Goal: Task Accomplishment & Management: Use online tool/utility

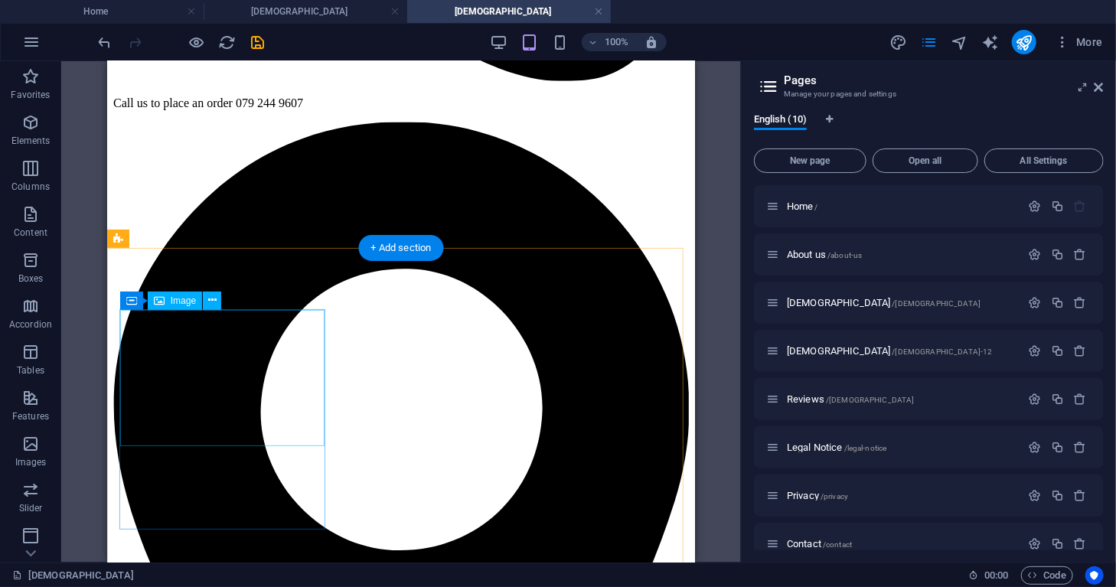
scroll to position [576, 0]
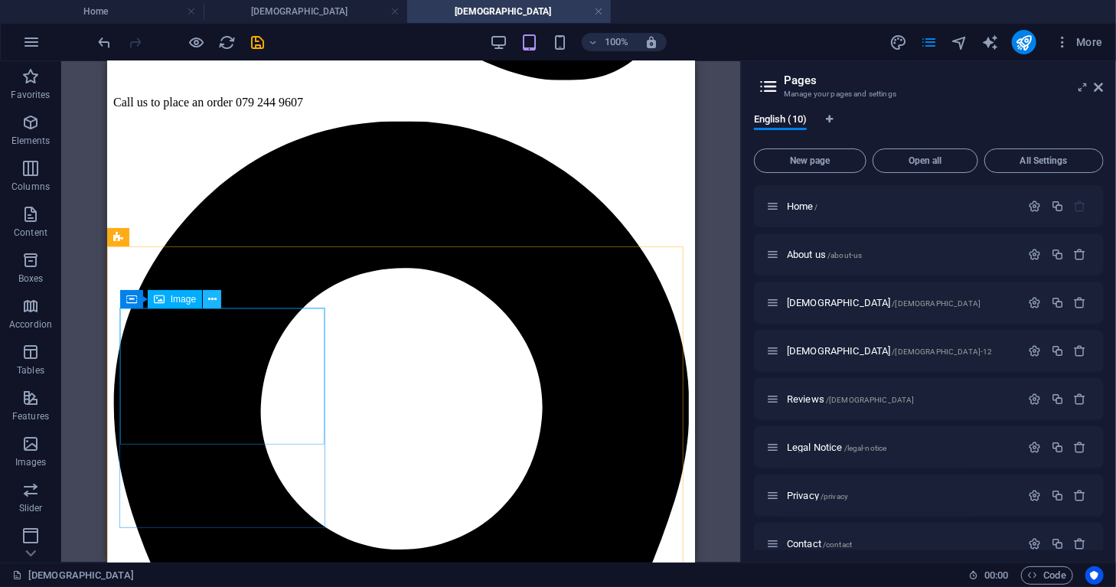
click at [211, 296] on icon at bounding box center [212, 300] width 8 height 16
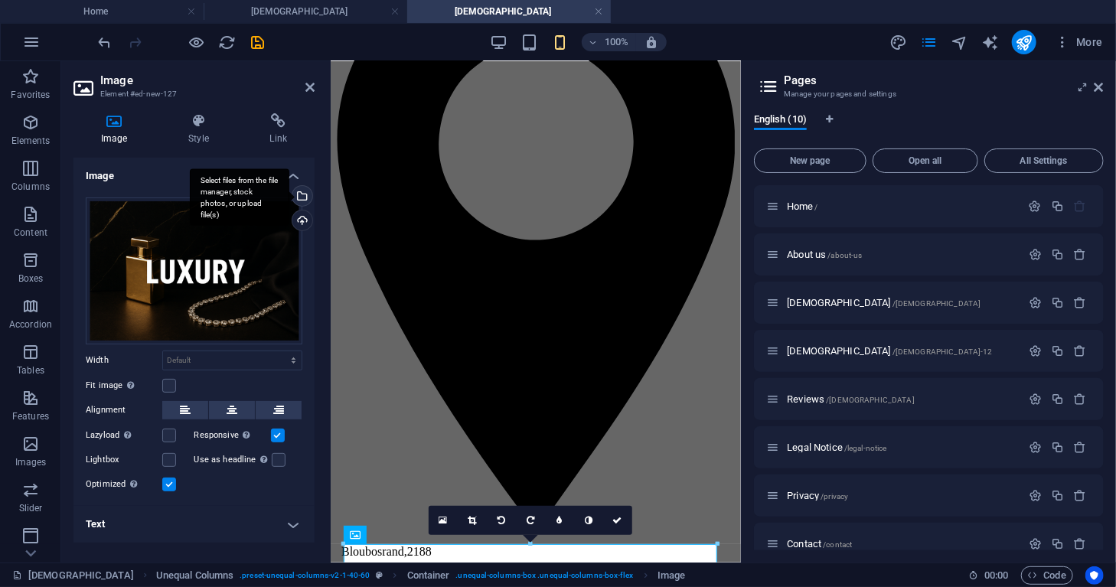
click at [289, 192] on div "Select files from the file manager, stock photos, or upload file(s)" at bounding box center [240, 196] width 100 height 57
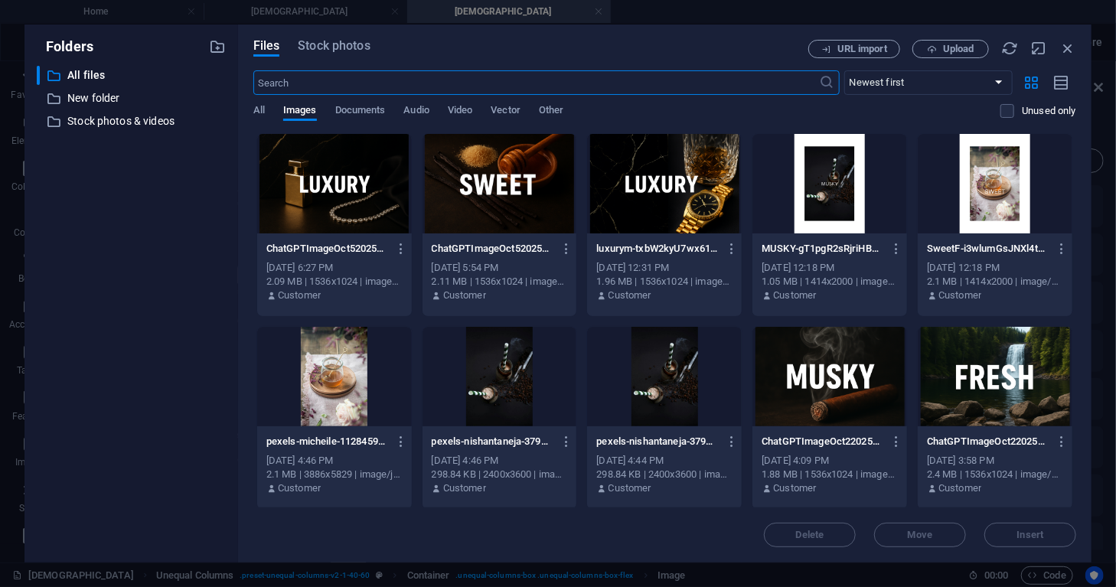
scroll to position [1585, 0]
click at [481, 186] on div at bounding box center [500, 184] width 155 height 100
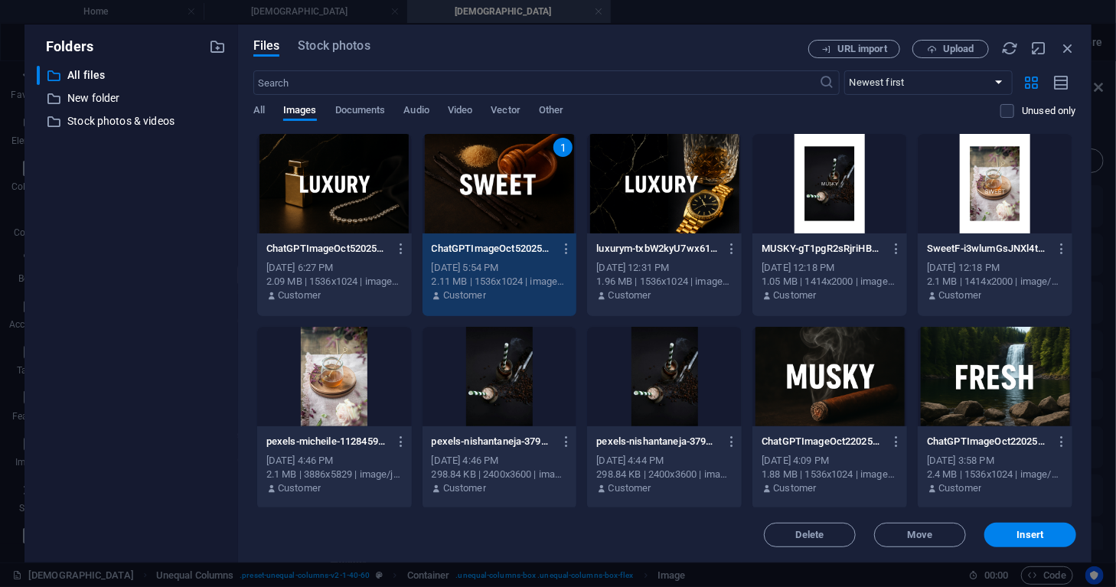
drag, startPoint x: 1030, startPoint y: 538, endPoint x: 891, endPoint y: 537, distance: 138.6
click at [1029, 538] on span "Insert" at bounding box center [1030, 534] width 27 height 9
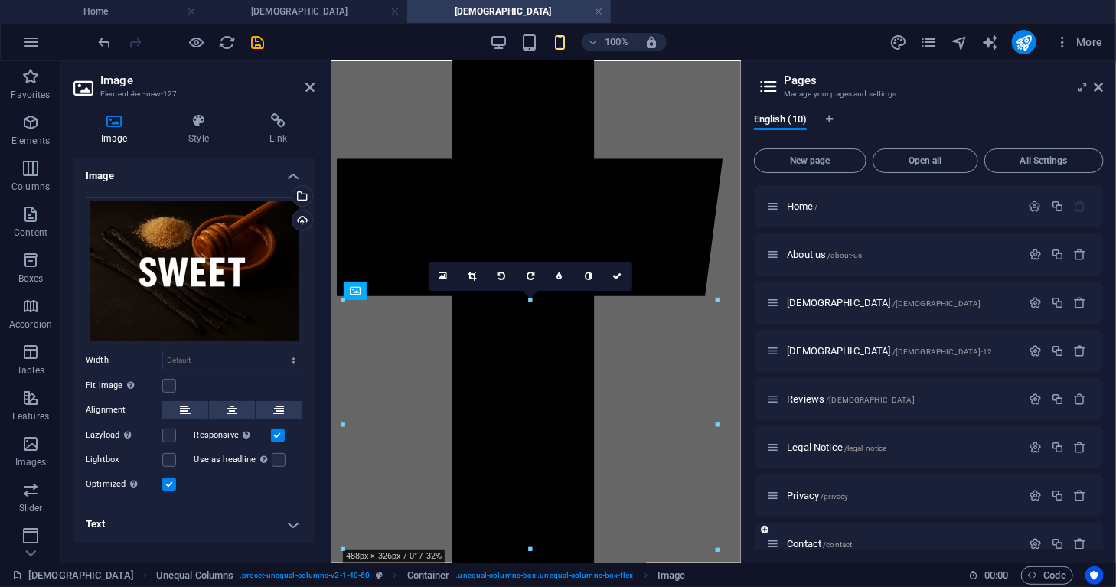
scroll to position [821, 0]
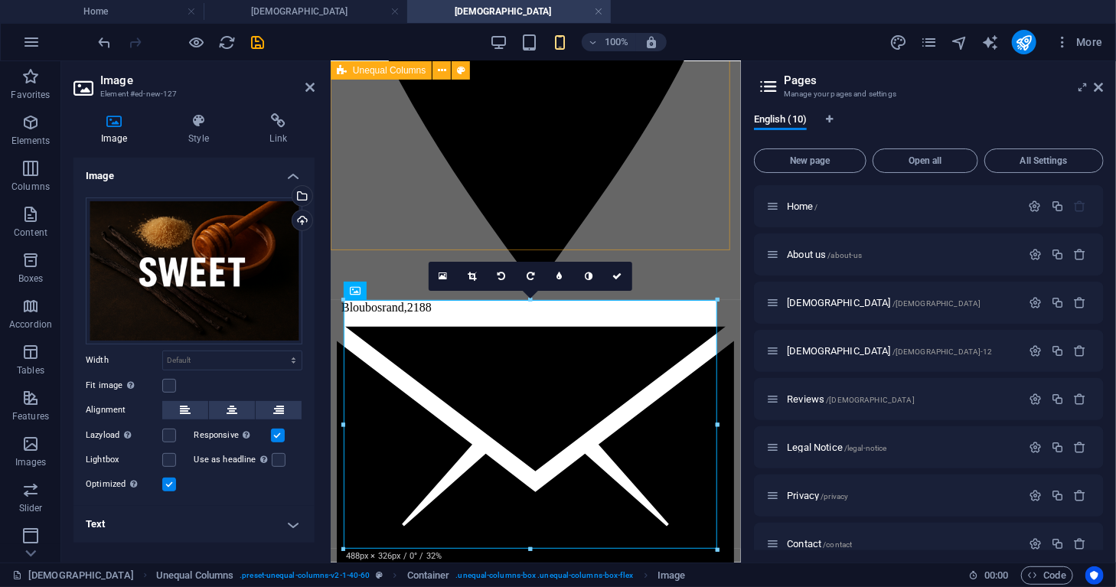
drag, startPoint x: 639, startPoint y: 204, endPoint x: 864, endPoint y: 206, distance: 225.1
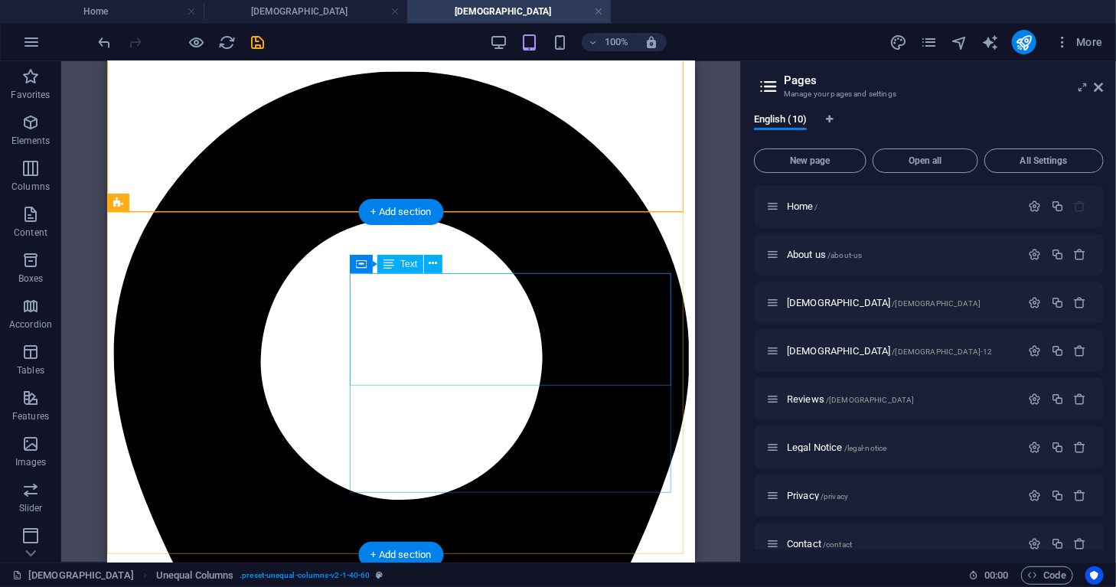
scroll to position [765, 0]
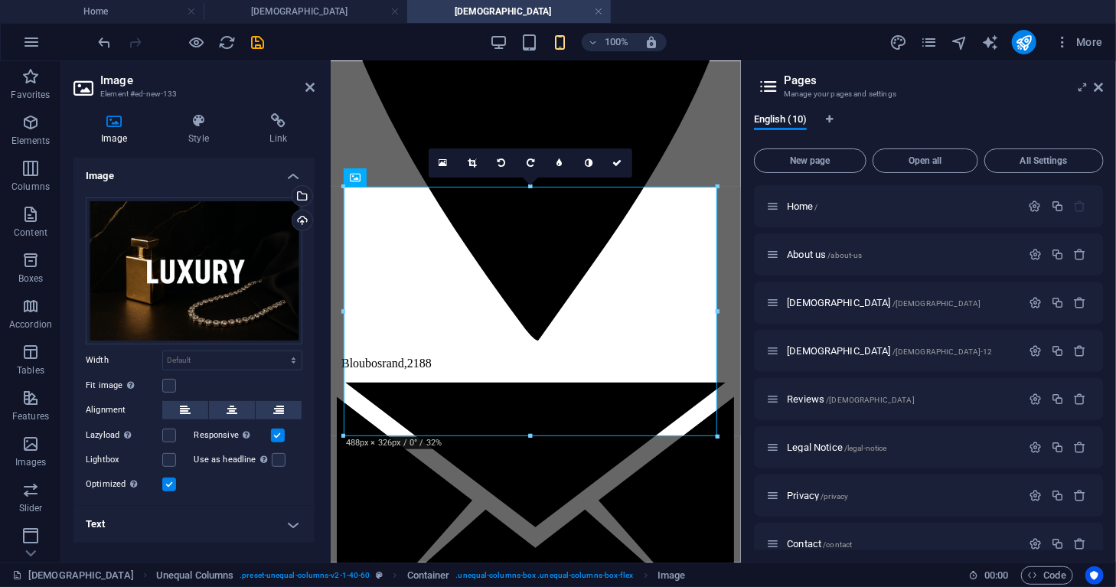
scroll to position [1511, 0]
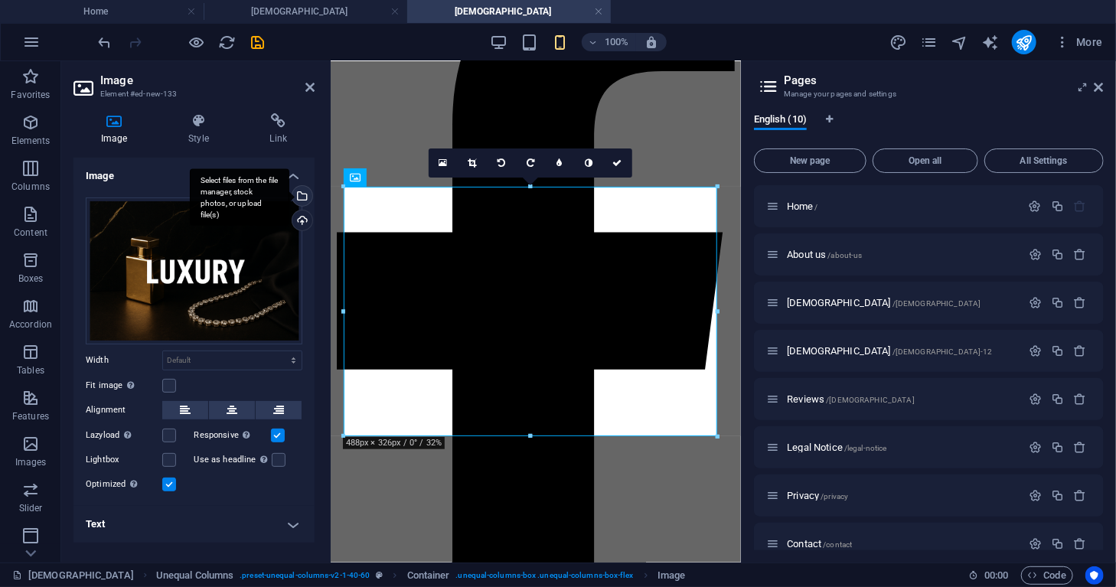
click at [300, 191] on div "Select files from the file manager, stock photos, or upload file(s)" at bounding box center [300, 197] width 23 height 23
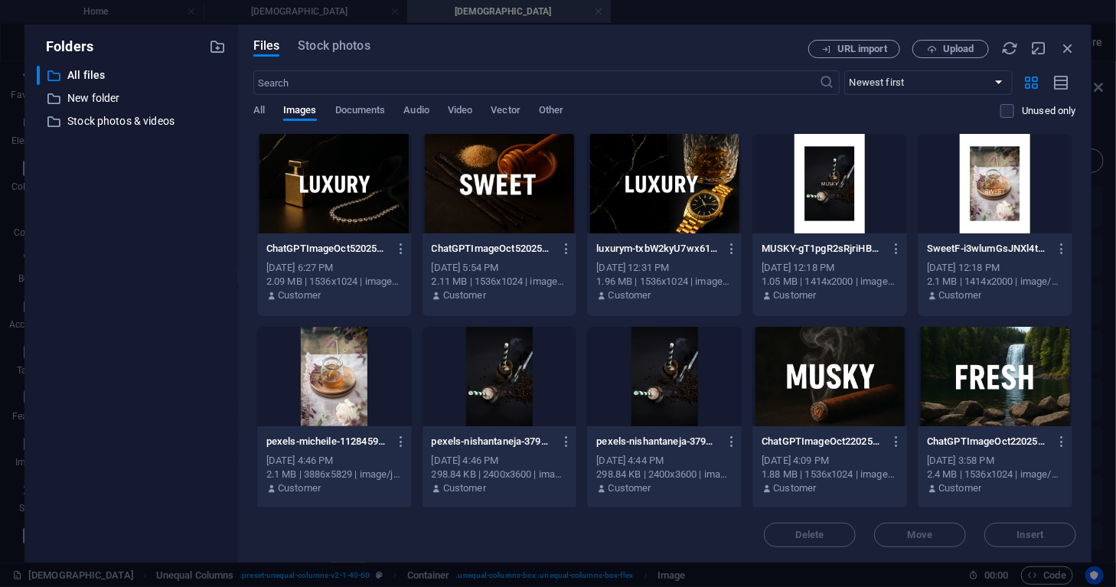
click at [841, 381] on div at bounding box center [829, 377] width 155 height 100
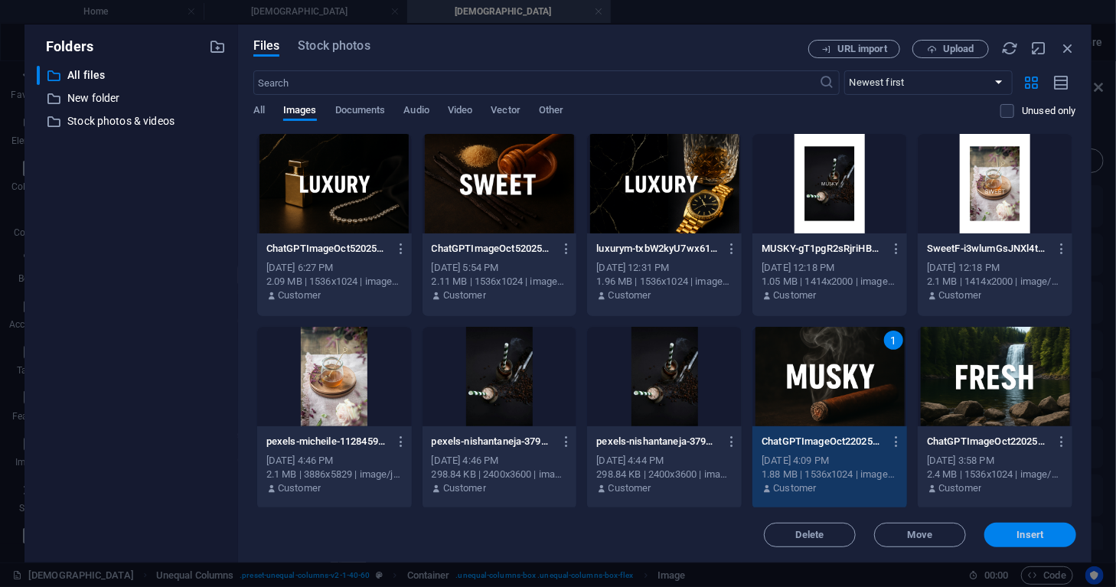
click at [1014, 542] on button "Insert" at bounding box center [1030, 535] width 92 height 24
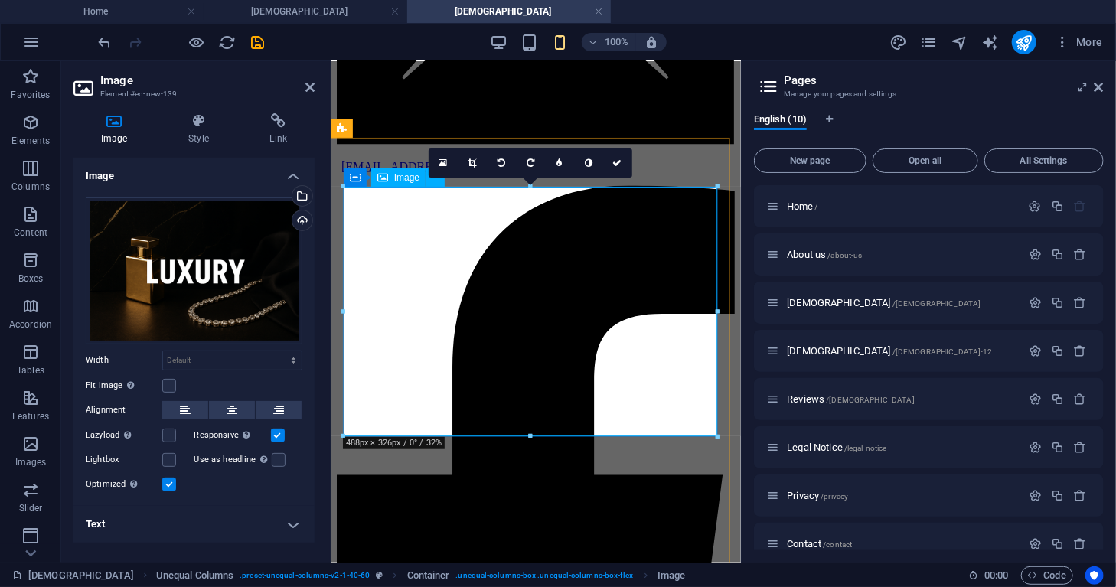
scroll to position [2088, 0]
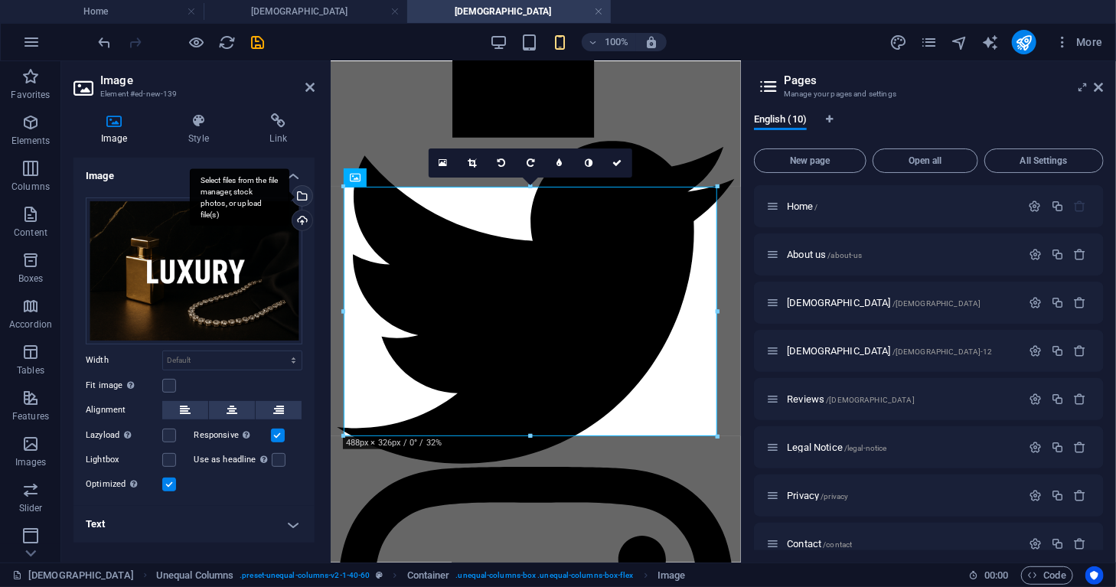
click at [302, 194] on div "Select files from the file manager, stock photos, or upload file(s)" at bounding box center [300, 197] width 23 height 23
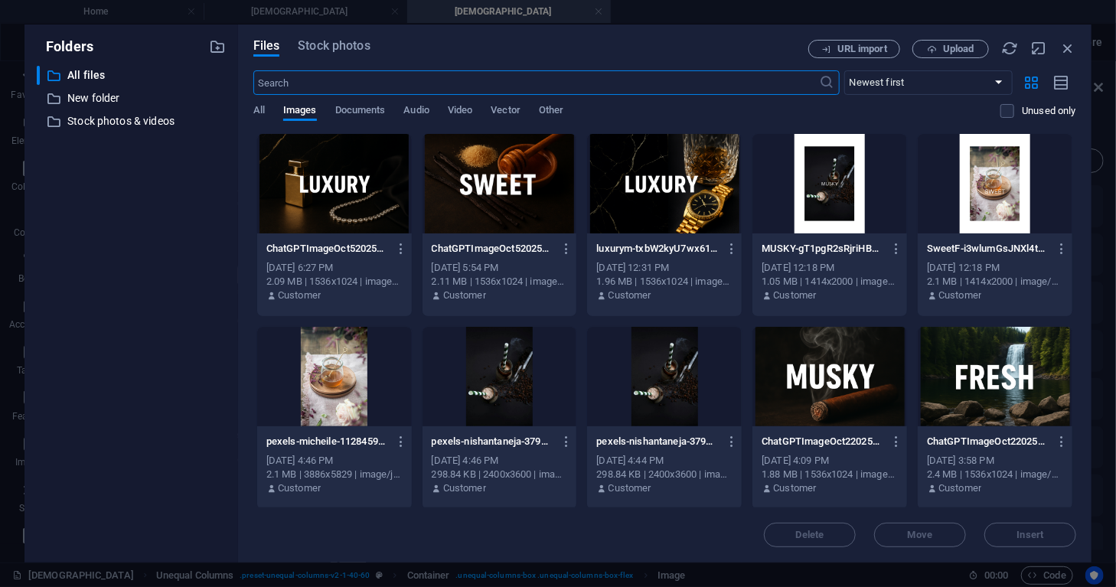
scroll to position [3535, 0]
click at [1004, 385] on div at bounding box center [995, 377] width 155 height 100
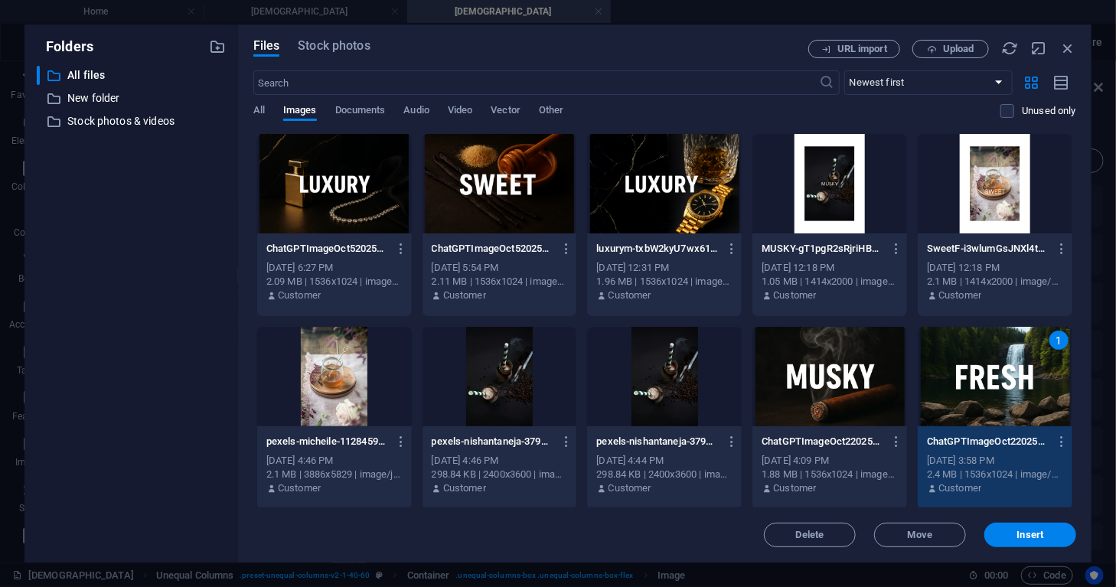
click at [1006, 535] on span "Insert" at bounding box center [1031, 534] width 80 height 9
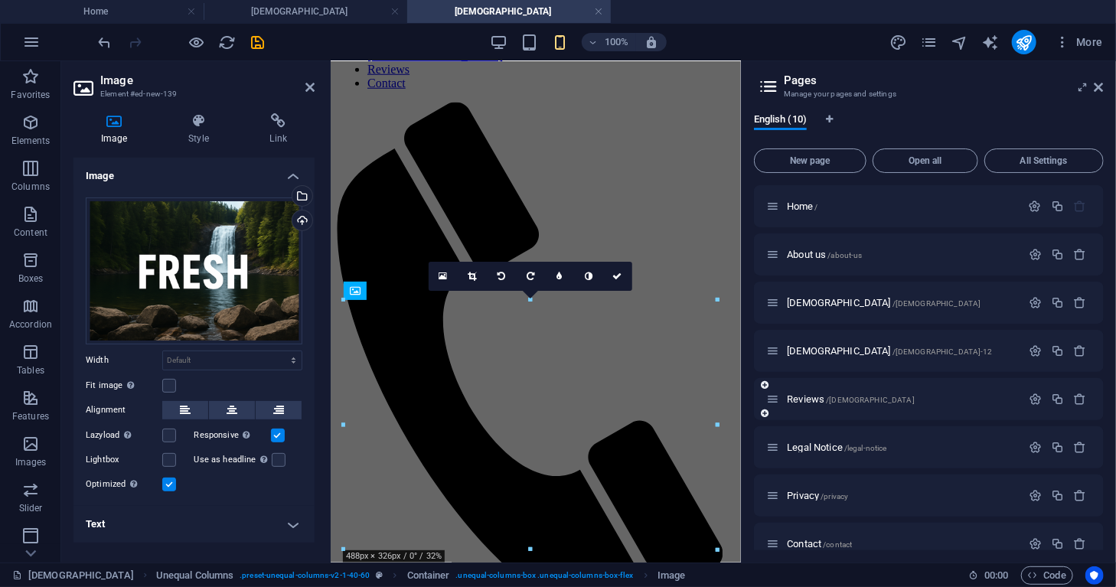
scroll to position [1975, 0]
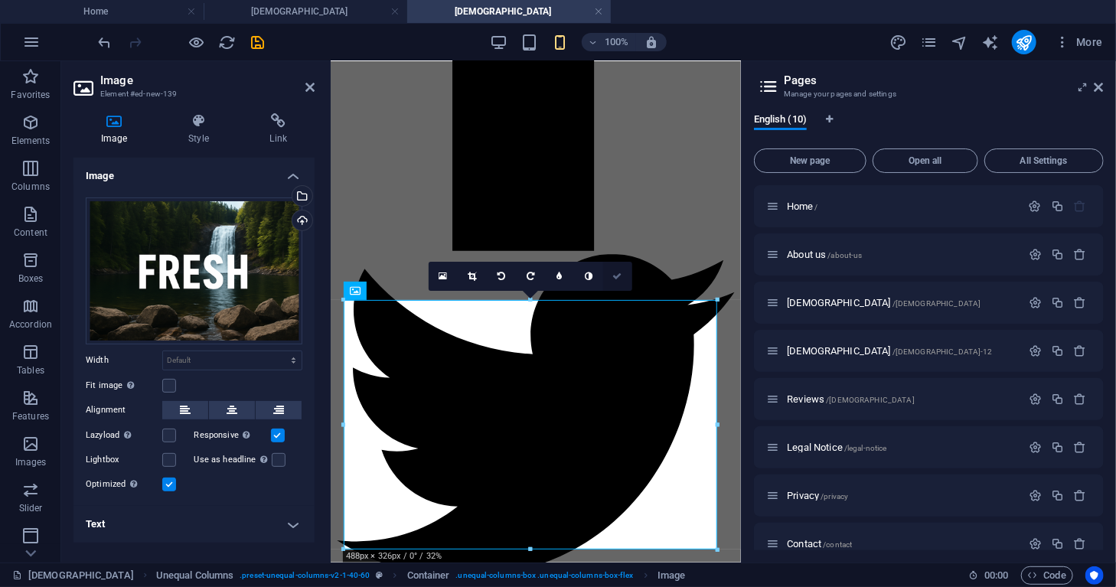
click at [619, 274] on icon at bounding box center [617, 276] width 9 height 9
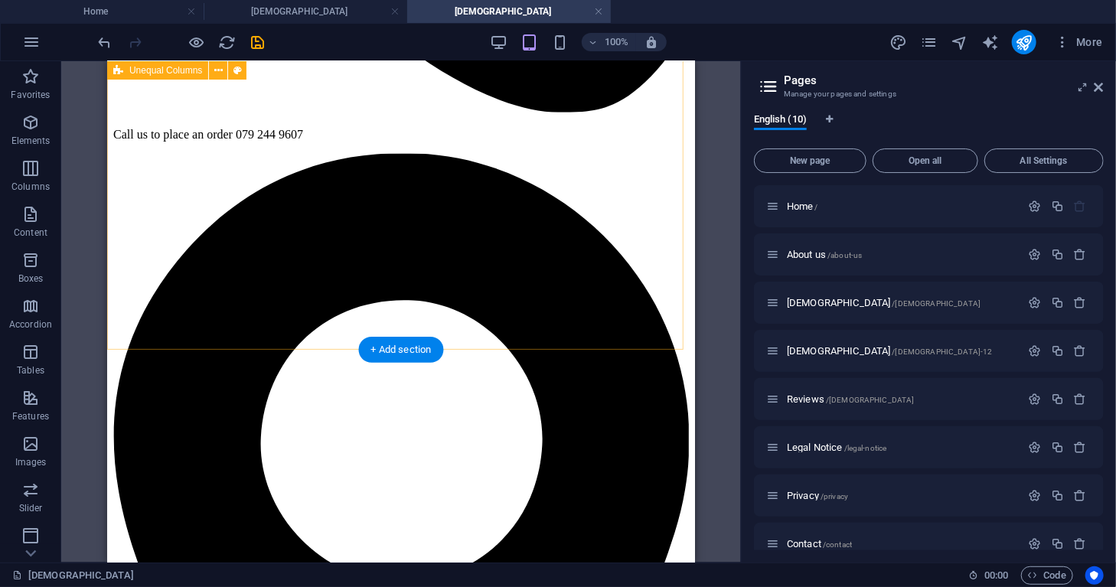
scroll to position [587, 0]
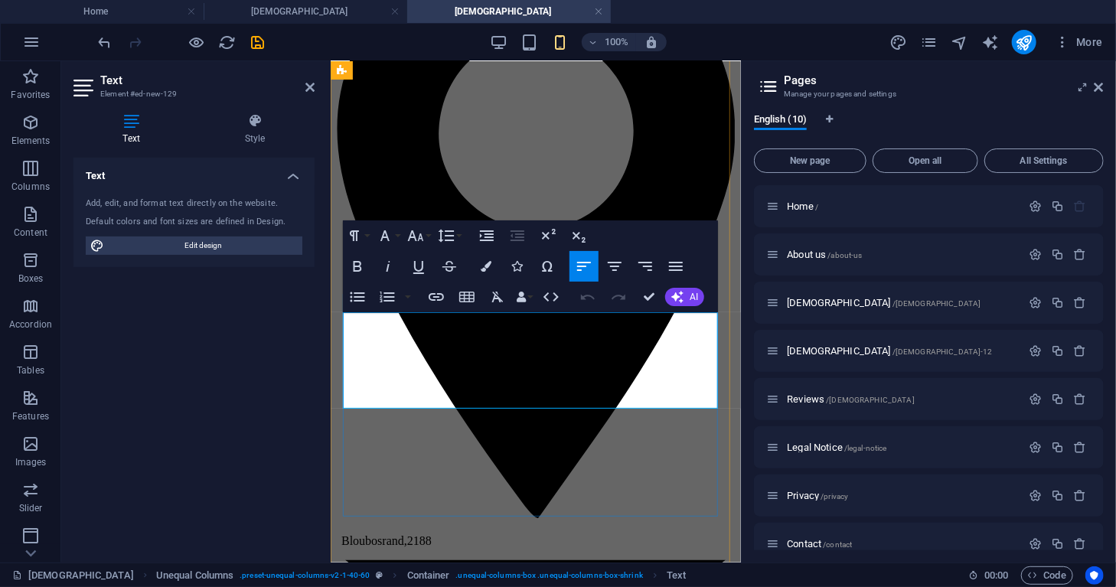
scroll to position [1083, 0]
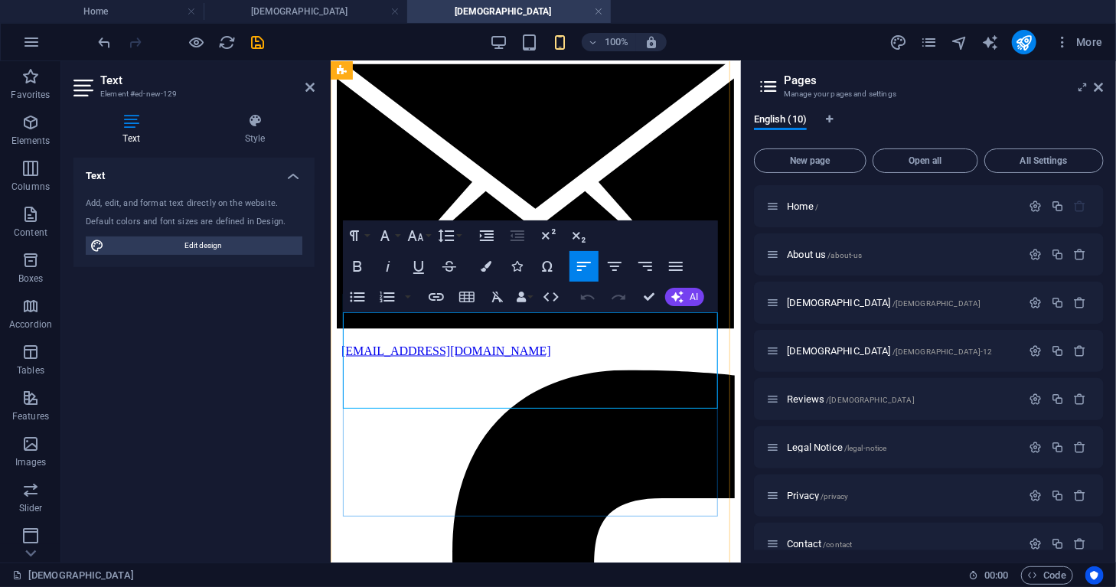
drag, startPoint x: 341, startPoint y: 322, endPoint x: 358, endPoint y: 325, distance: 17.1
drag, startPoint x: 343, startPoint y: 318, endPoint x: 418, endPoint y: 392, distance: 105.0
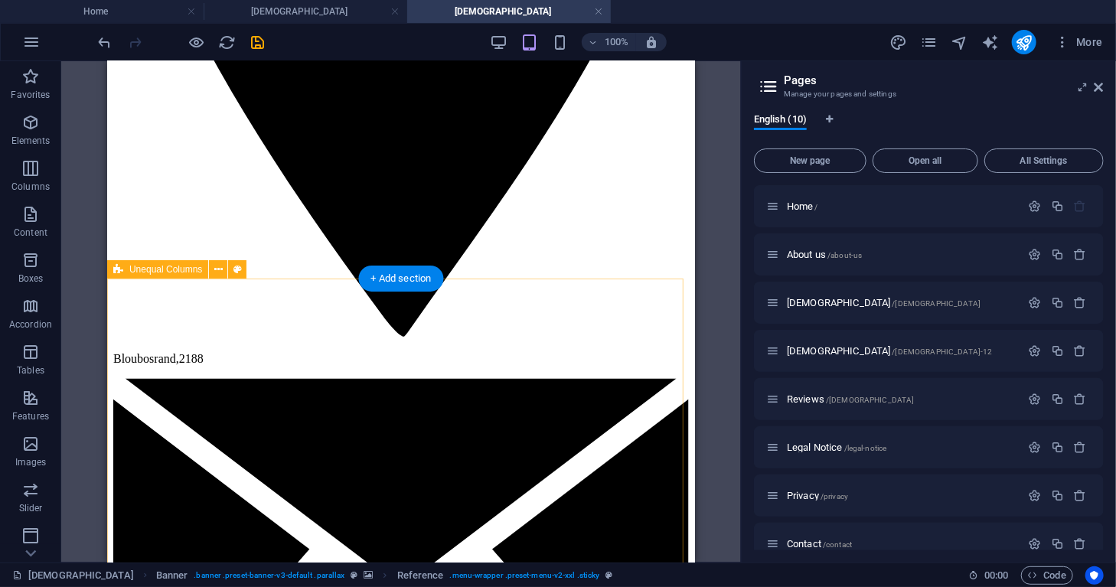
scroll to position [1262, 0]
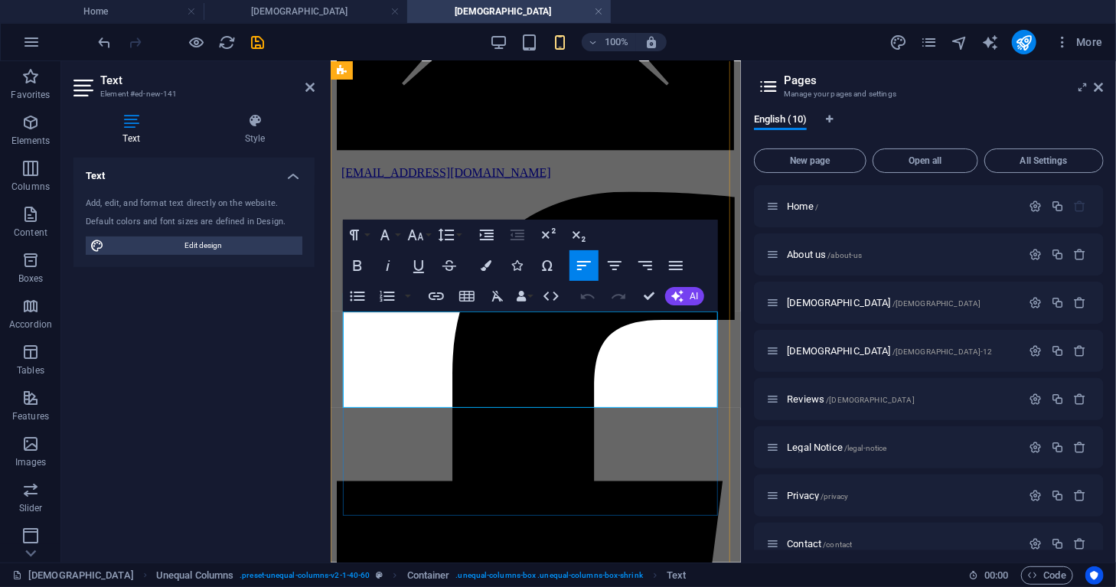
scroll to position [2221, 0]
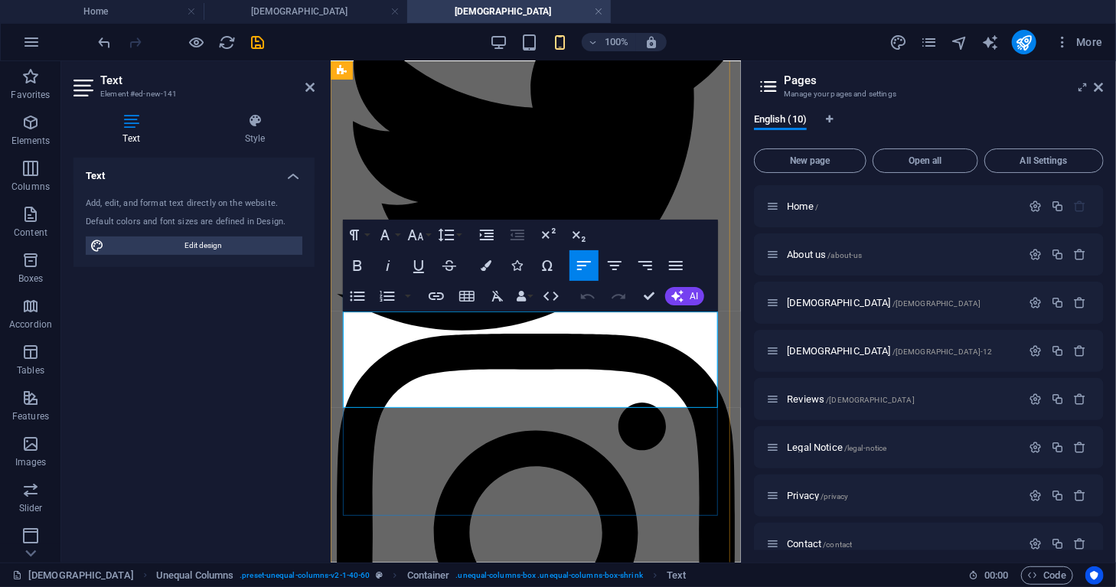
drag, startPoint x: 342, startPoint y: 317, endPoint x: 488, endPoint y: 405, distance: 170.7
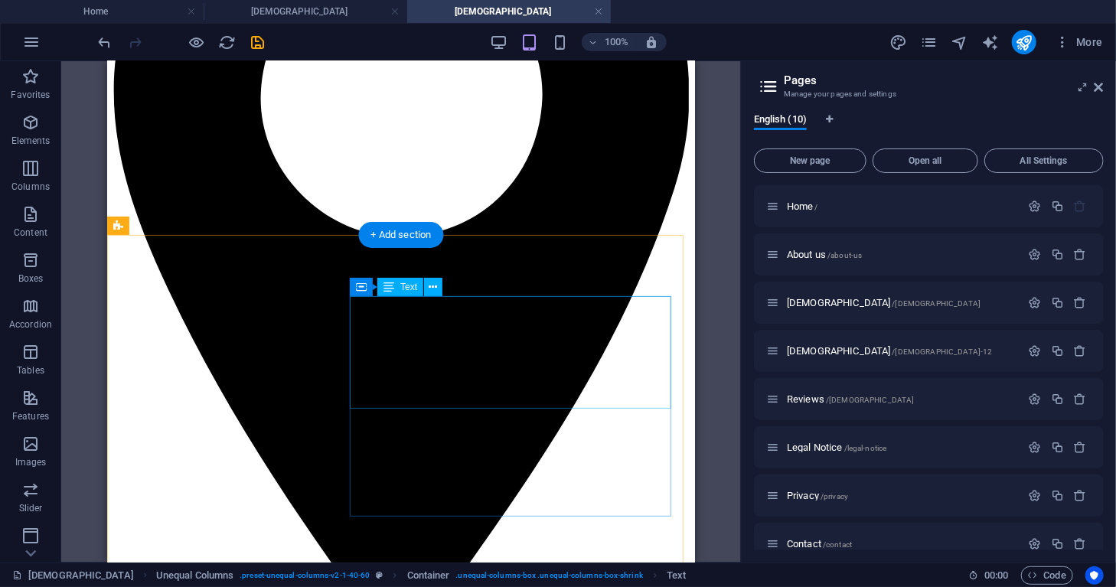
scroll to position [888, 0]
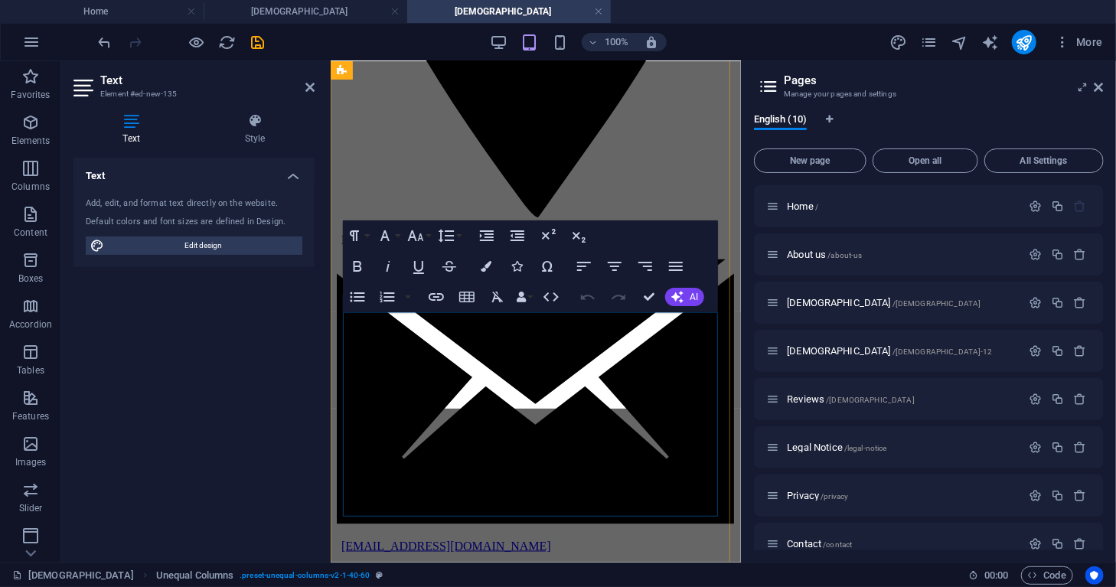
scroll to position [1644, 0]
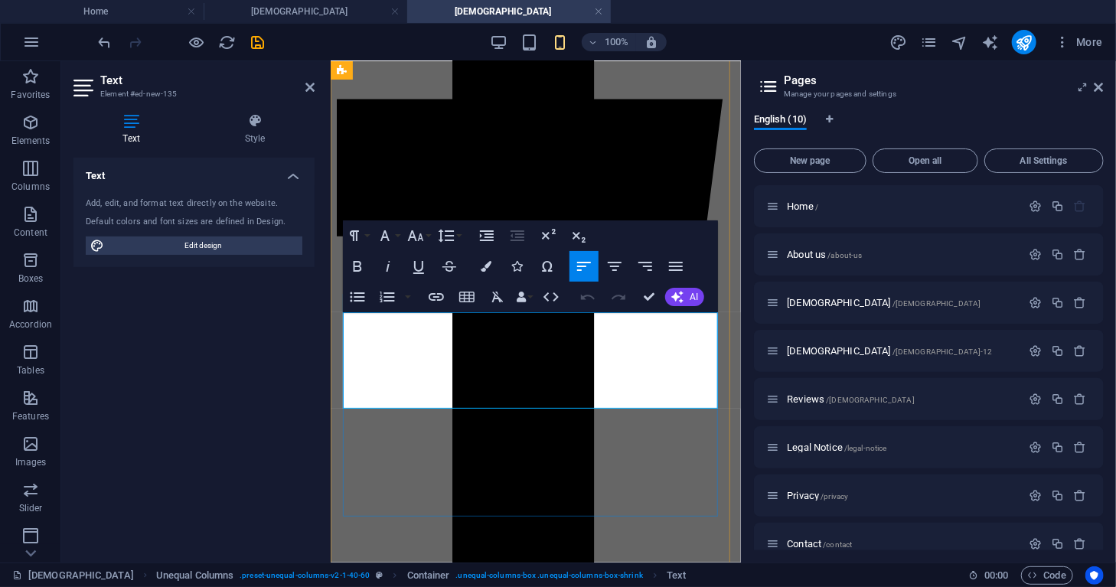
drag, startPoint x: 342, startPoint y: 319, endPoint x: 440, endPoint y: 409, distance: 132.8
drag, startPoint x: 649, startPoint y: 294, endPoint x: 541, endPoint y: 233, distance: 124.1
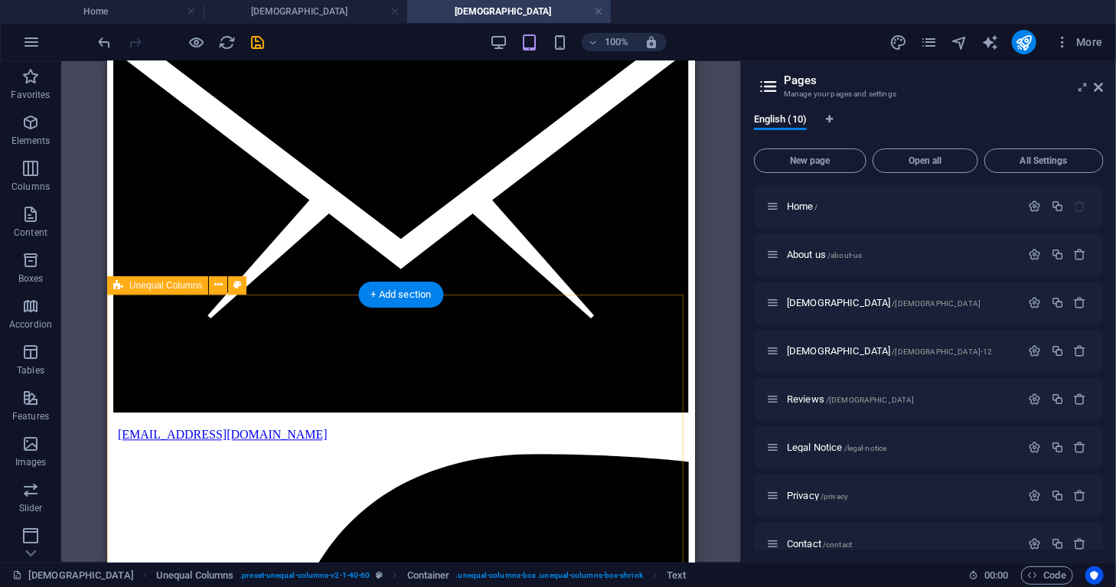
scroll to position [1540, 0]
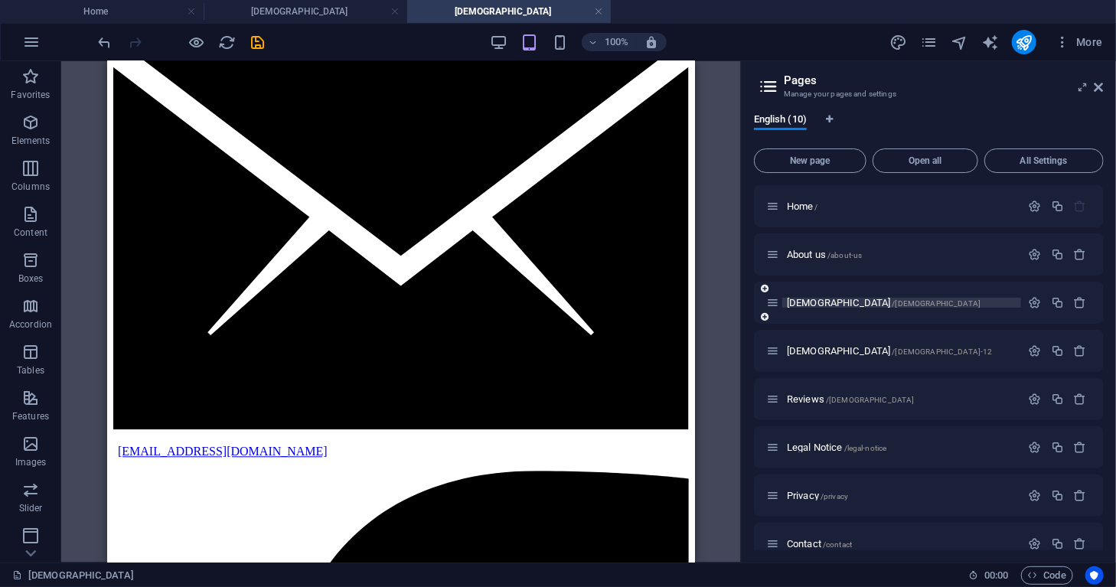
click at [792, 302] on span "[DEMOGRAPHIC_DATA] /[DEMOGRAPHIC_DATA]" at bounding box center [884, 302] width 194 height 11
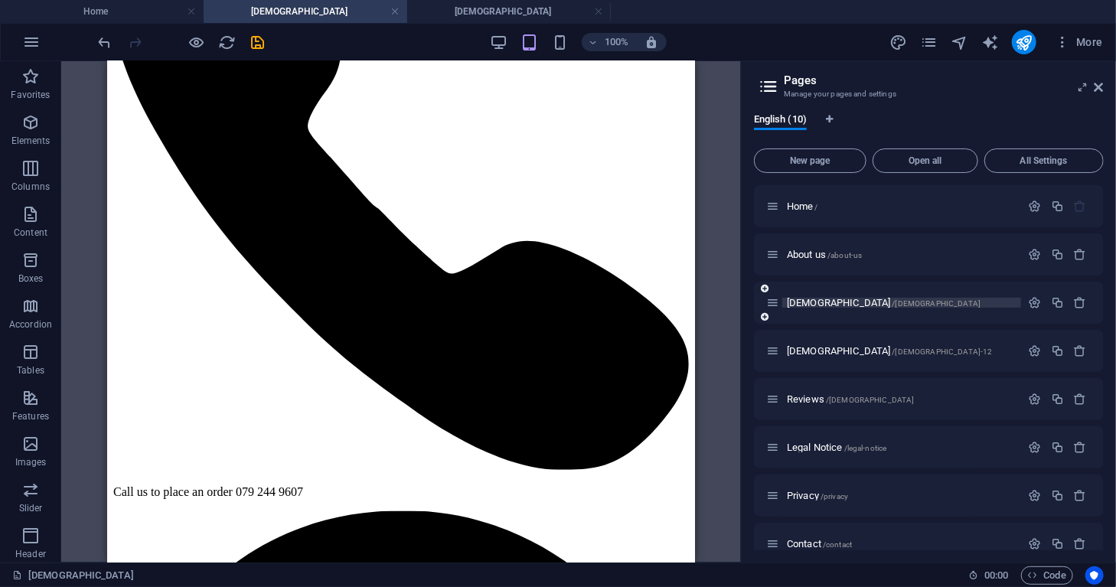
scroll to position [0, 0]
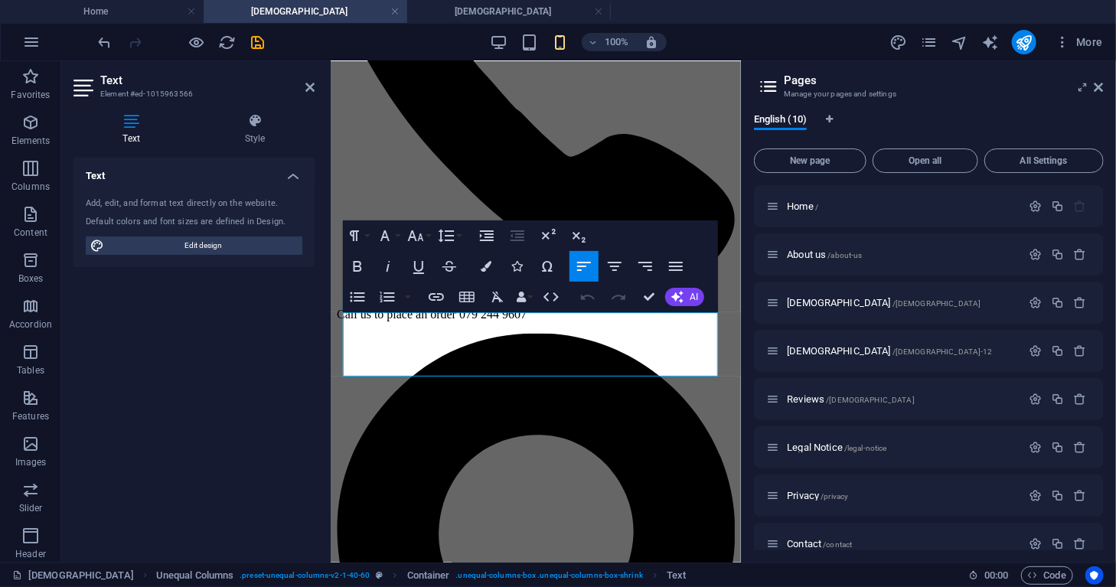
scroll to position [506, 0]
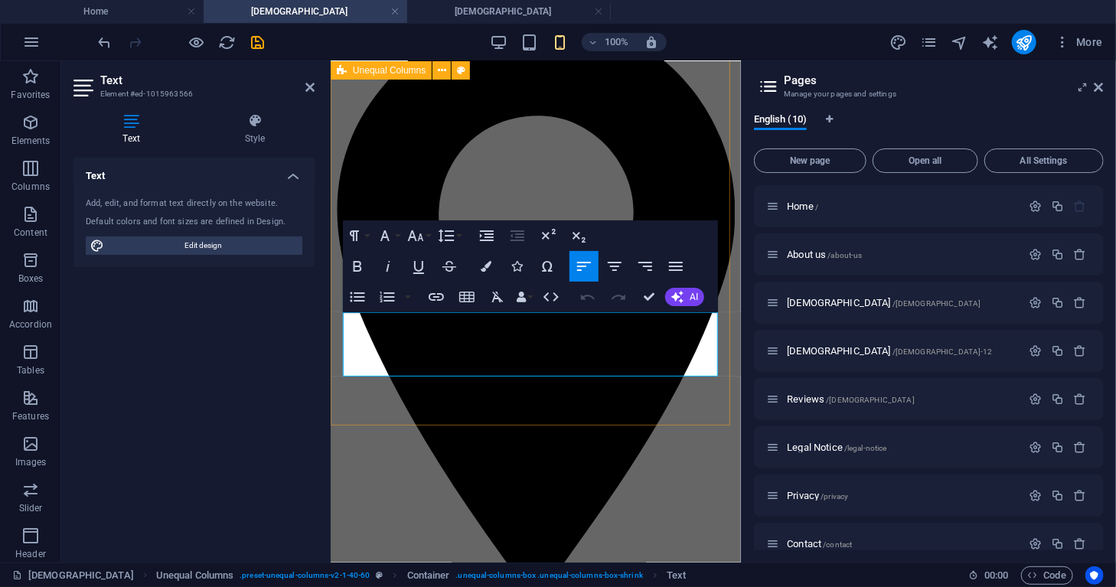
drag, startPoint x: 342, startPoint y: 316, endPoint x: 642, endPoint y: 383, distance: 307.4
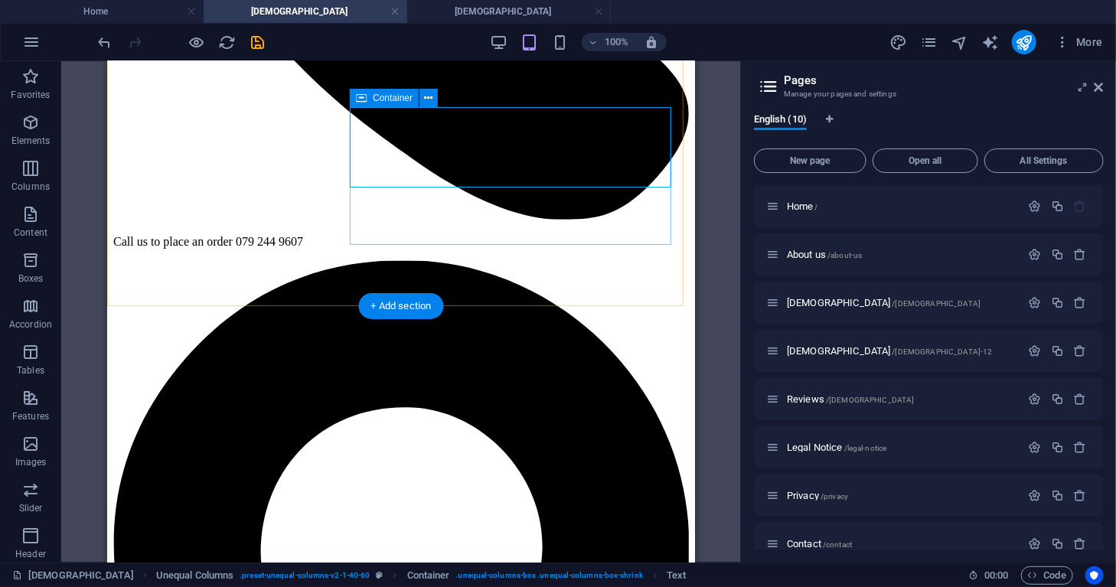
scroll to position [441, 0]
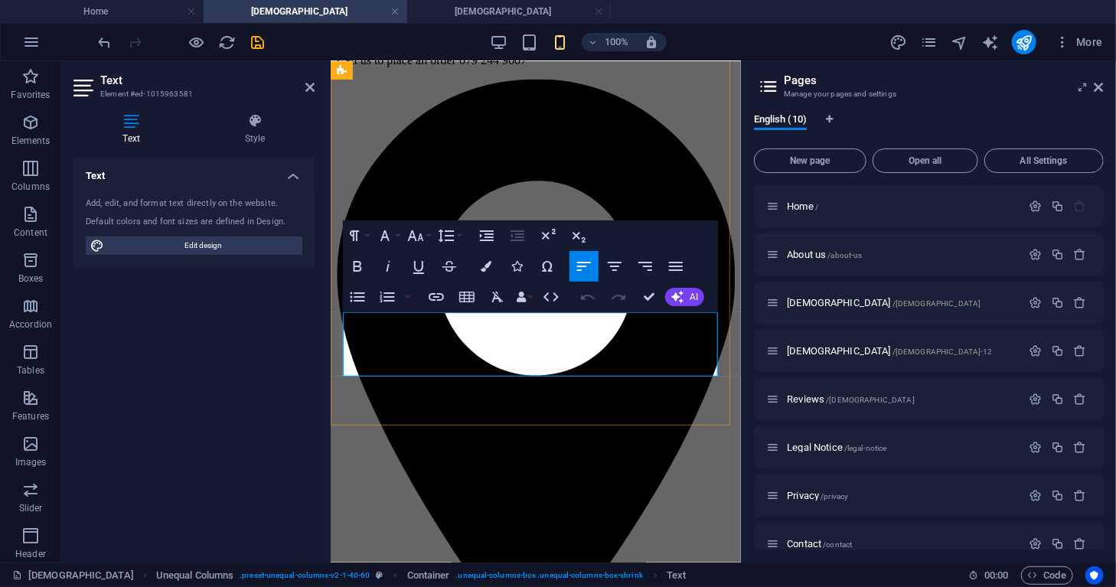
scroll to position [959, 0]
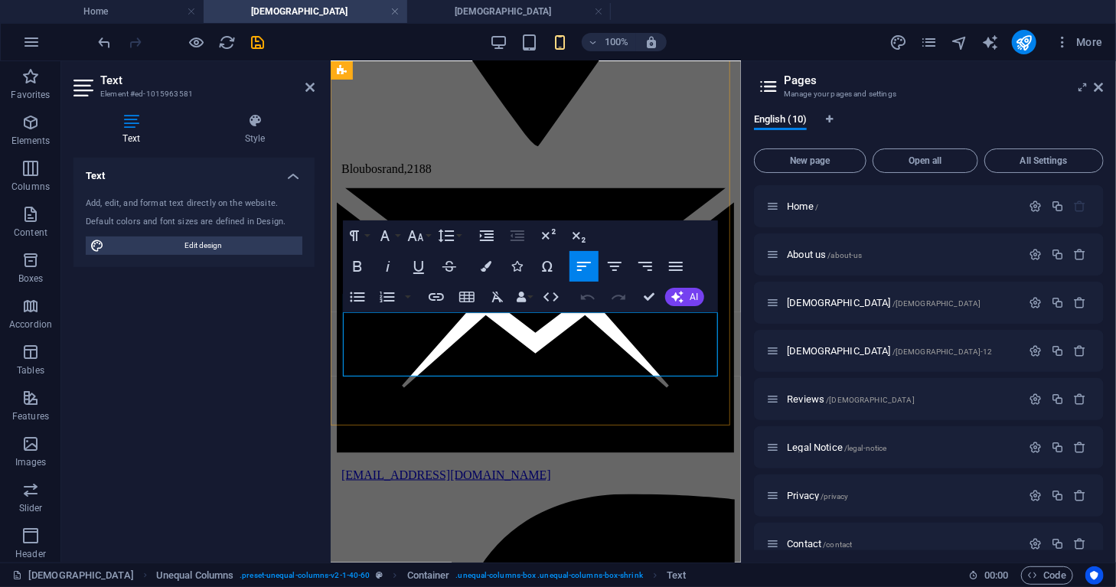
drag, startPoint x: 342, startPoint y: 316, endPoint x: 609, endPoint y: 374, distance: 273.3
drag, startPoint x: 344, startPoint y: 318, endPoint x: 561, endPoint y: 366, distance: 222.7
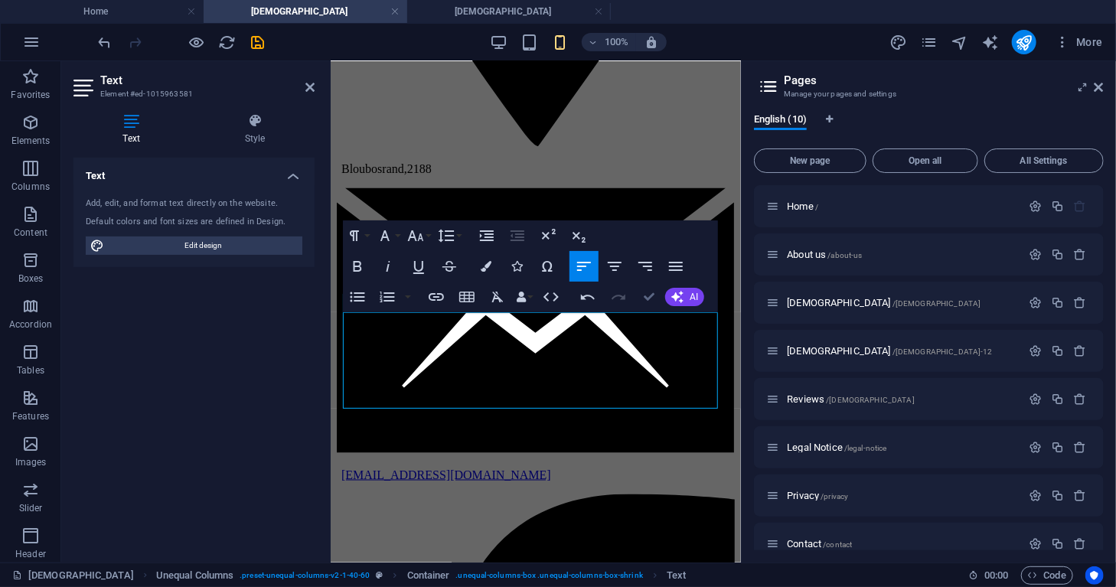
drag, startPoint x: 652, startPoint y: 295, endPoint x: 544, endPoint y: 234, distance: 124.1
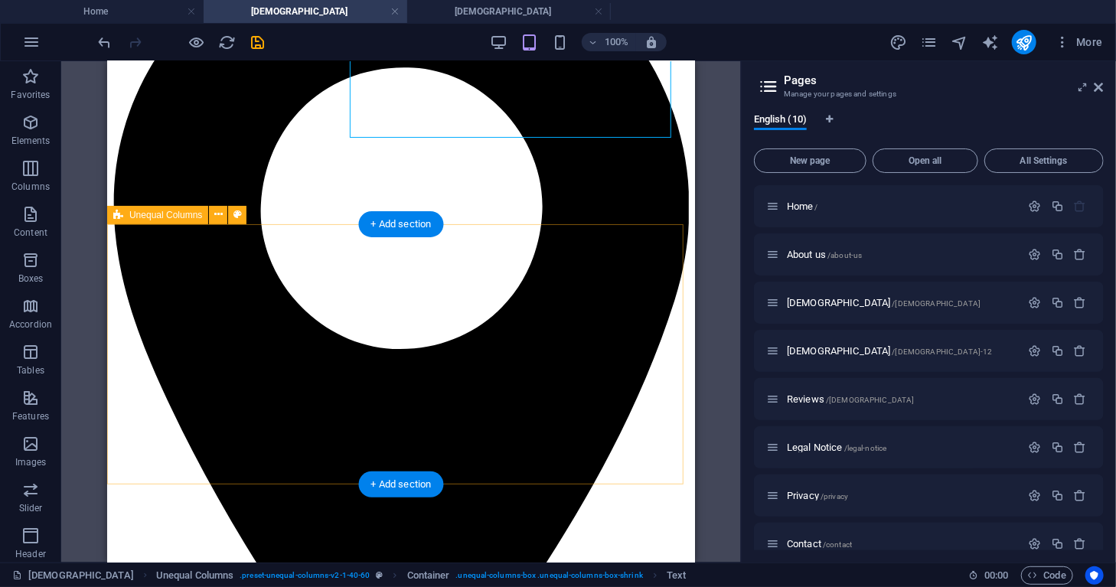
scroll to position [784, 0]
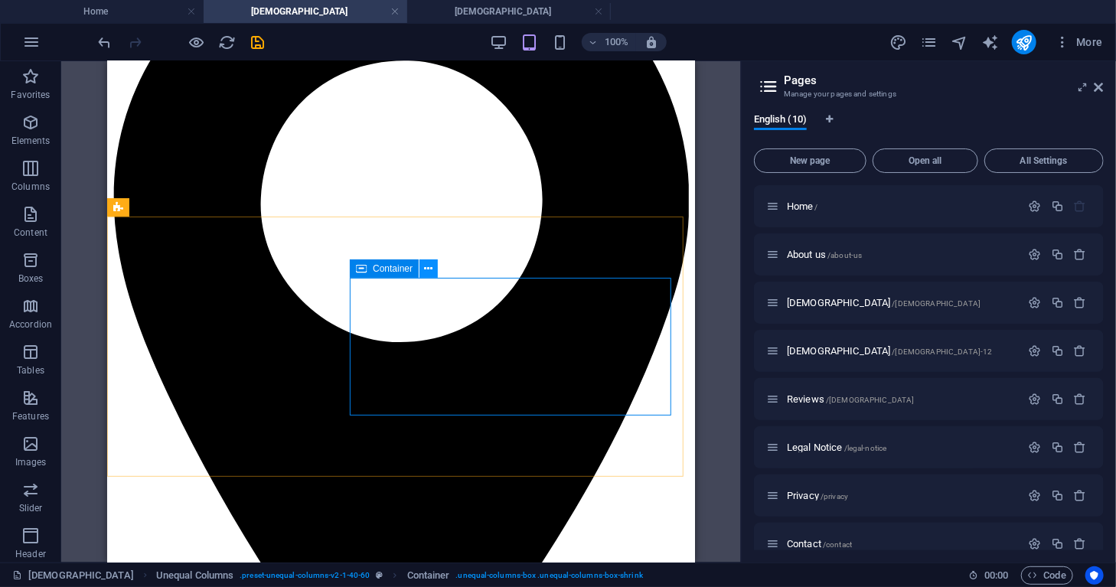
click at [425, 271] on icon at bounding box center [429, 269] width 8 height 16
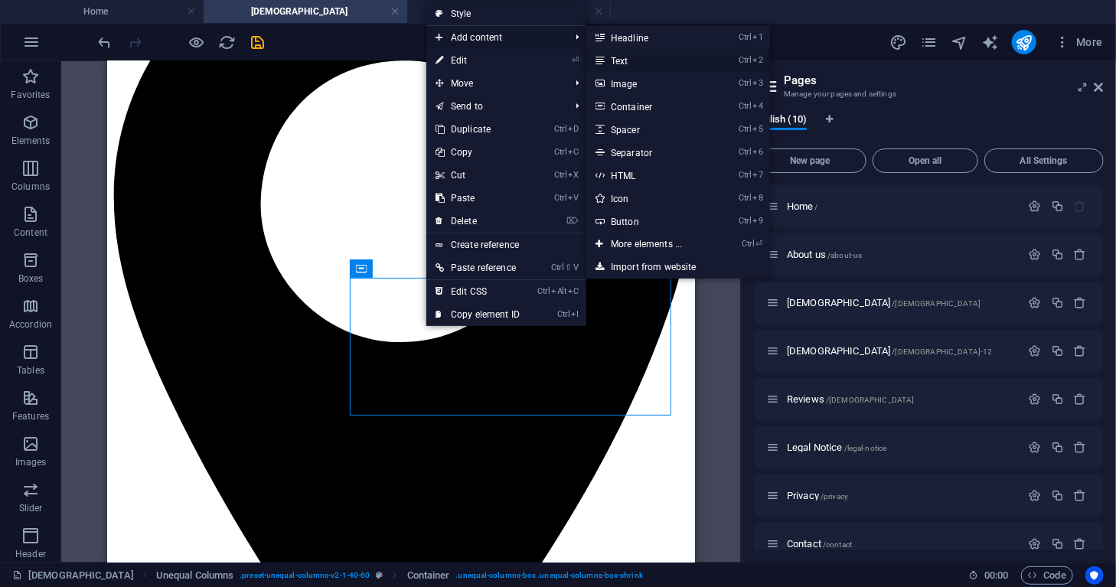
click at [617, 57] on link "Ctrl 2 Text" at bounding box center [649, 60] width 126 height 23
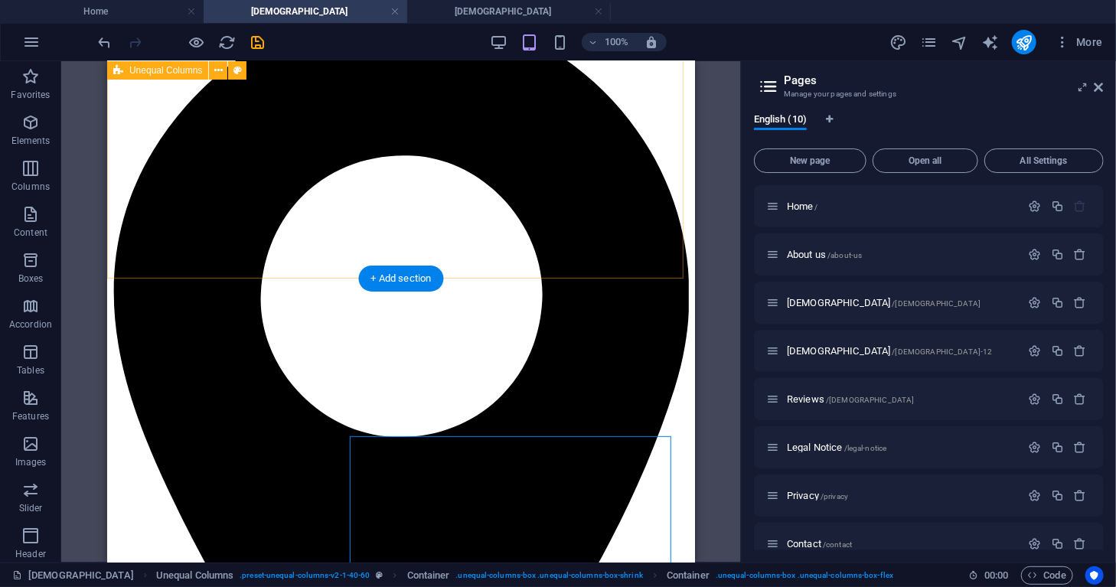
scroll to position [681, 0]
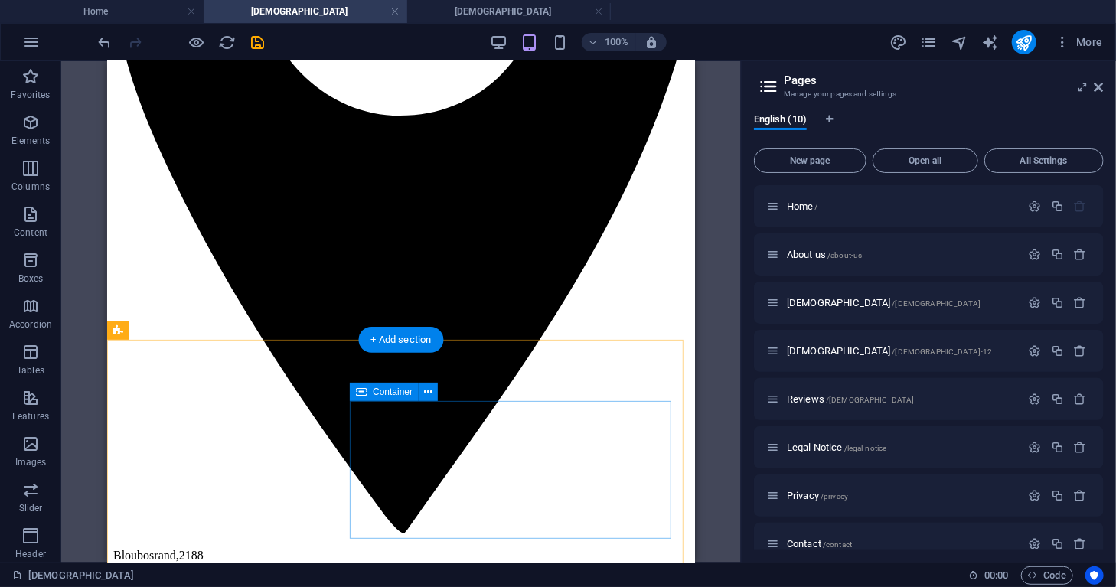
scroll to position [1030, 0]
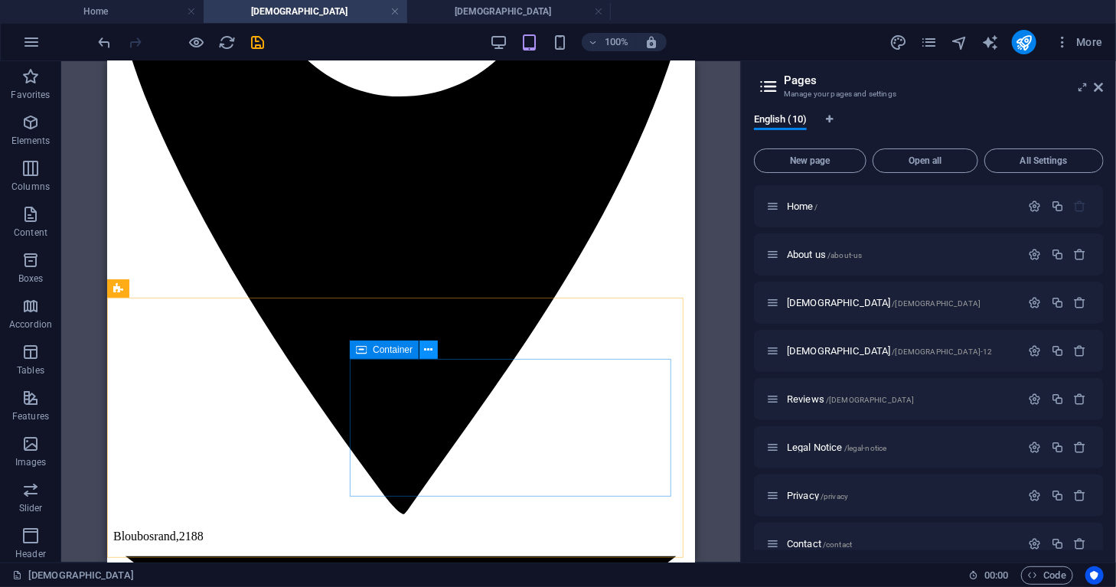
click at [433, 348] on icon at bounding box center [429, 350] width 8 height 16
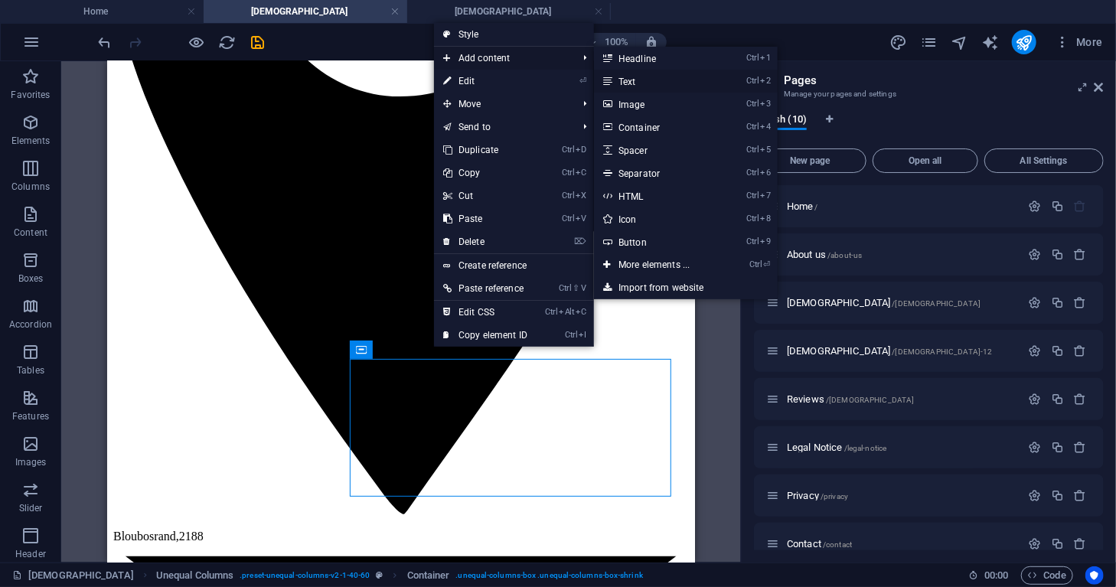
click at [664, 77] on link "Ctrl 2 Text" at bounding box center [657, 81] width 126 height 23
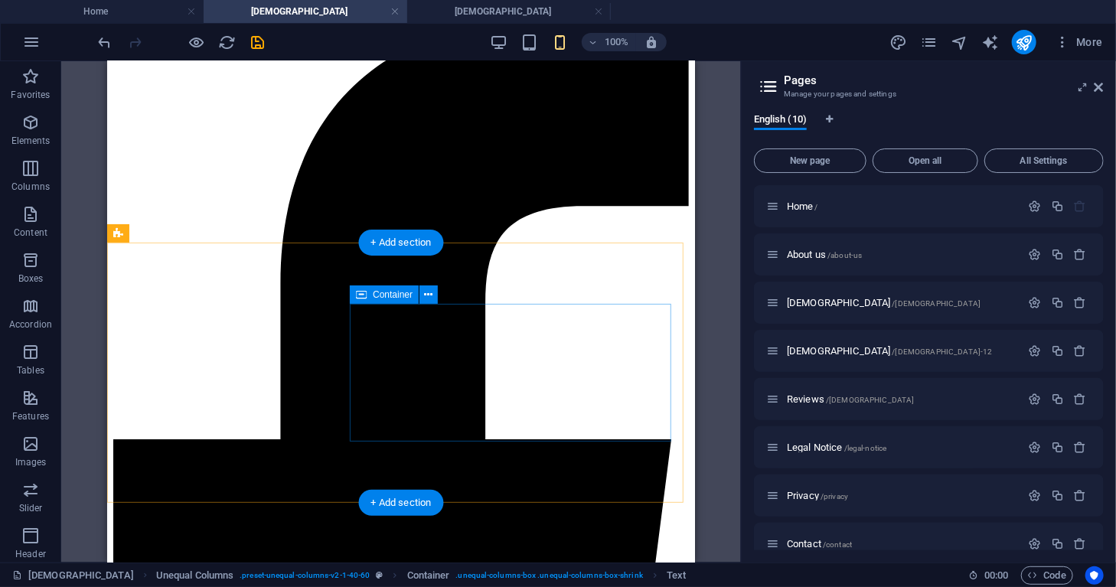
scroll to position [1085, 0]
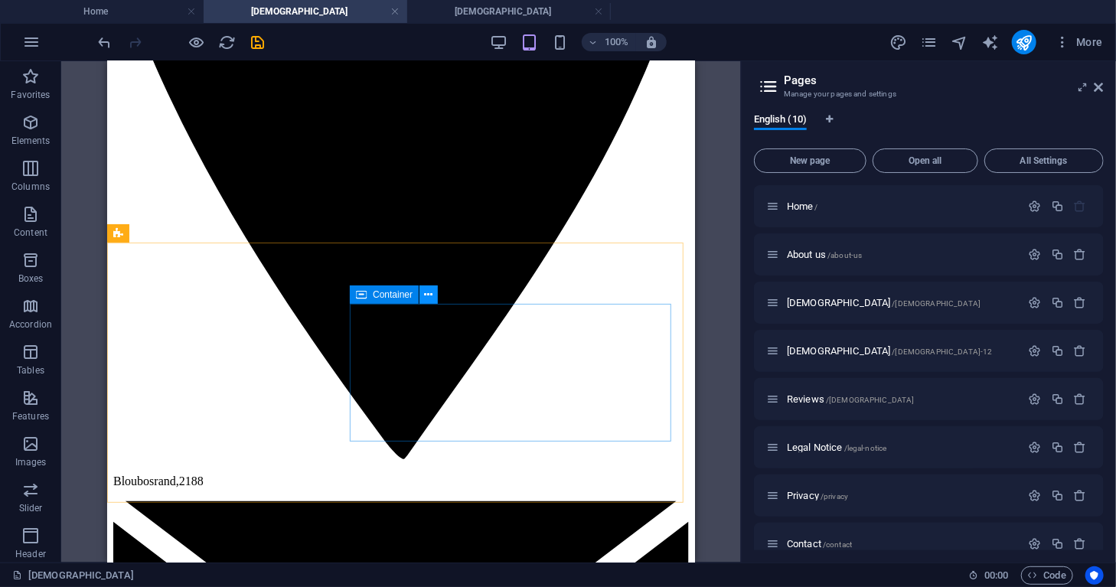
click at [437, 294] on button at bounding box center [428, 295] width 18 height 18
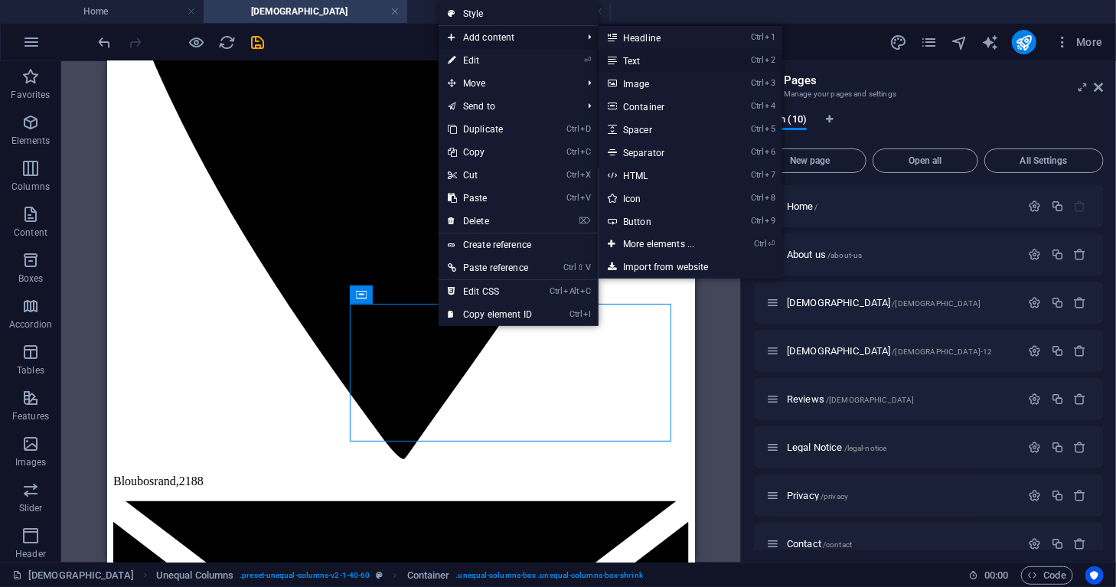
click at [622, 61] on link "Ctrl 2 Text" at bounding box center [662, 60] width 126 height 23
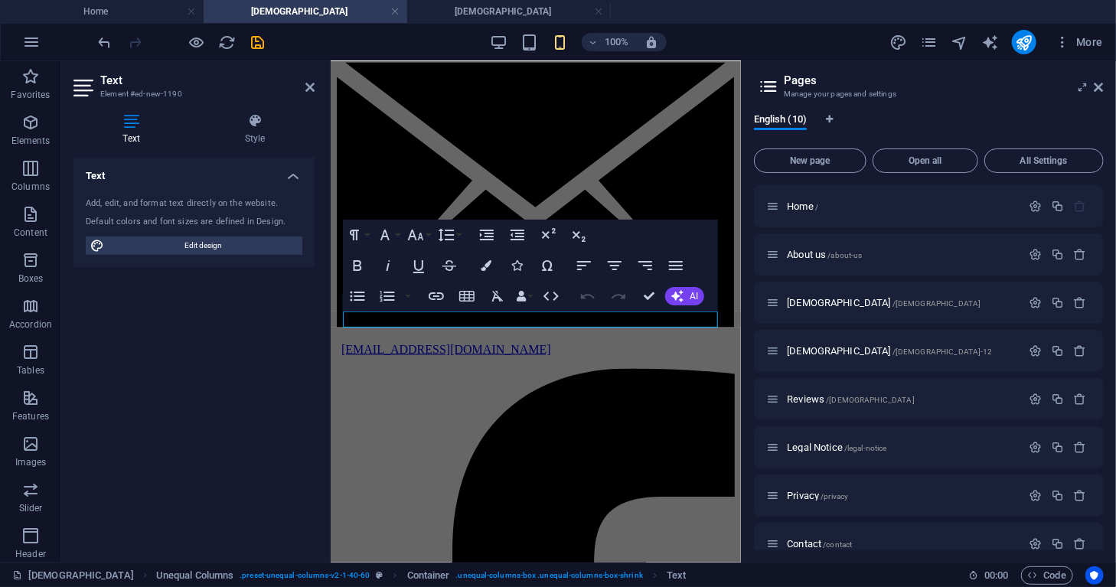
scroll to position [1990, 0]
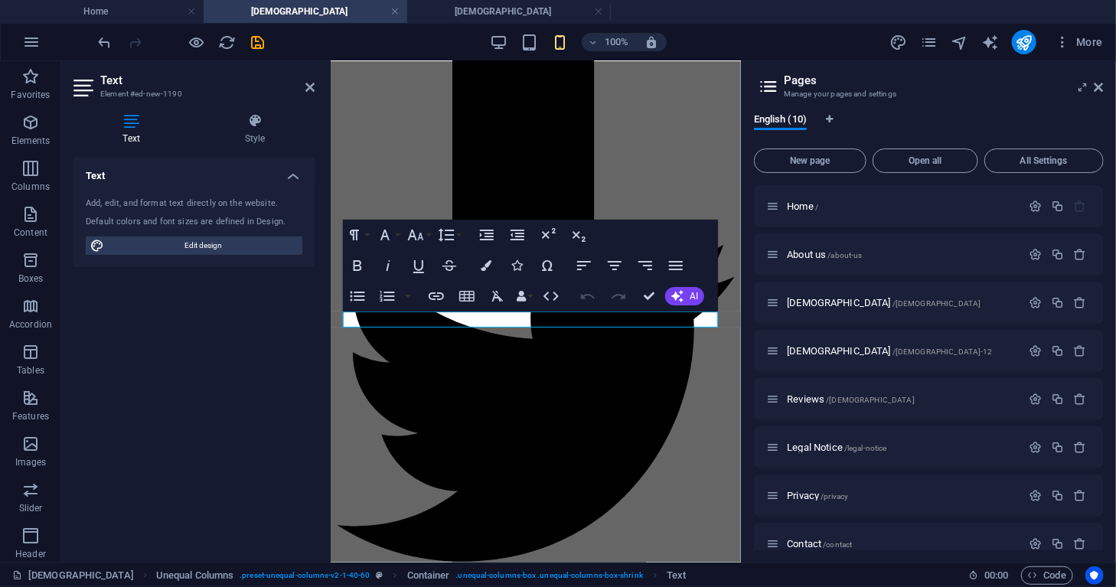
click at [616, 61] on iframe at bounding box center [536, 311] width 410 height 501
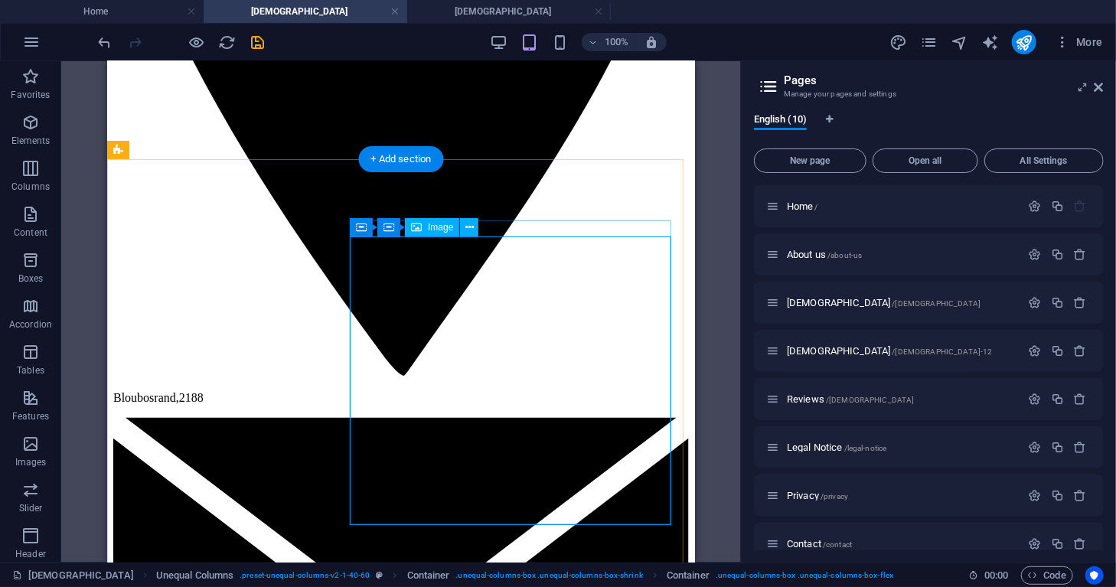
scroll to position [1142, 0]
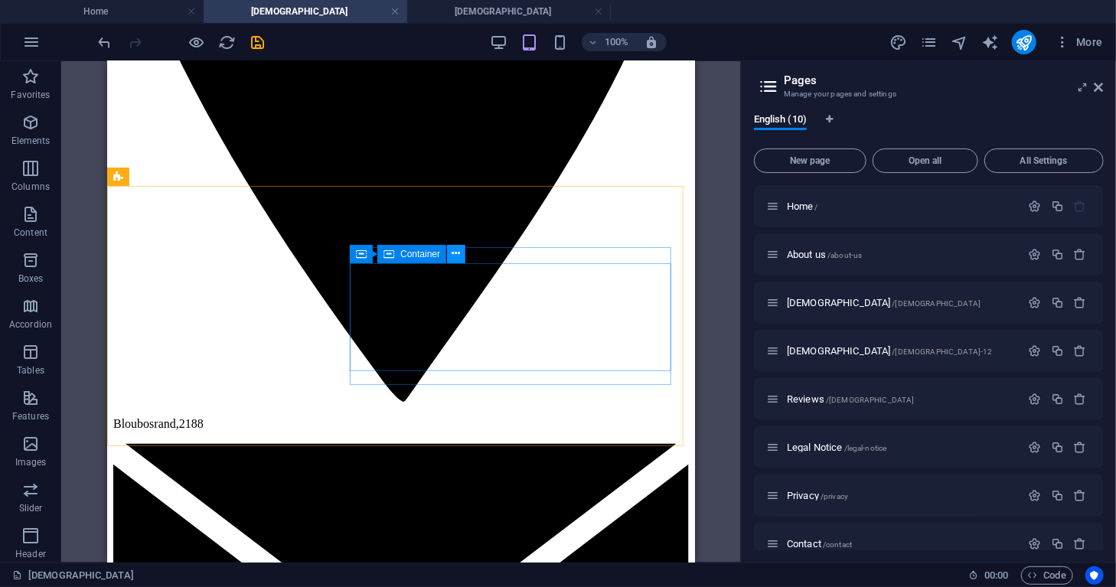
click at [454, 255] on icon at bounding box center [456, 254] width 8 height 16
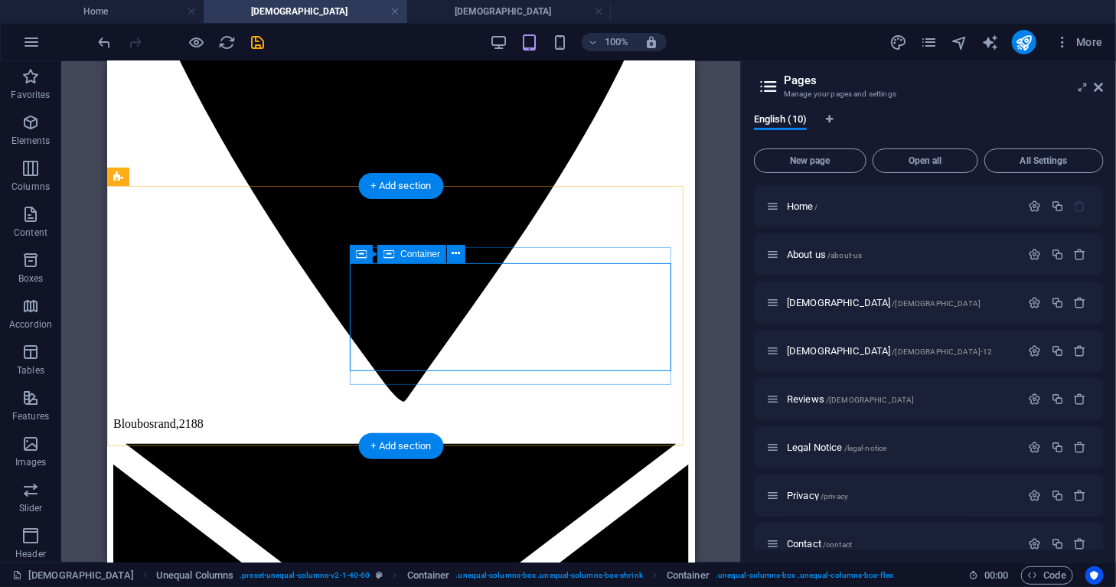
click at [455, 251] on icon at bounding box center [456, 254] width 8 height 16
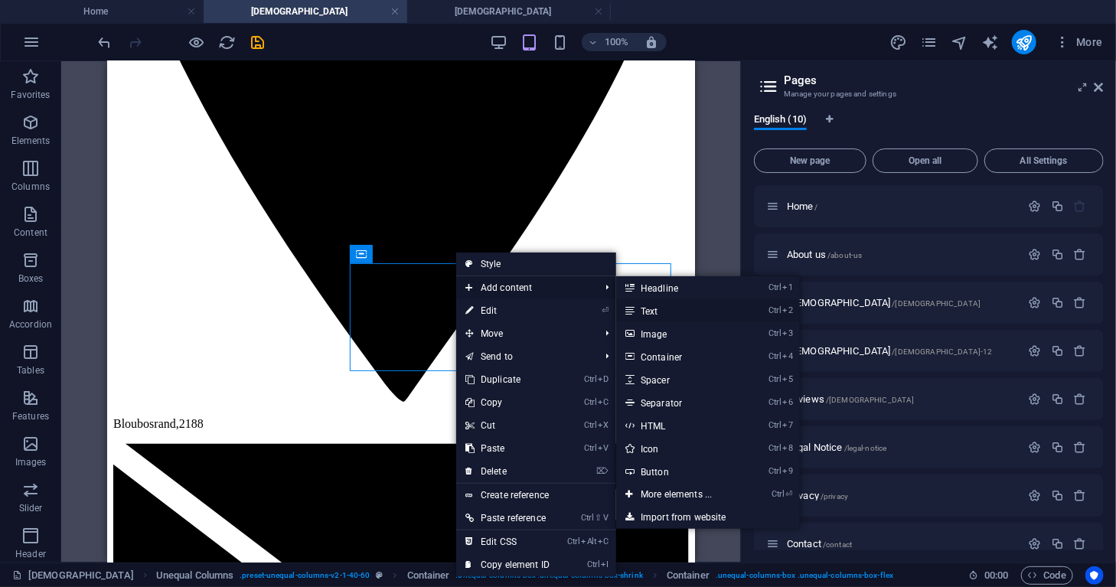
click at [646, 308] on link "Ctrl 2 Text" at bounding box center [679, 310] width 126 height 23
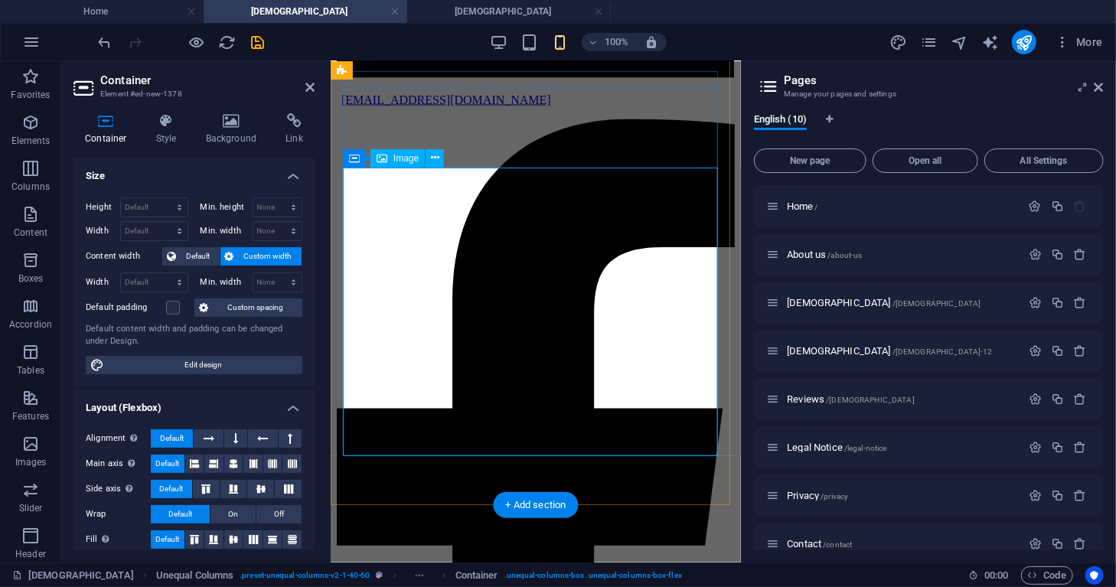
scroll to position [2231, 0]
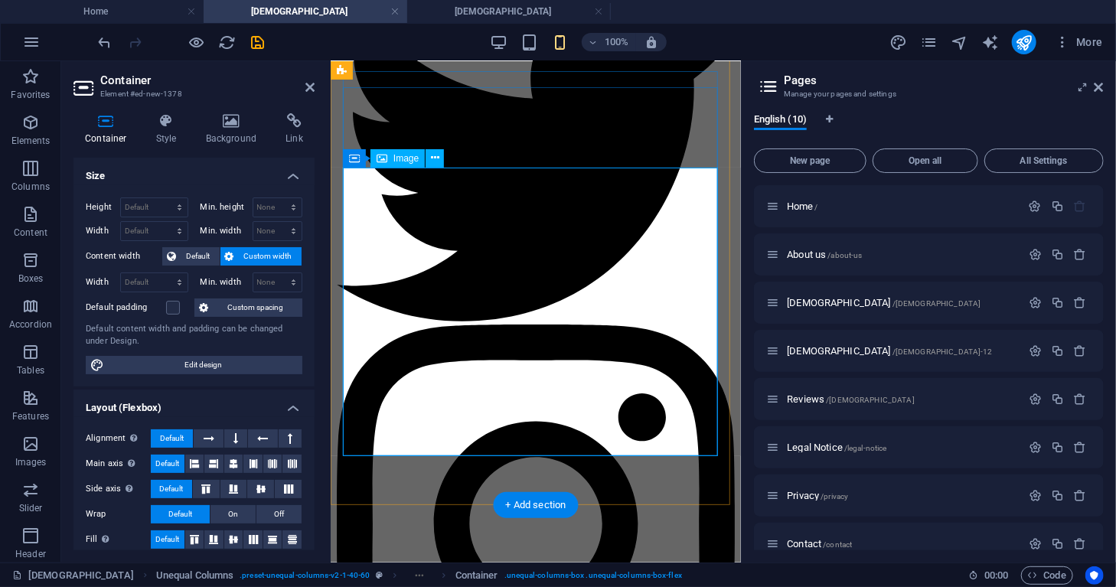
select select "px"
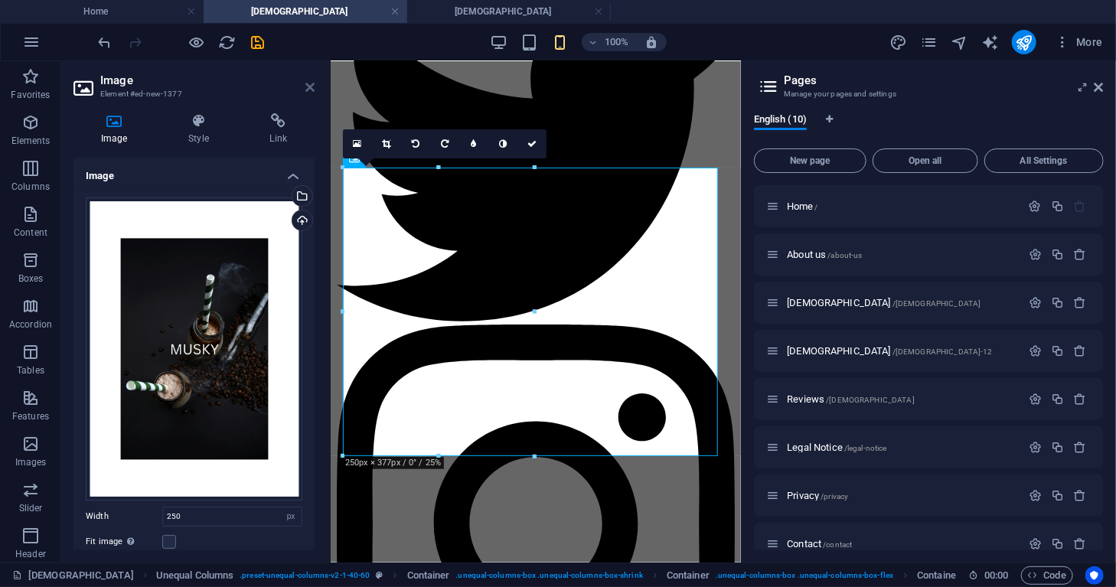
click at [308, 93] on icon at bounding box center [309, 87] width 9 height 12
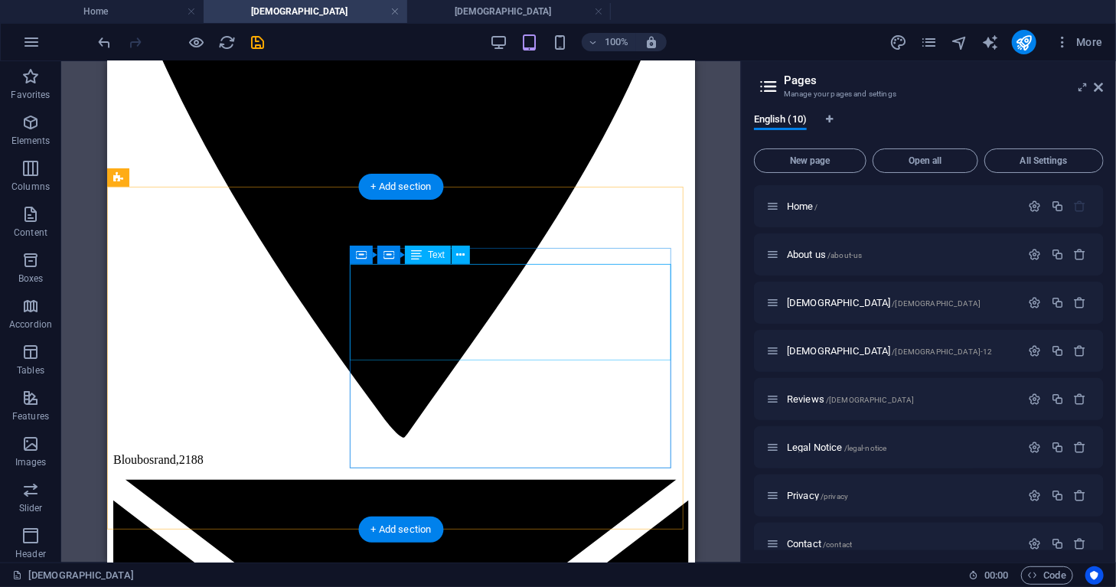
scroll to position [1102, 0]
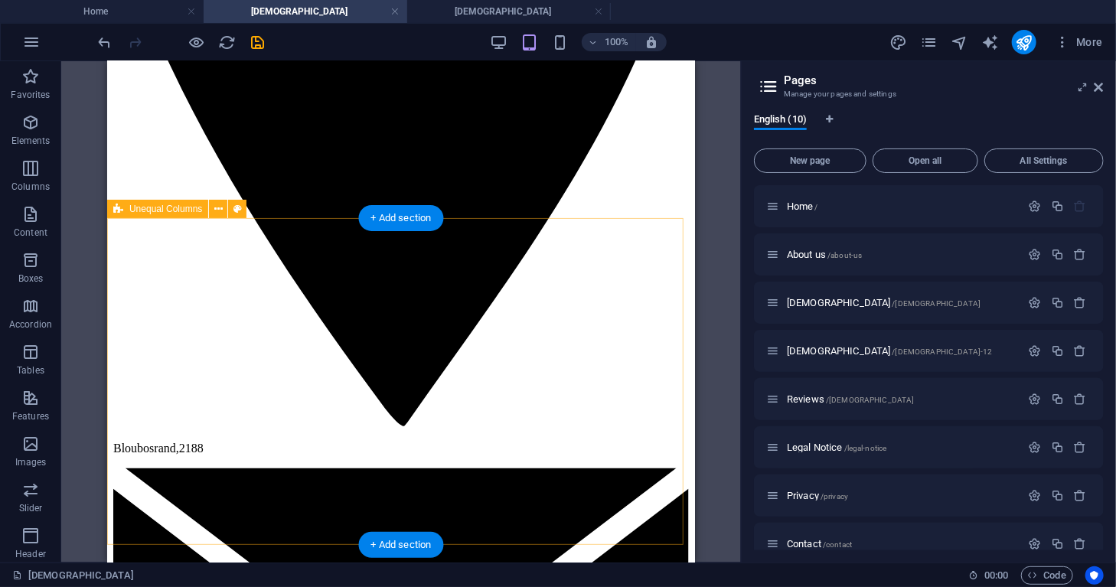
scroll to position [1118, 0]
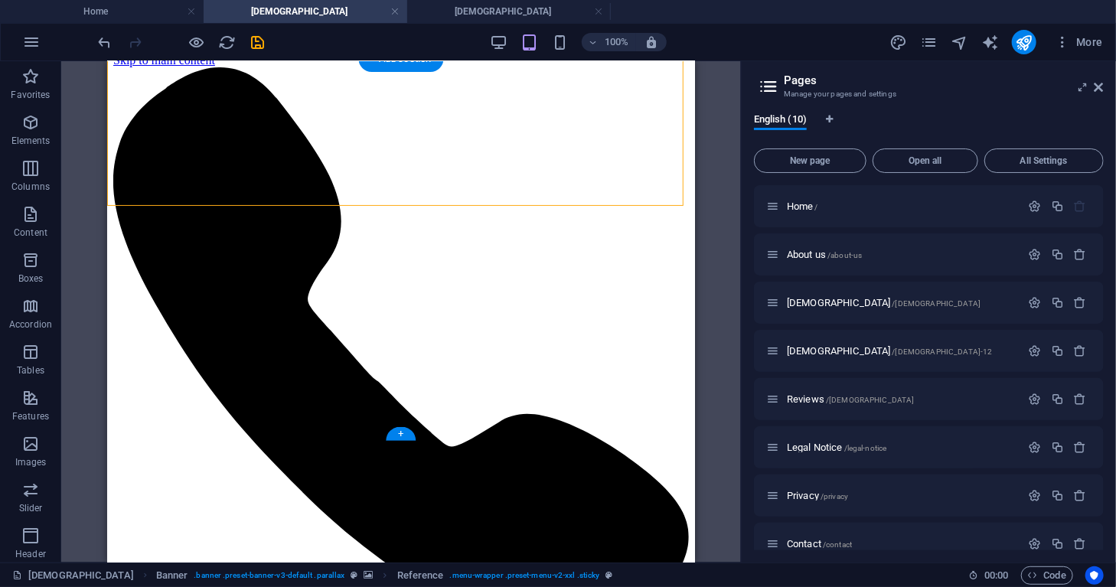
scroll to position [0, 0]
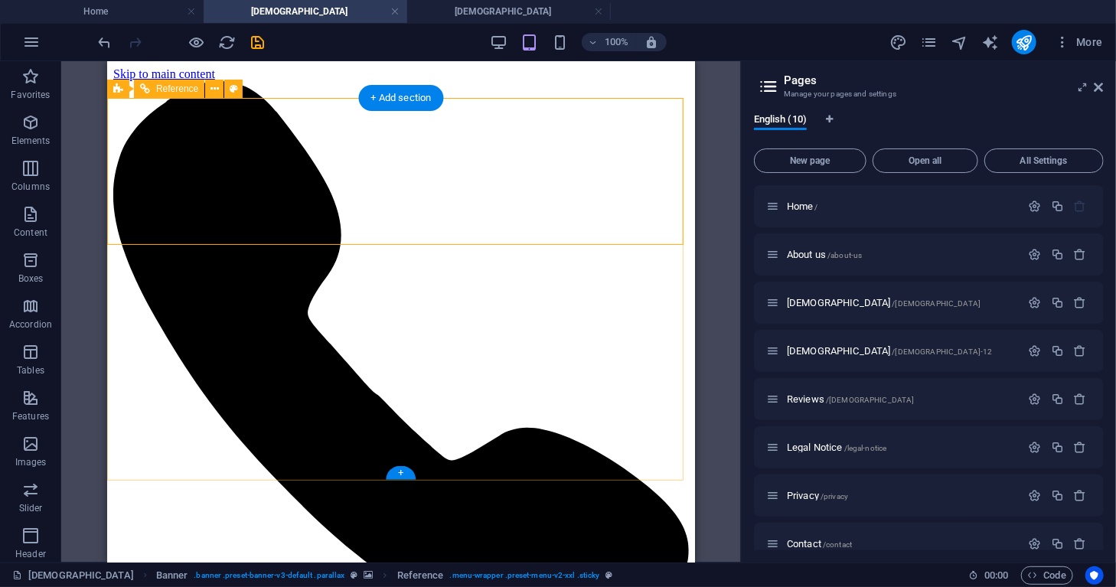
click at [211, 90] on icon at bounding box center [213, 89] width 11 height 16
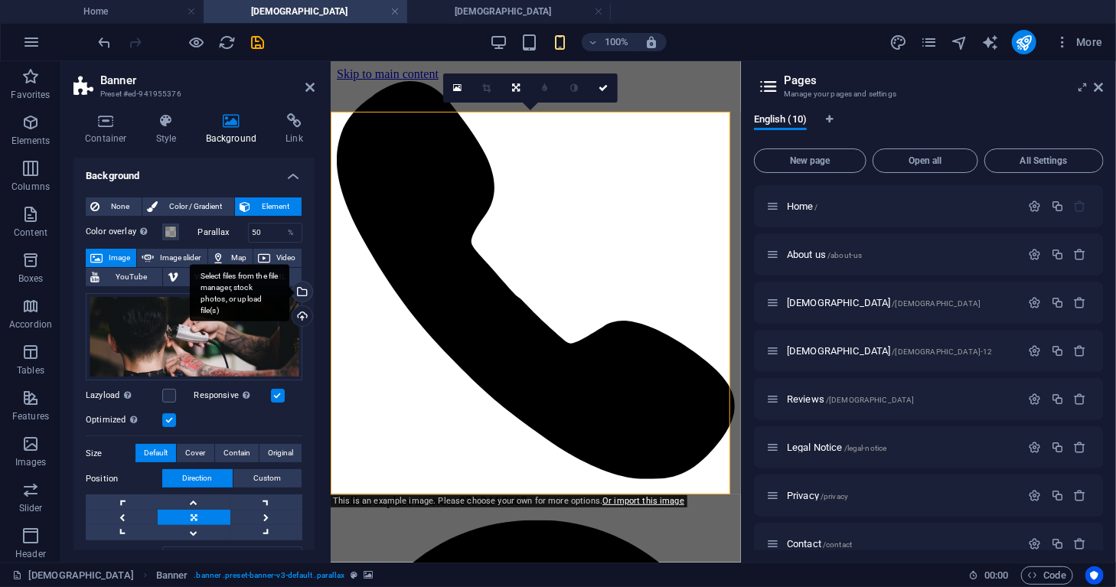
click at [289, 293] on div "Select files from the file manager, stock photos, or upload file(s)" at bounding box center [240, 292] width 100 height 57
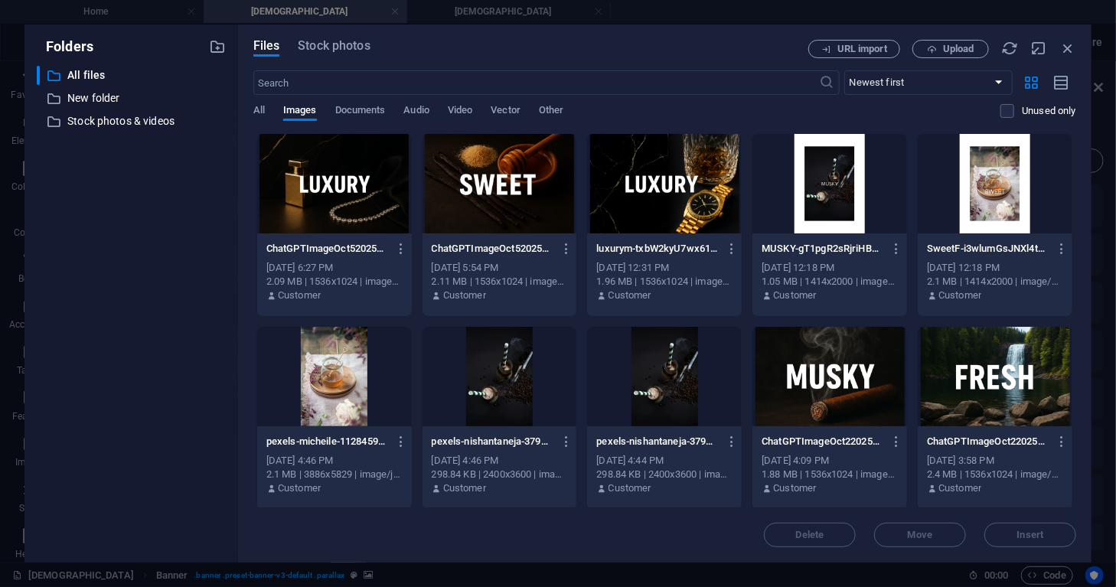
click at [609, 207] on div at bounding box center [664, 184] width 155 height 100
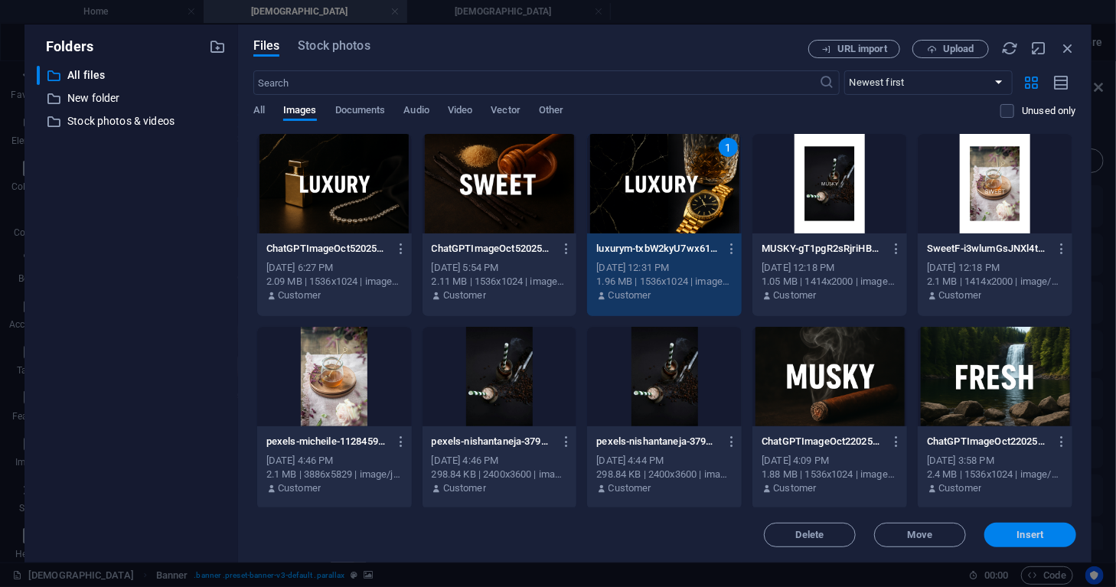
click at [1035, 538] on span "Insert" at bounding box center [1030, 534] width 27 height 9
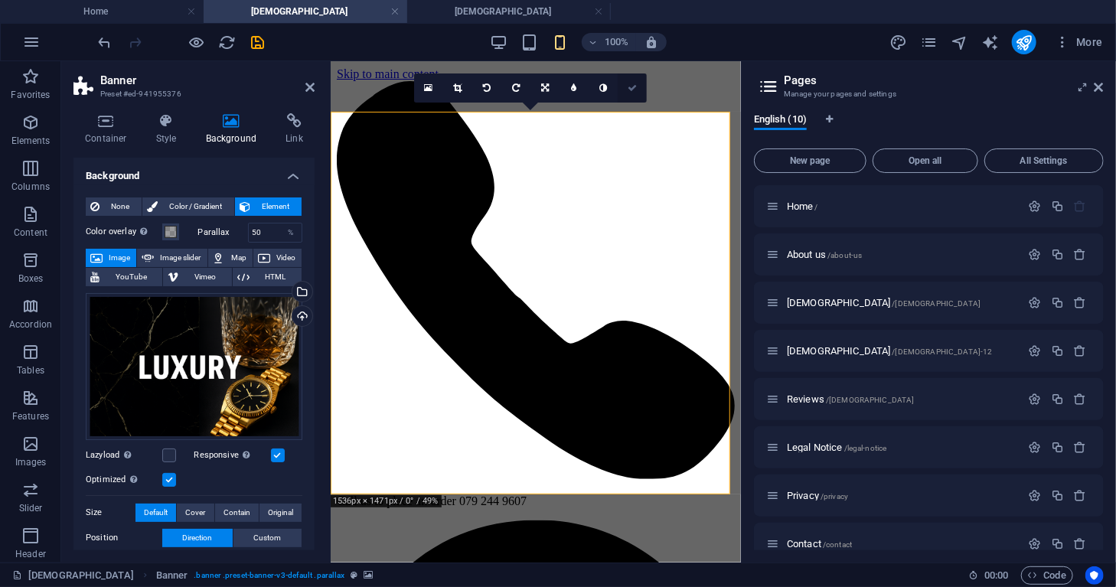
drag, startPoint x: 632, startPoint y: 94, endPoint x: 525, endPoint y: 32, distance: 123.8
click at [632, 93] on link at bounding box center [632, 87] width 29 height 29
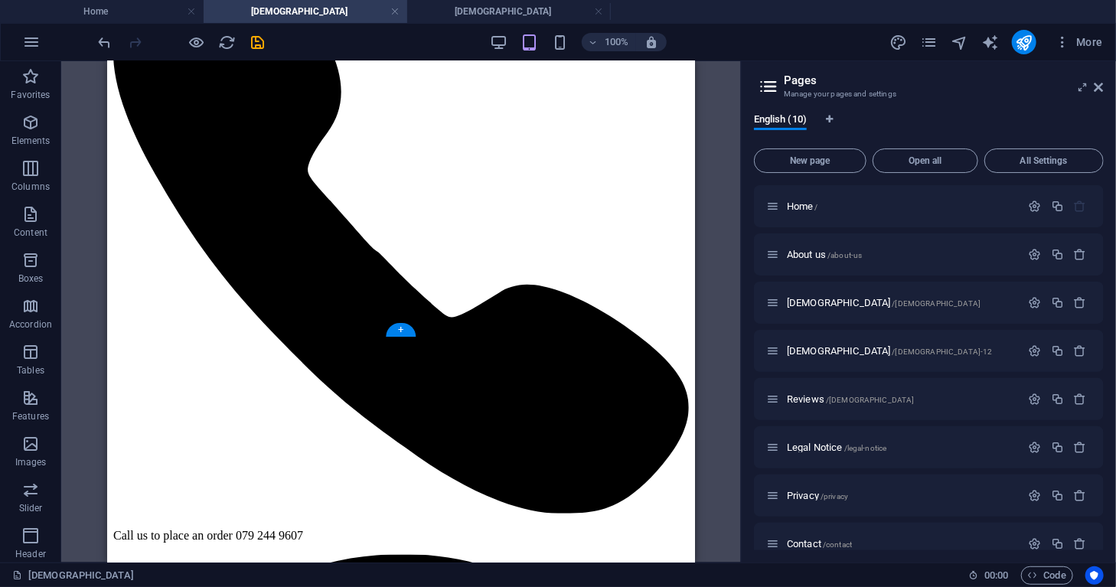
scroll to position [138, 0]
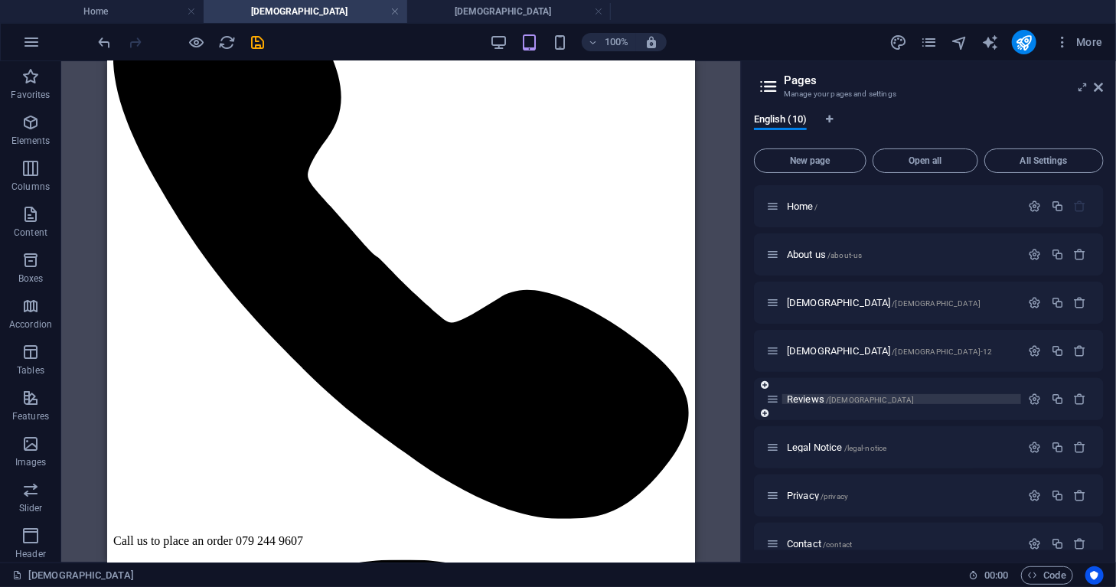
click at [798, 403] on span "Reviews /[DEMOGRAPHIC_DATA]" at bounding box center [851, 398] width 128 height 11
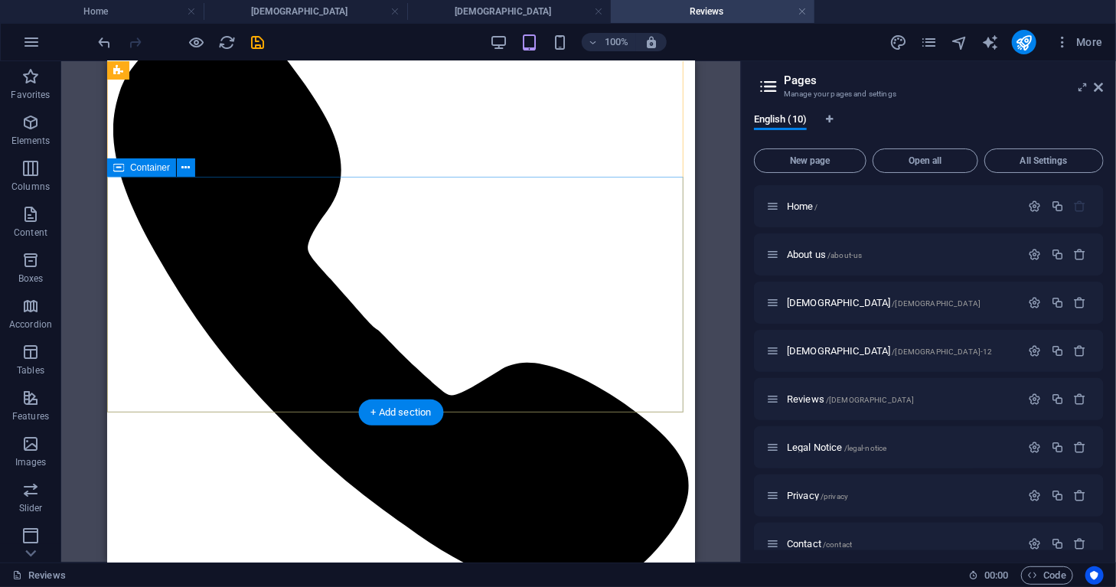
scroll to position [64, 0]
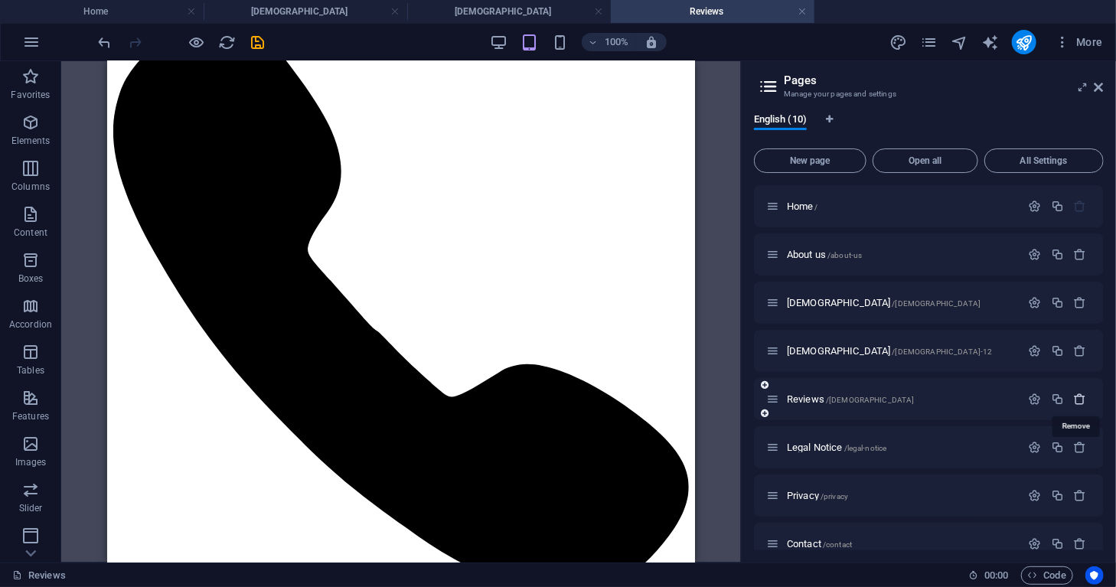
click at [1076, 403] on icon "button" at bounding box center [1080, 399] width 13 height 13
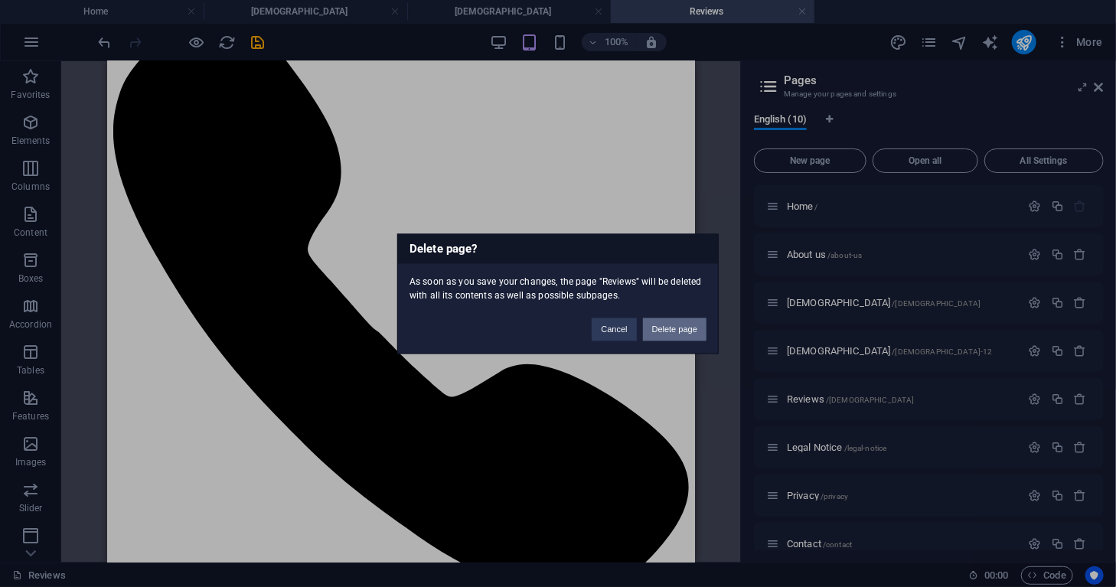
click at [676, 328] on button "Delete page" at bounding box center [675, 329] width 64 height 23
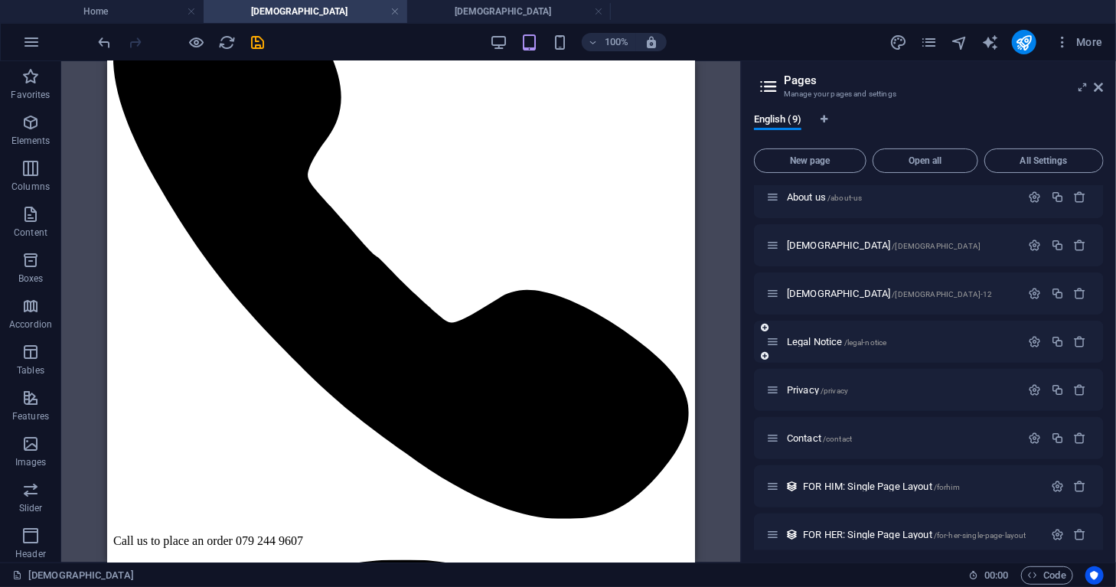
scroll to position [68, 0]
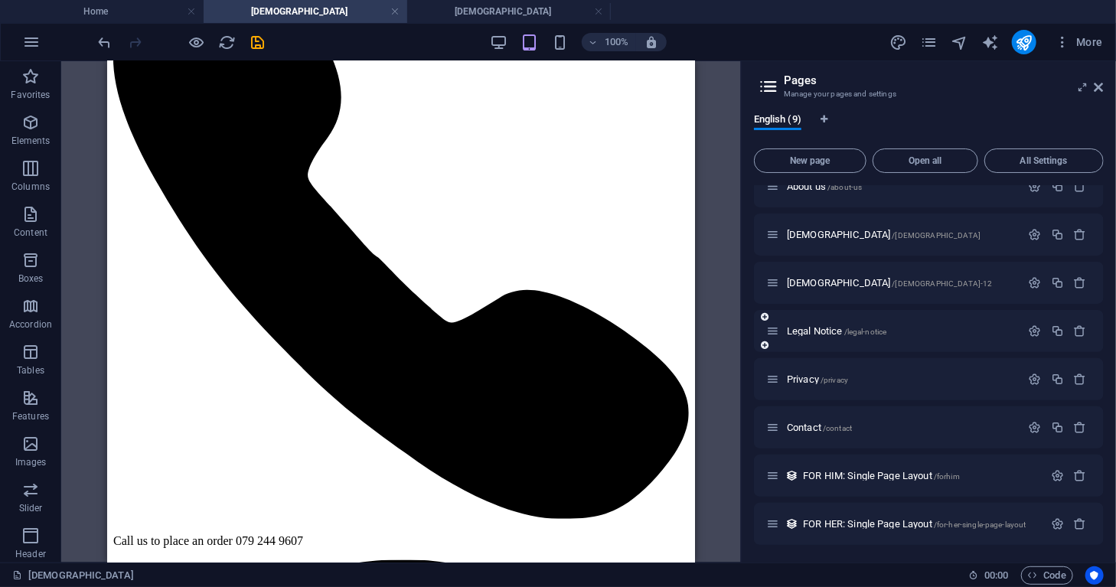
click at [787, 385] on div "Privacy /privacy" at bounding box center [893, 380] width 255 height 18
click at [796, 382] on span "Privacy /privacy" at bounding box center [817, 379] width 61 height 11
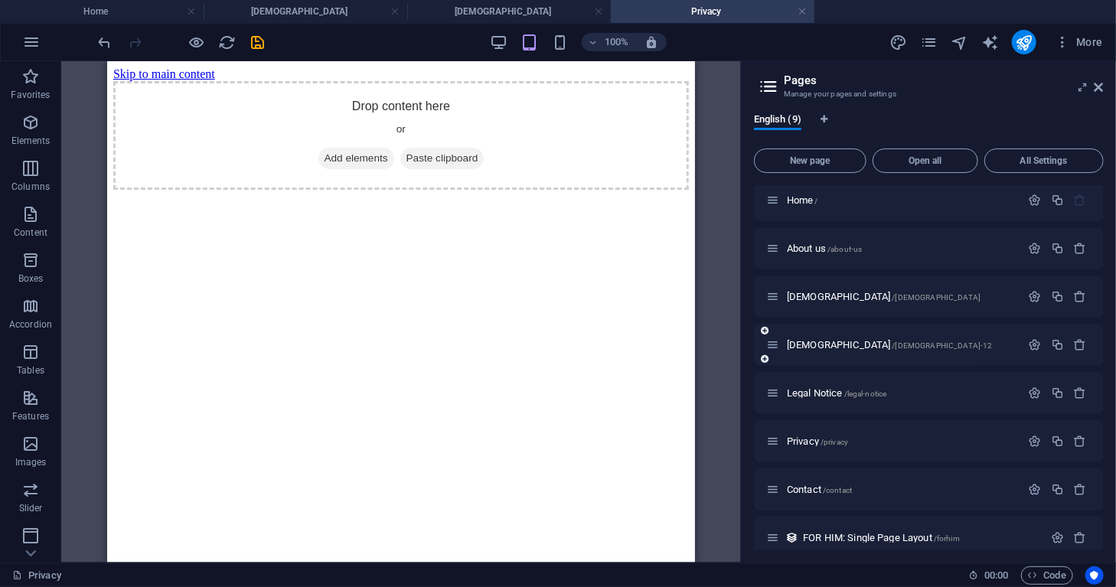
scroll to position [0, 0]
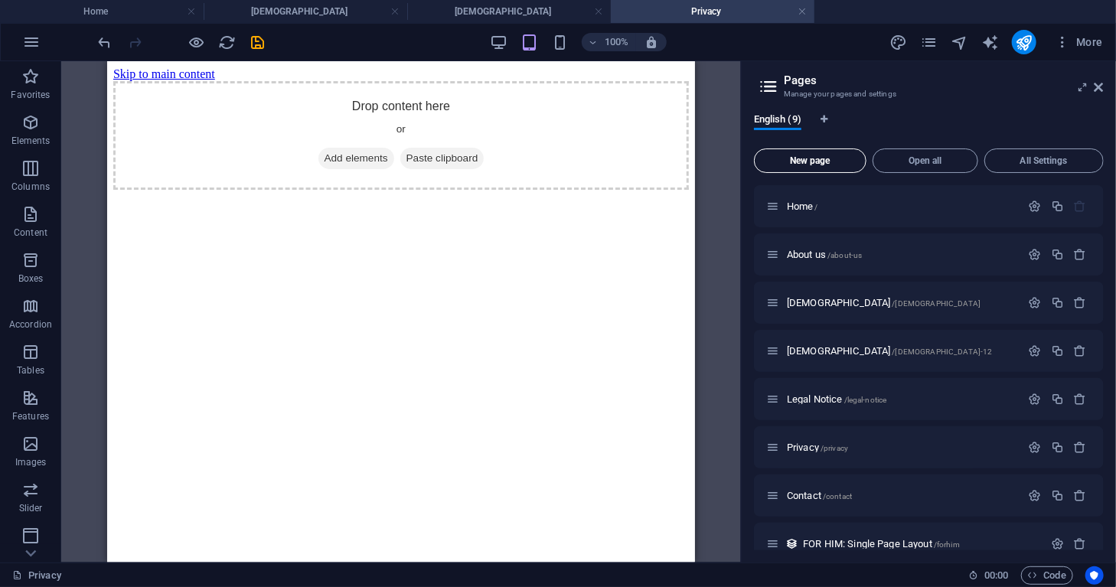
click at [822, 159] on span "New page" at bounding box center [810, 160] width 99 height 9
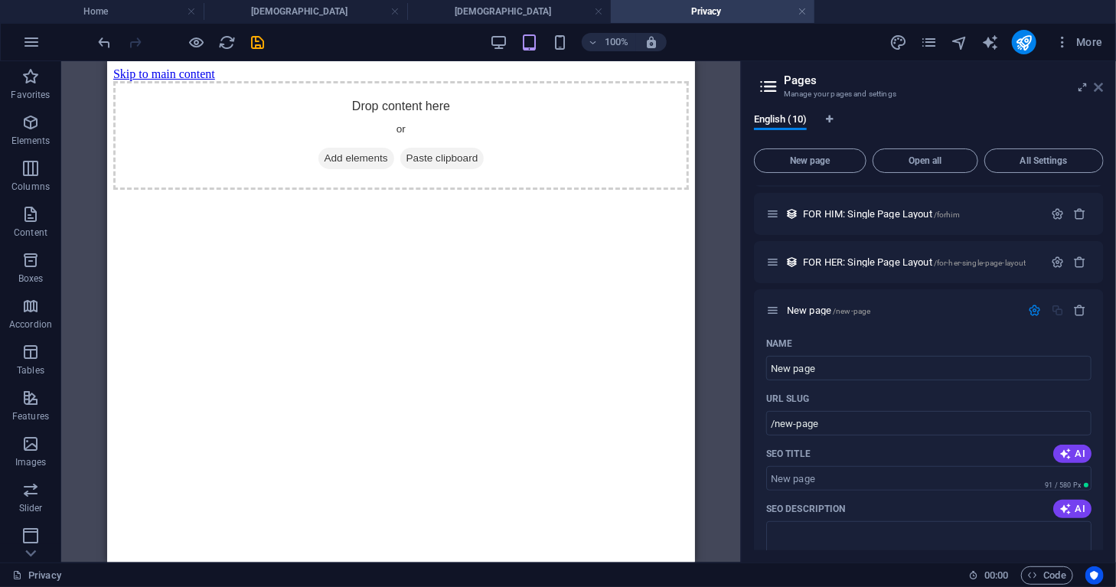
click at [1099, 84] on icon at bounding box center [1099, 87] width 9 height 12
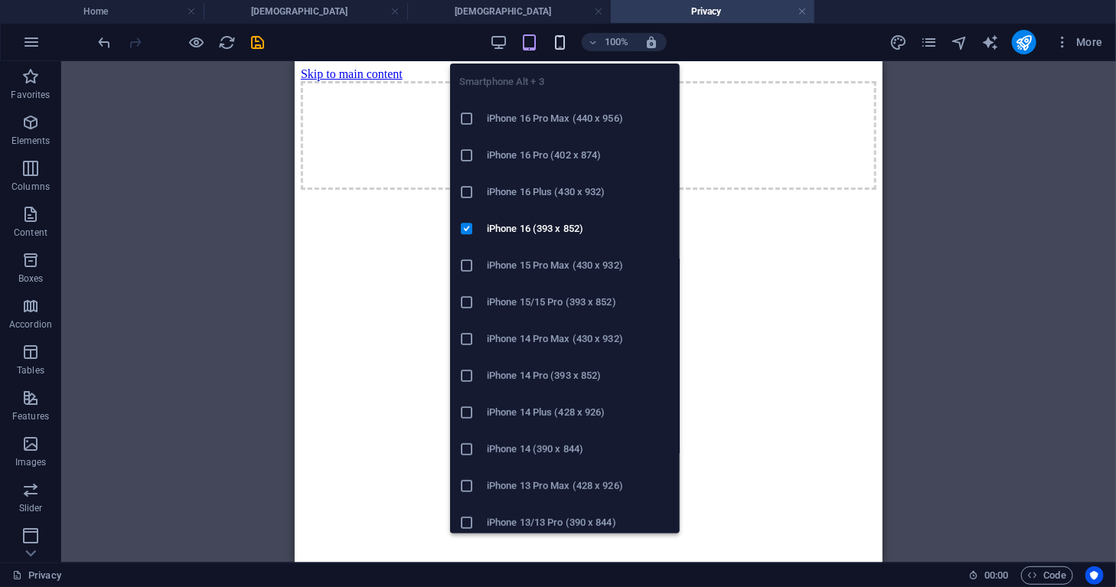
click at [556, 42] on icon "button" at bounding box center [560, 43] width 18 height 18
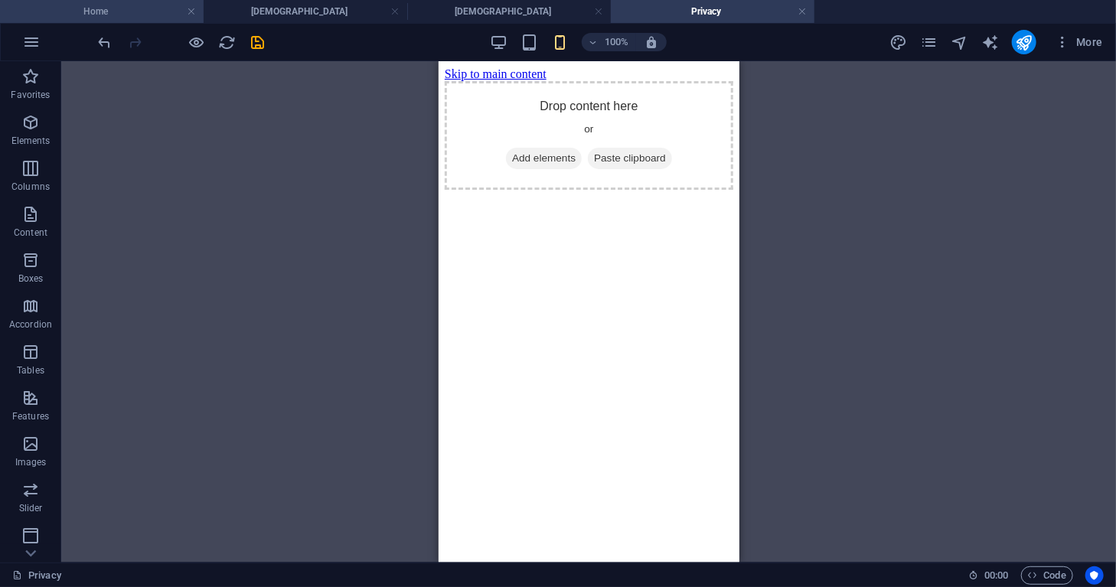
click at [145, 5] on h4 "Home" at bounding box center [102, 11] width 204 height 17
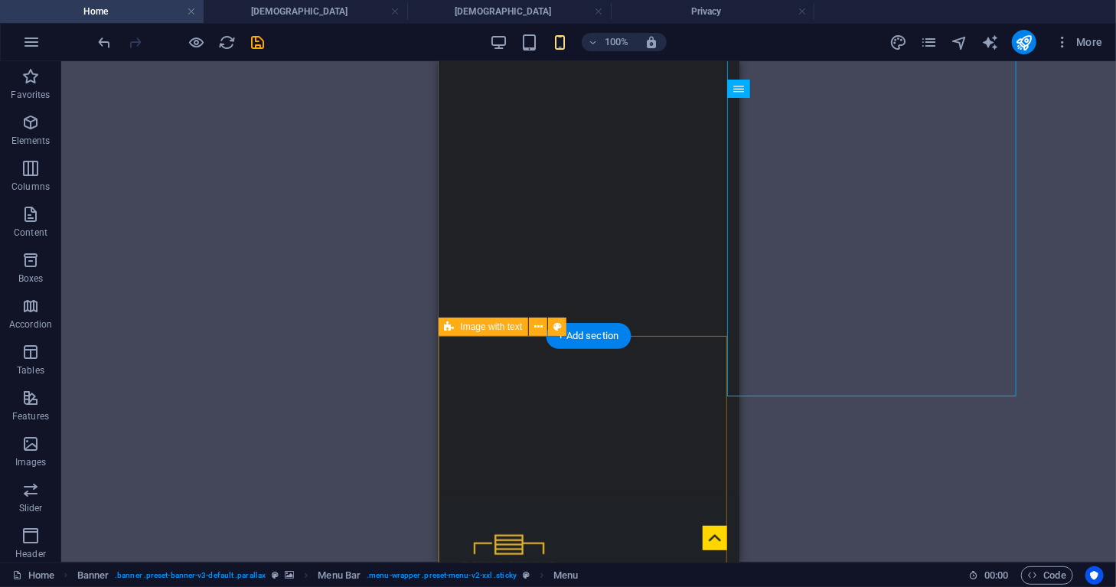
scroll to position [159, 0]
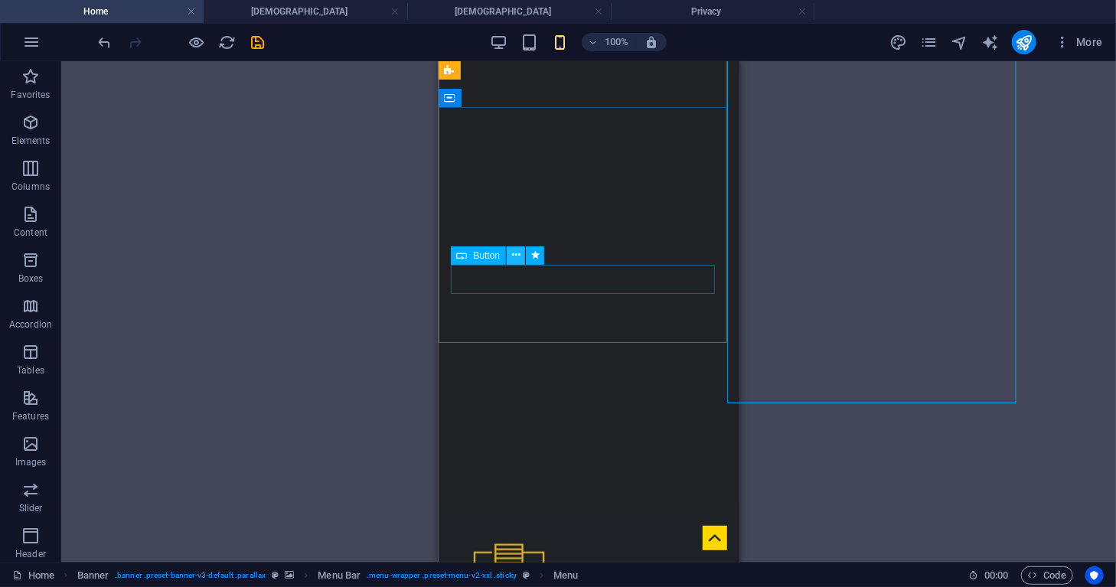
click at [514, 260] on icon at bounding box center [516, 255] width 8 height 16
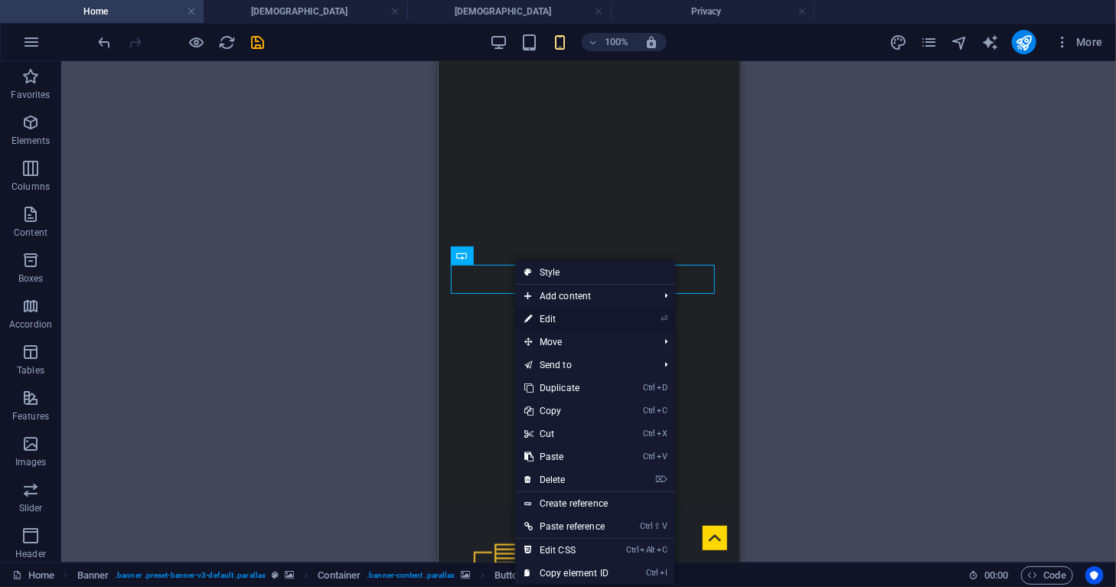
click at [552, 318] on link "⏎ Edit" at bounding box center [566, 319] width 103 height 23
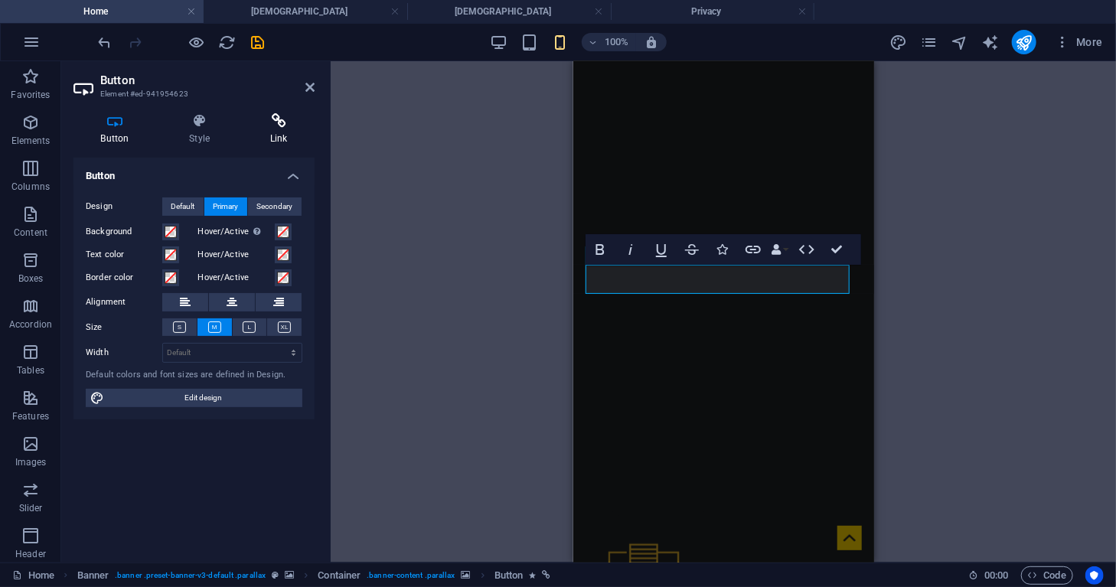
click at [269, 129] on h4 "Link" at bounding box center [279, 129] width 72 height 32
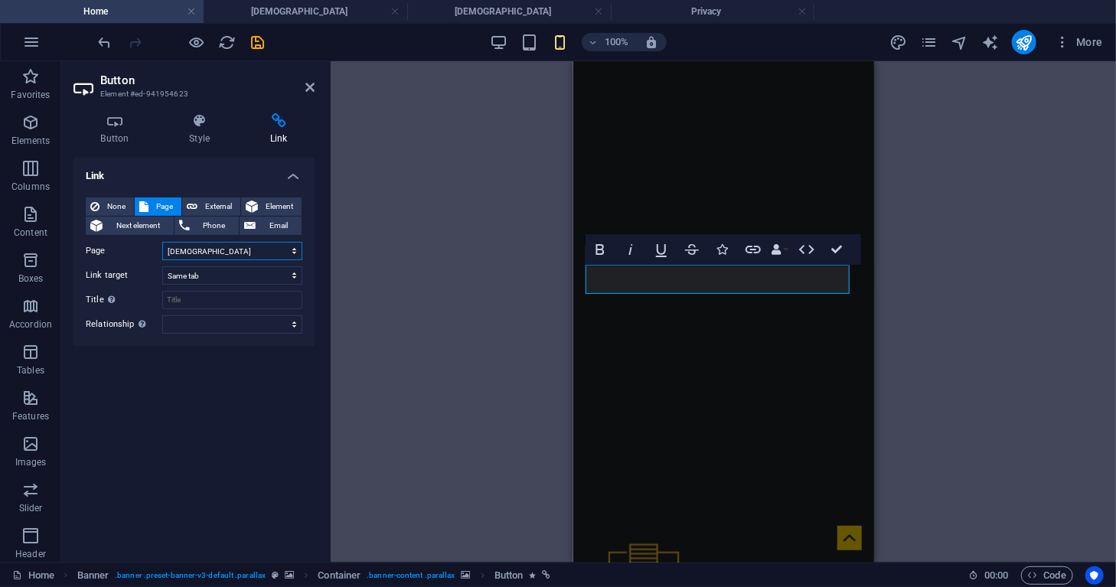
click at [228, 249] on select "Home About us [DEMOGRAPHIC_DATA] [DEMOGRAPHIC_DATA] Legal Notice Privacy Contac…" at bounding box center [232, 251] width 140 height 18
click at [190, 433] on div "Link None Page External Element Next element Phone Email Page Home About us [DE…" at bounding box center [193, 354] width 241 height 393
click at [257, 202] on icon at bounding box center [252, 206] width 12 height 18
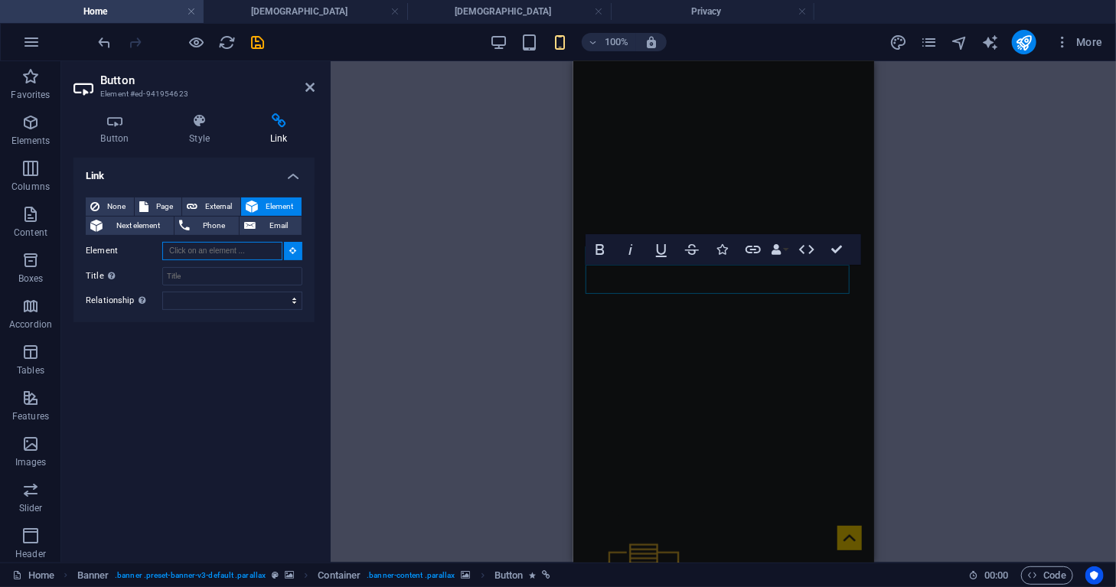
click at [233, 253] on input "Element" at bounding box center [222, 251] width 120 height 18
click at [294, 252] on icon at bounding box center [293, 250] width 7 height 8
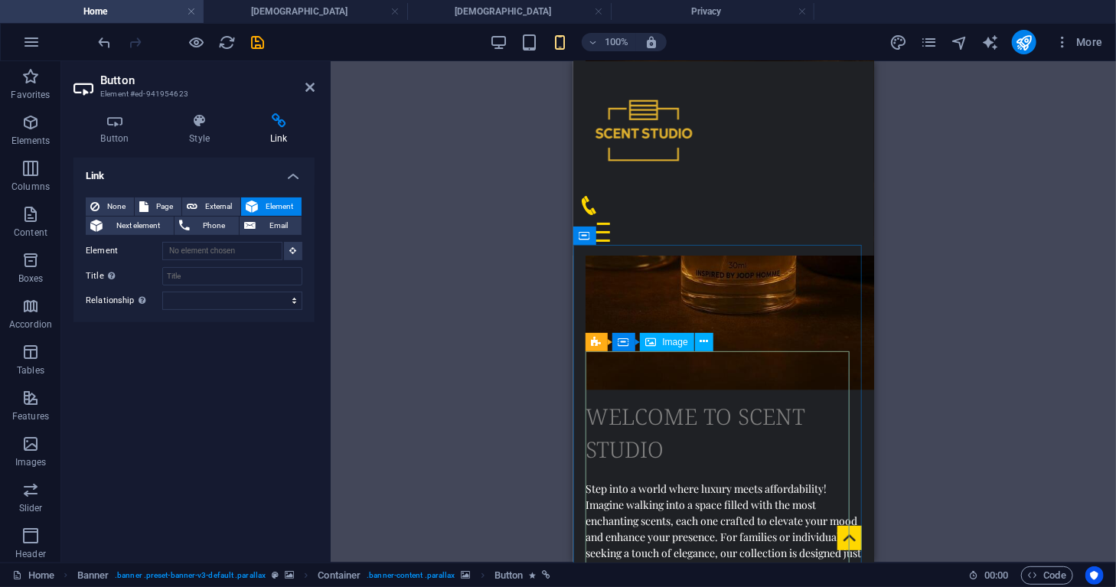
scroll to position [1488, 0]
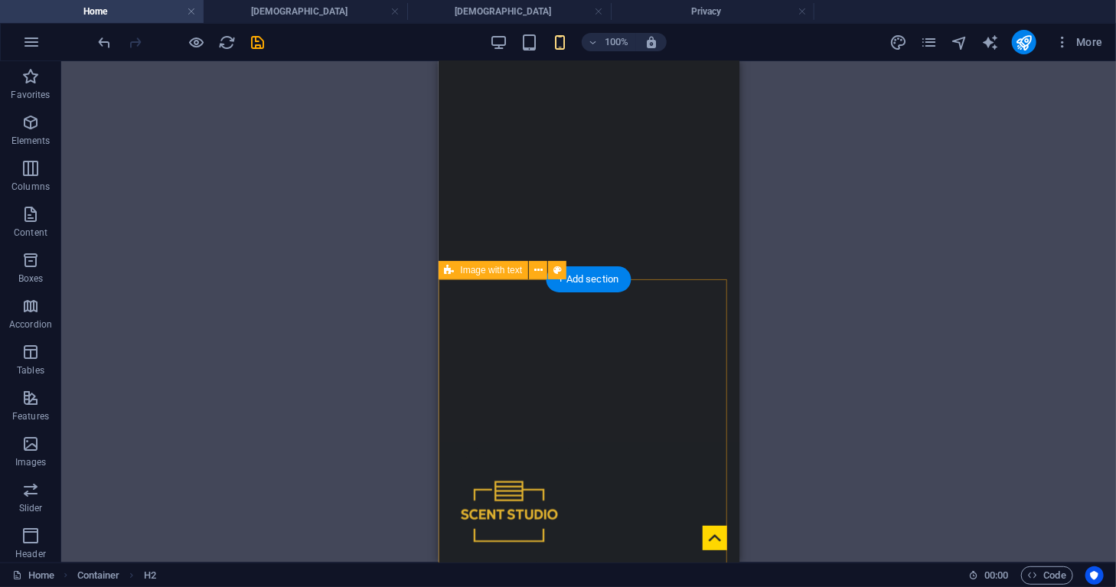
scroll to position [220, 0]
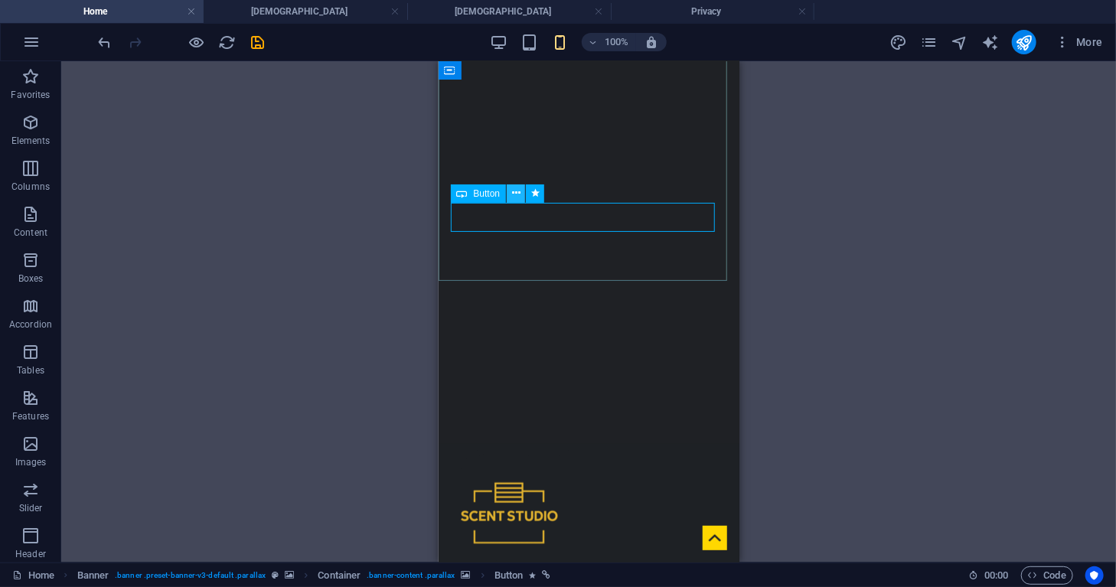
click at [517, 190] on icon at bounding box center [516, 193] width 8 height 16
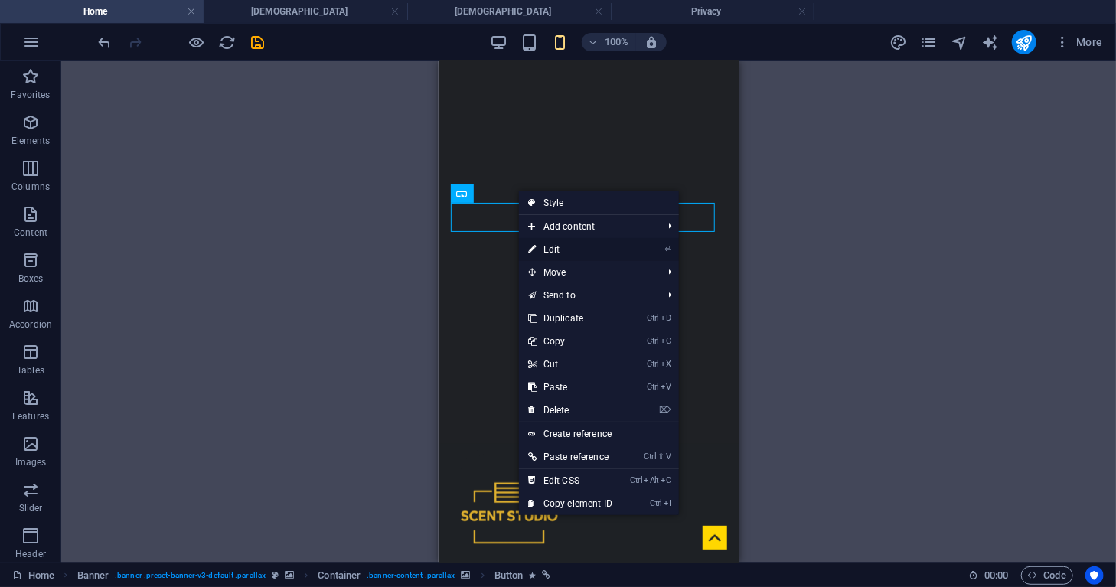
click at [543, 247] on link "⏎ Edit" at bounding box center [570, 249] width 103 height 23
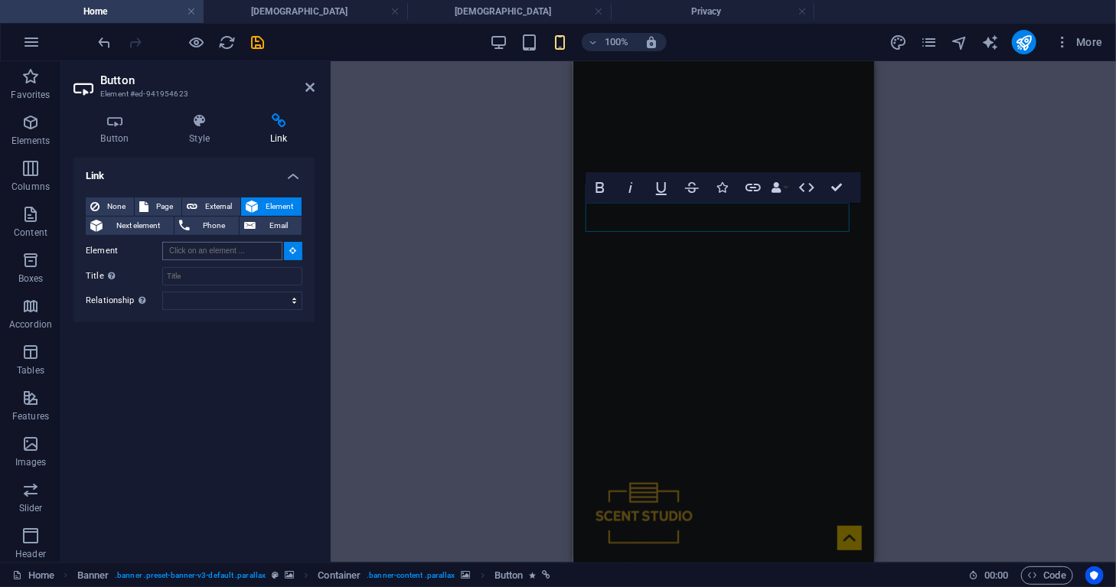
click at [233, 250] on input "Element" at bounding box center [222, 251] width 120 height 18
type input "h"
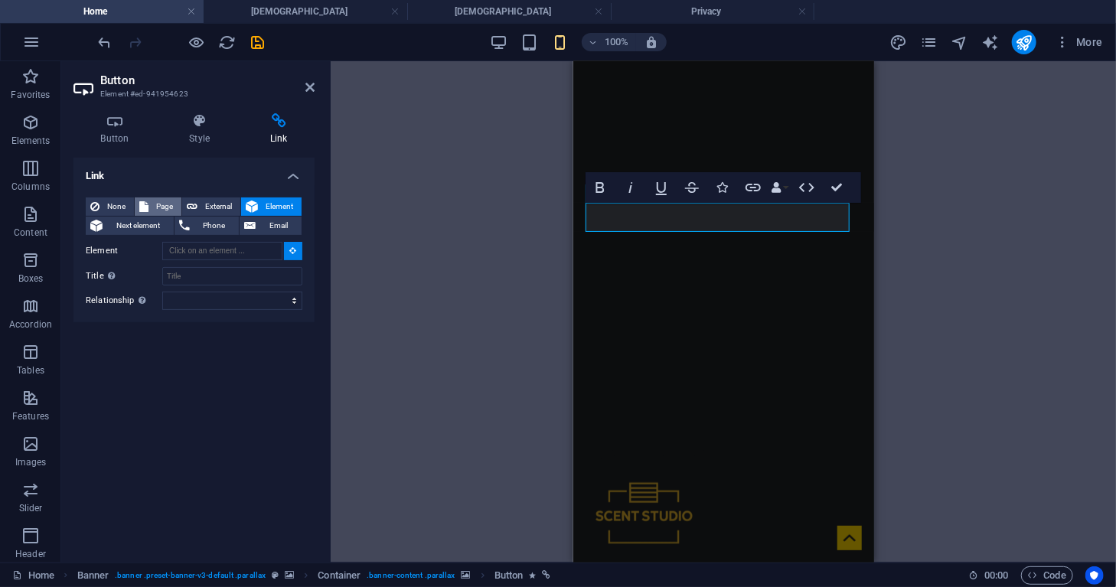
click at [165, 206] on span "Page" at bounding box center [165, 206] width 24 height 18
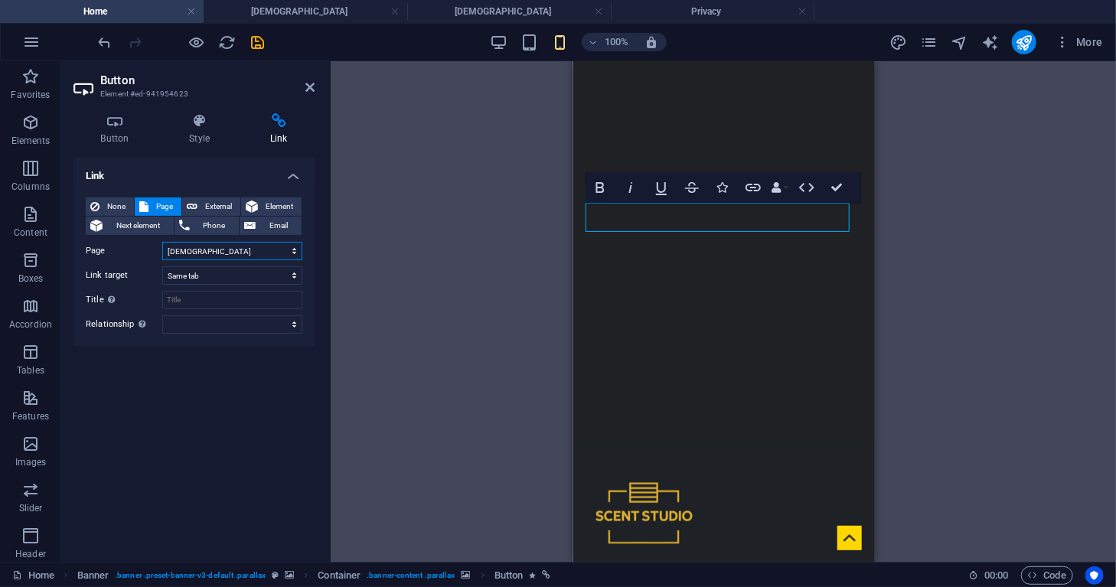
click at [268, 253] on select "Home About us [DEMOGRAPHIC_DATA] [DEMOGRAPHIC_DATA] Legal Notice Privacy Contac…" at bounding box center [232, 251] width 140 height 18
click at [138, 136] on h4 "Button" at bounding box center [117, 129] width 89 height 32
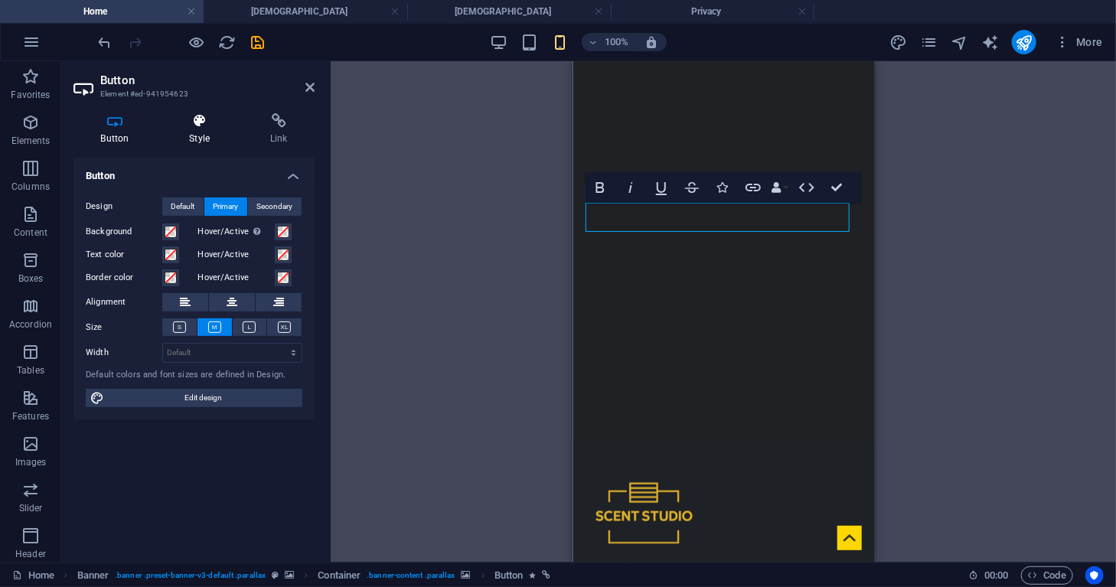
click at [199, 130] on h4 "Style" at bounding box center [202, 129] width 81 height 32
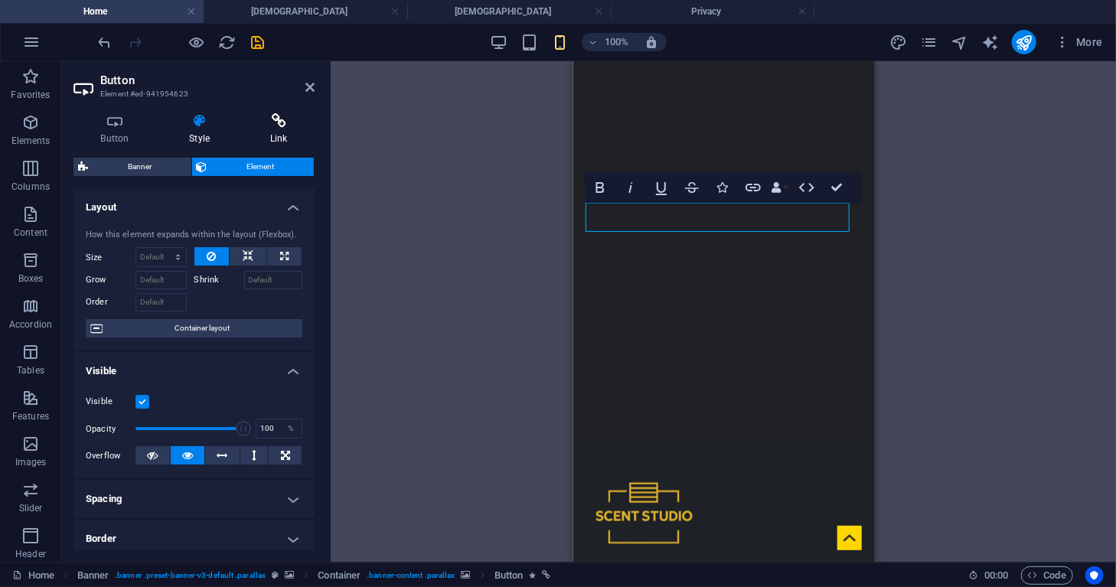
click at [266, 131] on h4 "Link" at bounding box center [279, 129] width 72 height 32
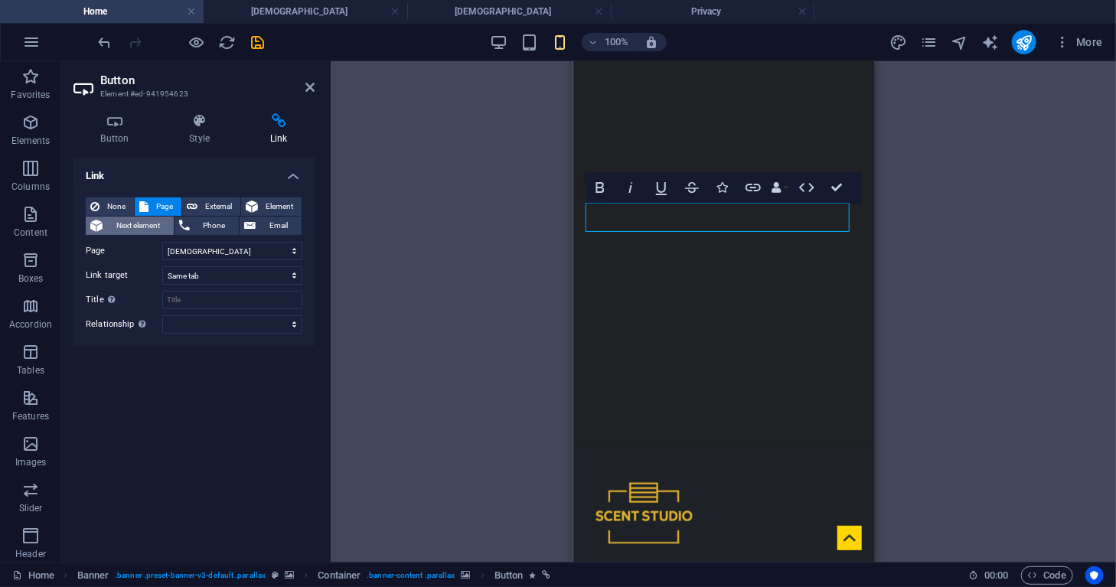
click at [145, 224] on span "Next element" at bounding box center [138, 226] width 62 height 18
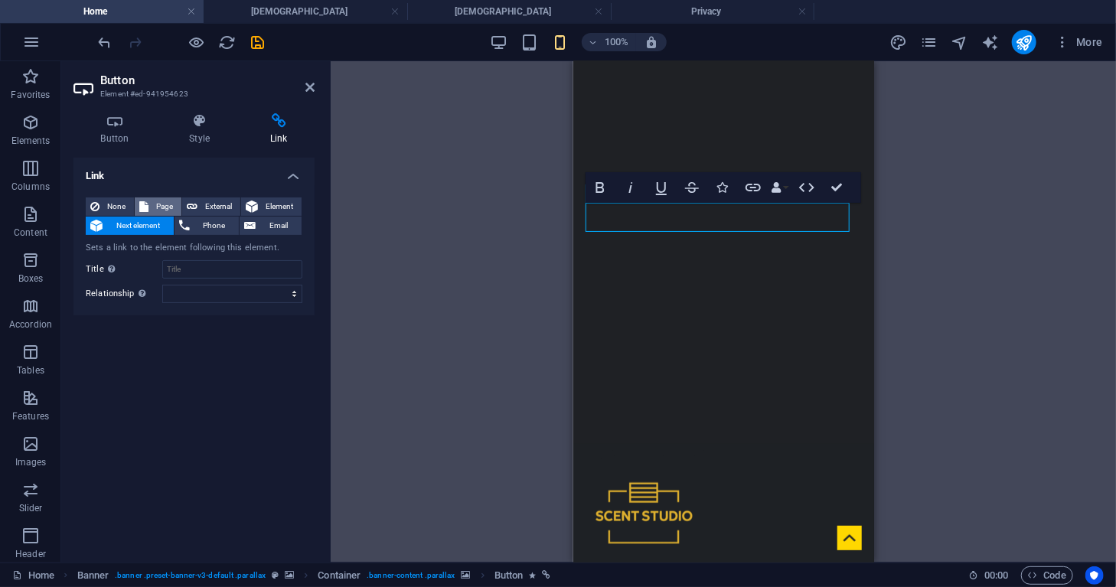
click at [168, 207] on span "Page" at bounding box center [165, 206] width 24 height 18
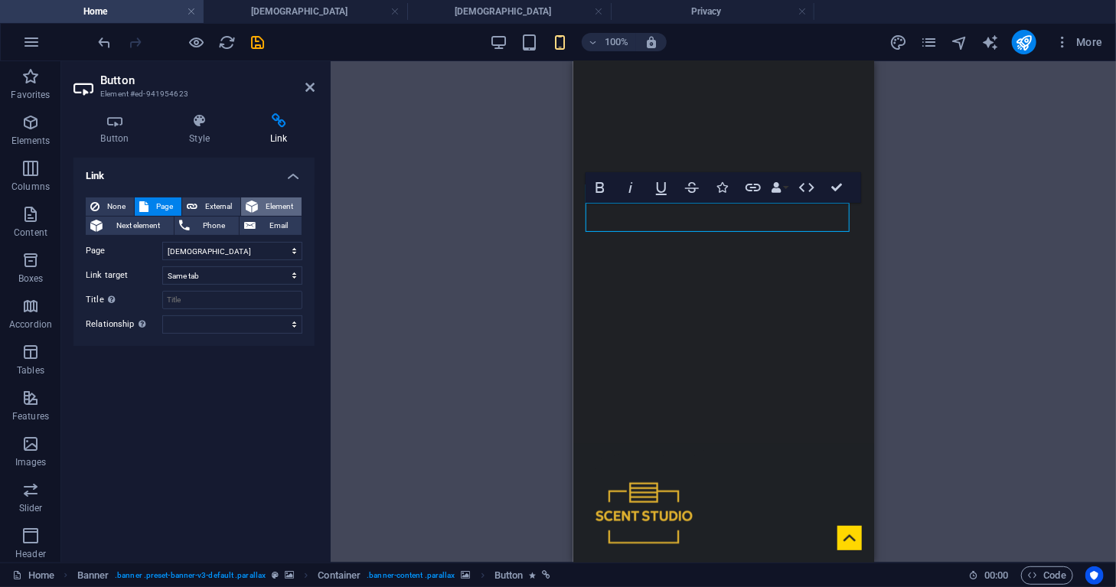
click at [250, 201] on icon at bounding box center [252, 206] width 12 height 18
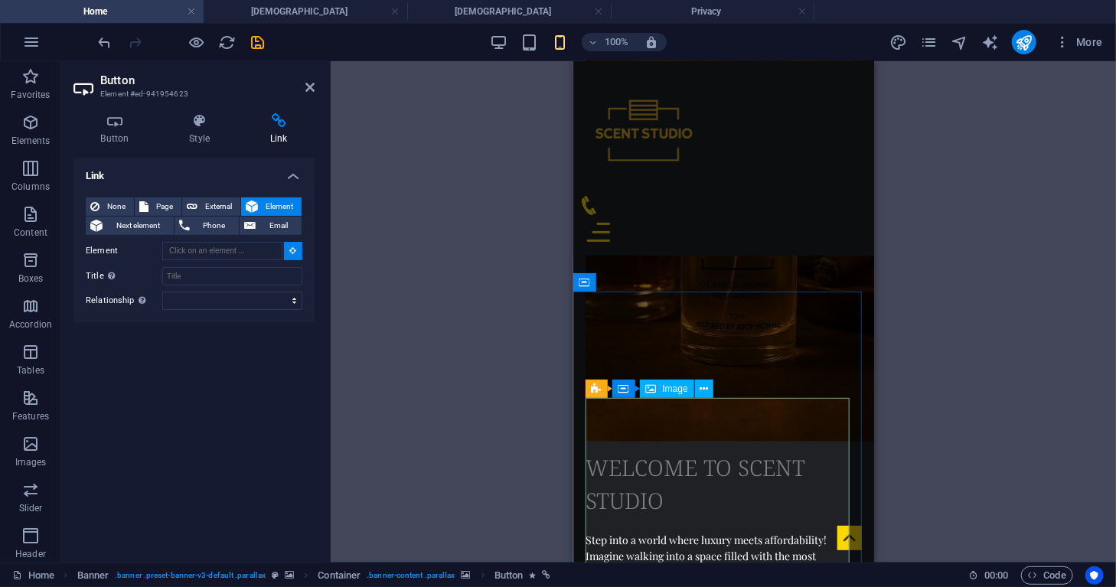
scroll to position [1444, 0]
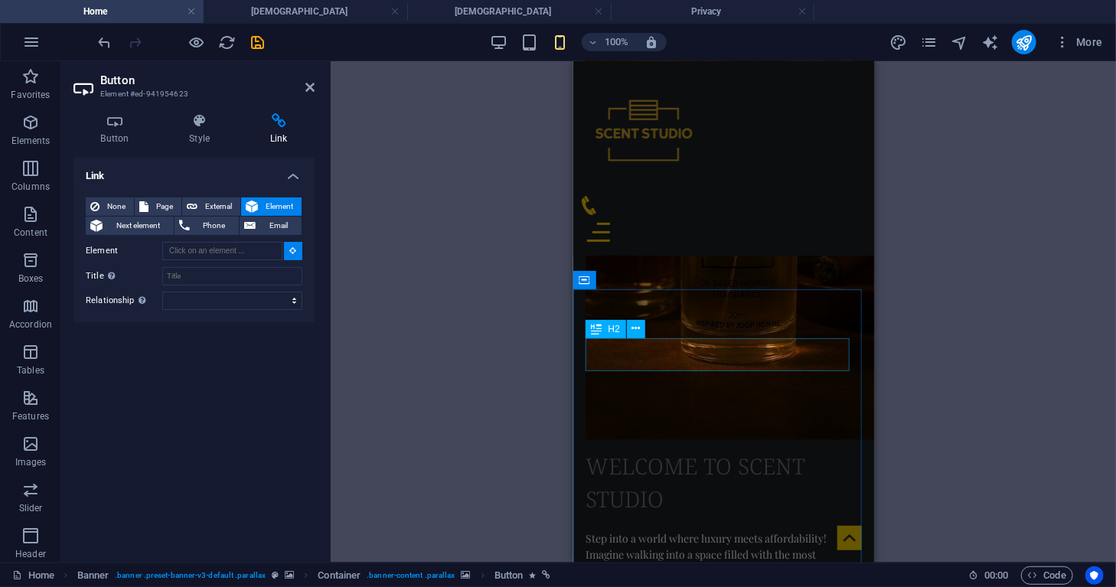
type input "#ed-941954674"
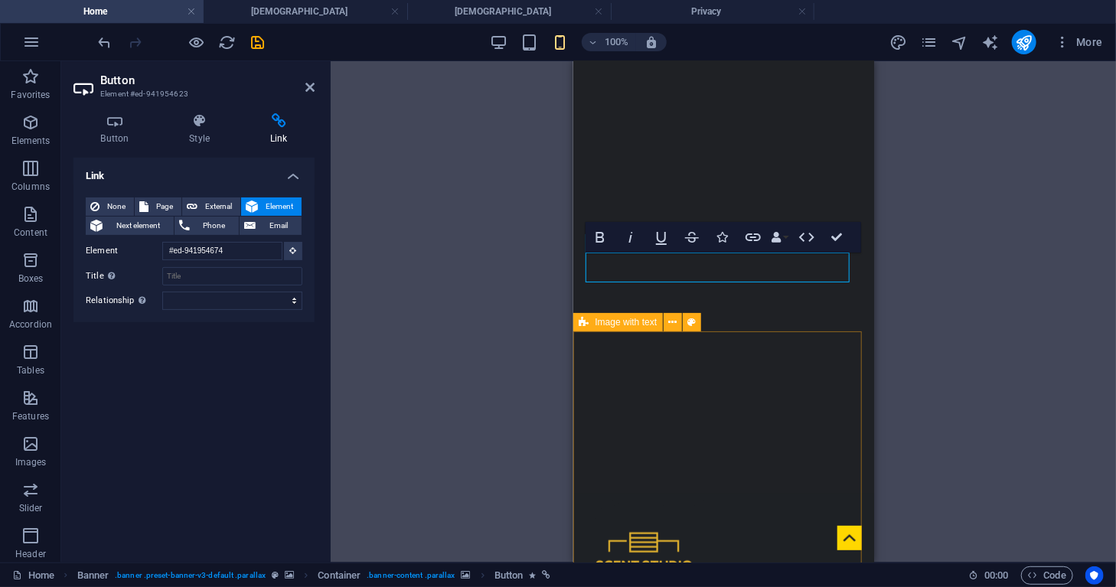
scroll to position [126, 0]
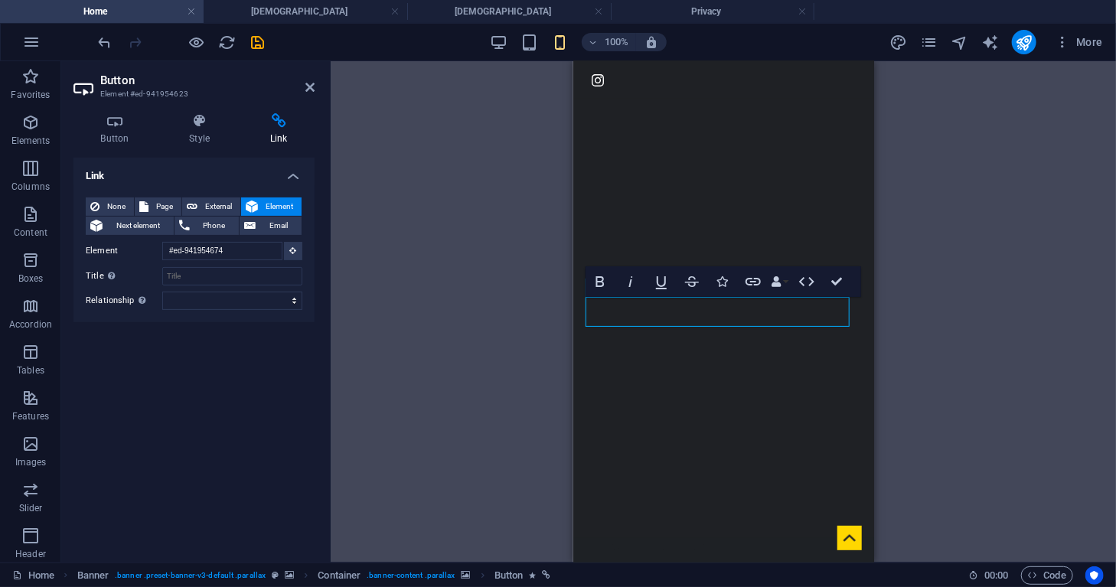
click at [349, 289] on div "H1 Banner Container Banner Menu Bar Menu Info Bar Icon Social Media Icons H3 Sp…" at bounding box center [723, 311] width 785 height 501
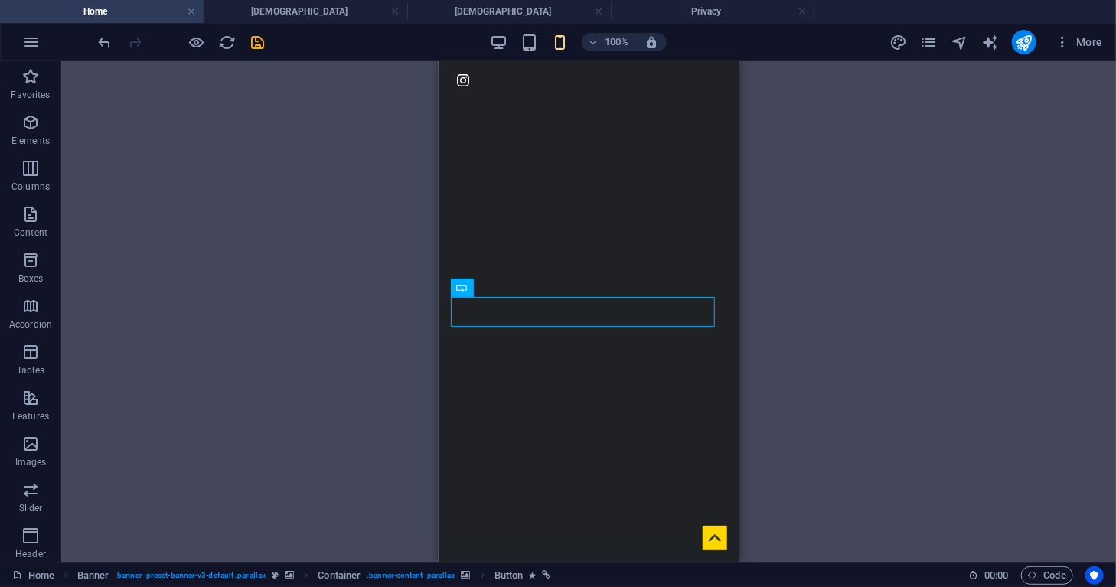
click at [779, 268] on div "H1 Banner Container Banner Menu Bar Menu Info Bar Icon Social Media Icons H3 Sp…" at bounding box center [588, 311] width 1055 height 501
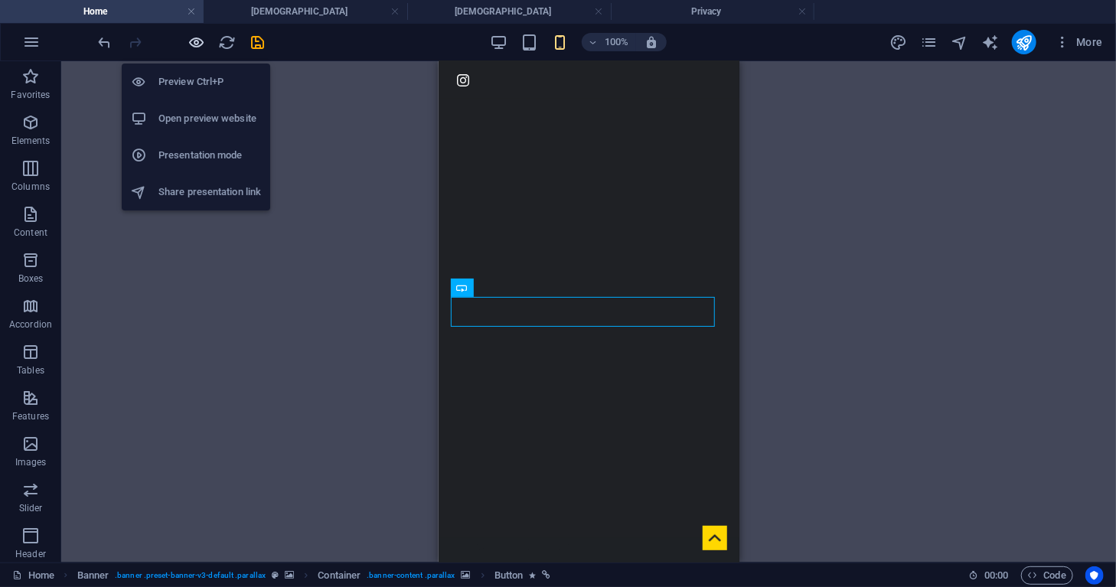
click at [196, 45] on icon "button" at bounding box center [197, 43] width 18 height 18
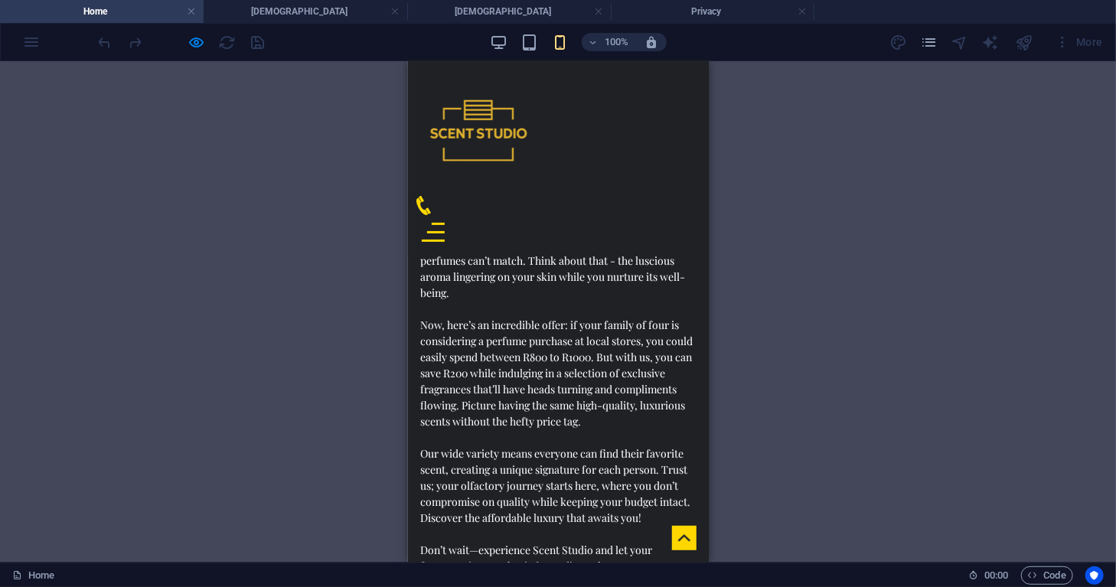
scroll to position [1917, 0]
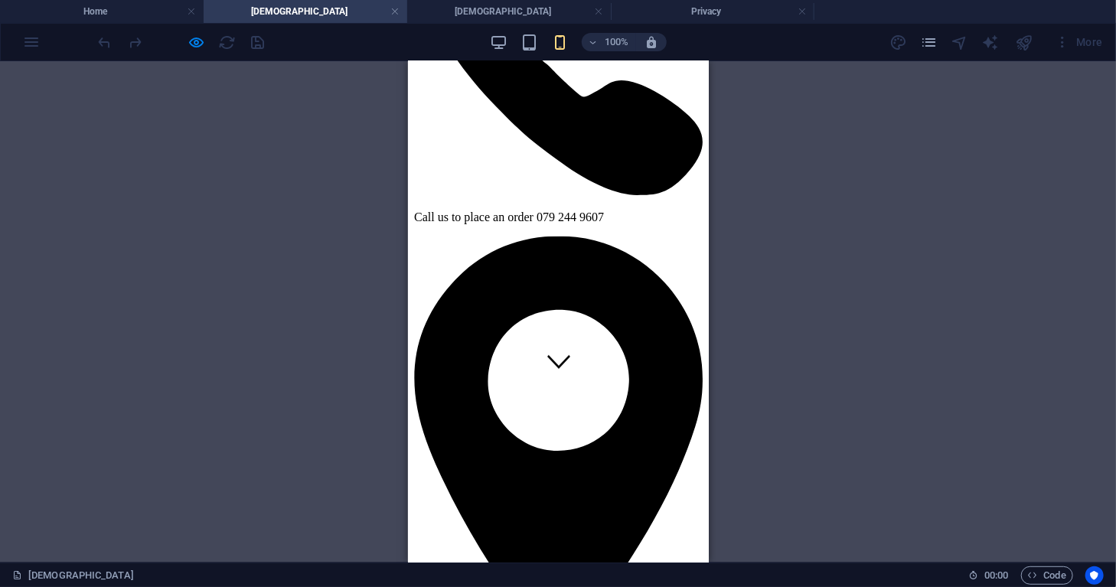
scroll to position [173, 0]
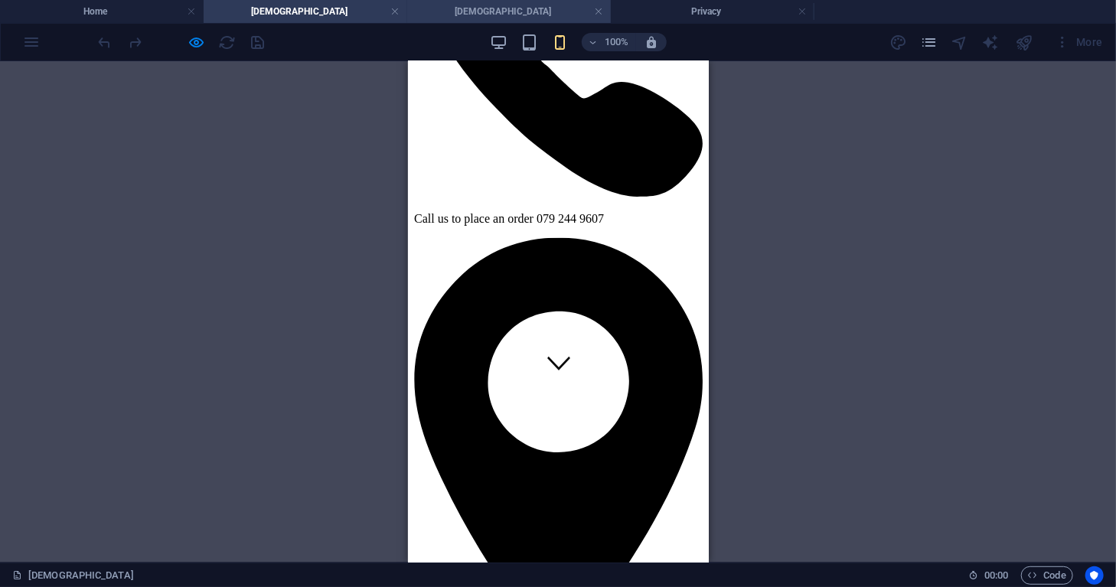
click at [504, 2] on li "[DEMOGRAPHIC_DATA]" at bounding box center [509, 11] width 204 height 23
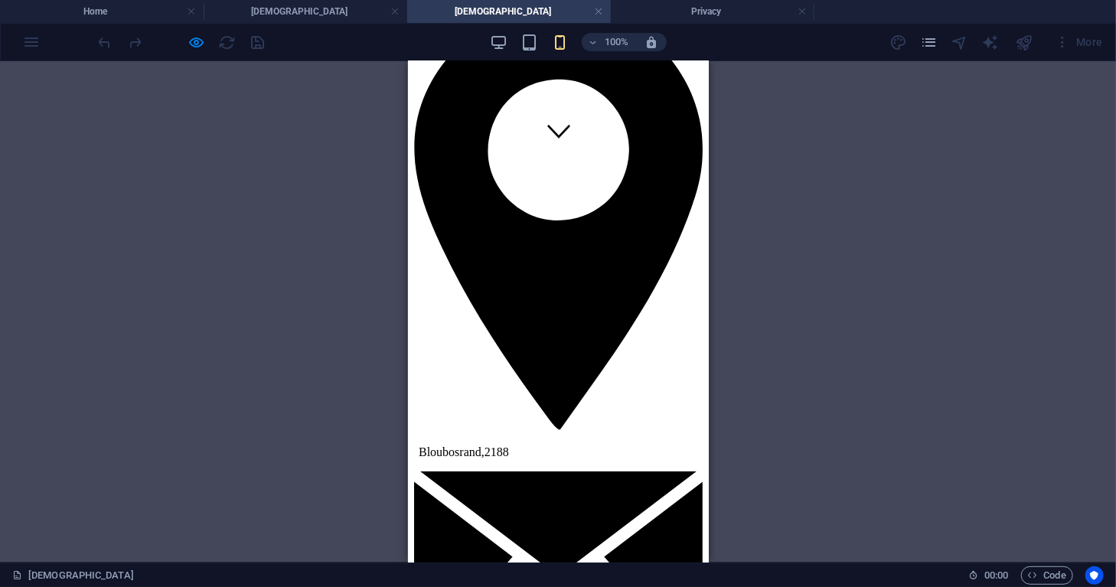
scroll to position [371, 0]
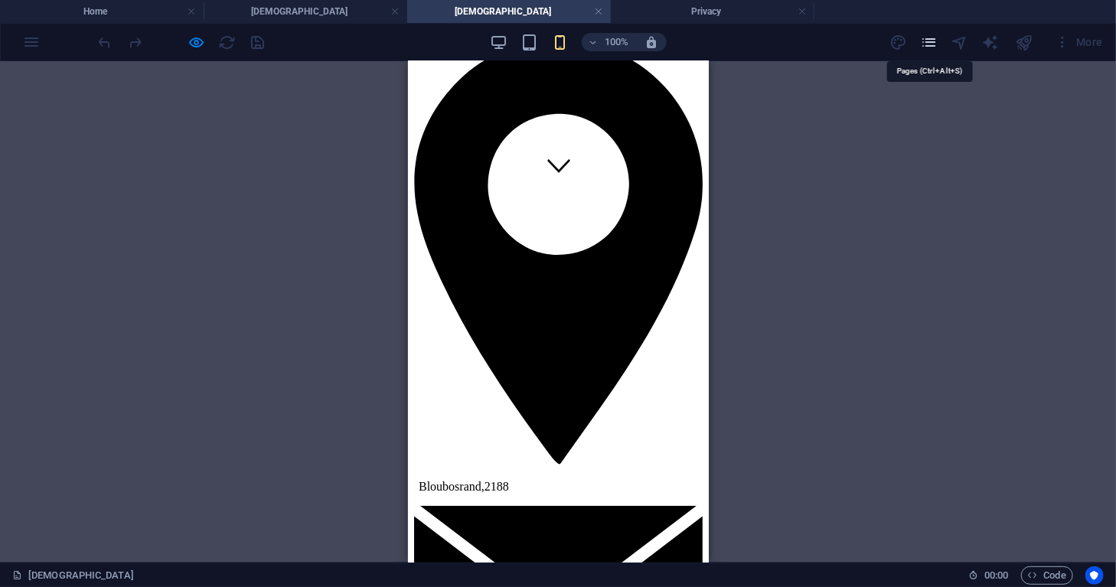
click at [930, 44] on icon "pages" at bounding box center [929, 43] width 18 height 18
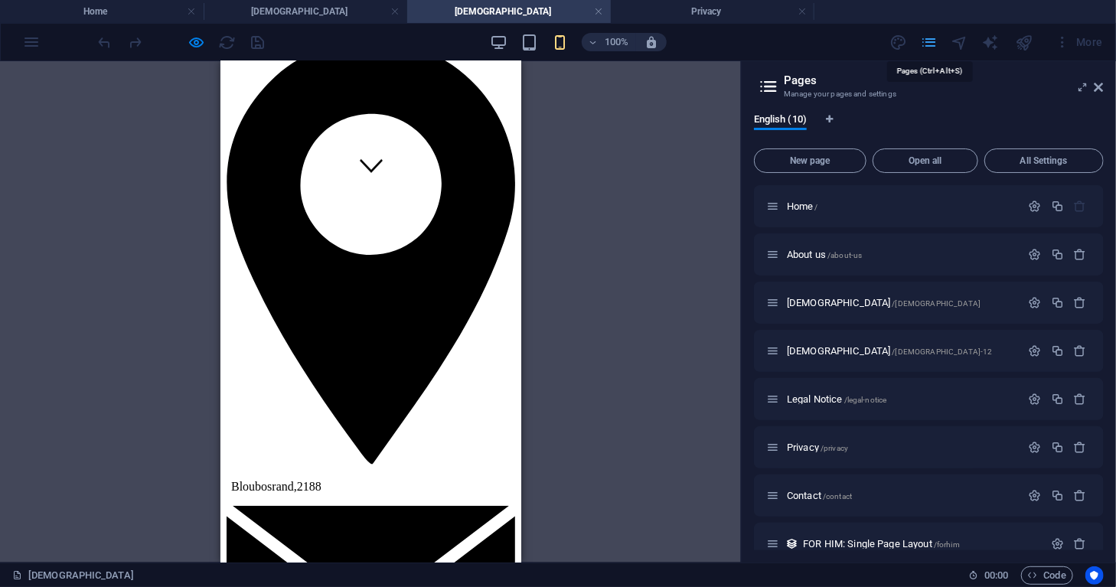
scroll to position [330, 0]
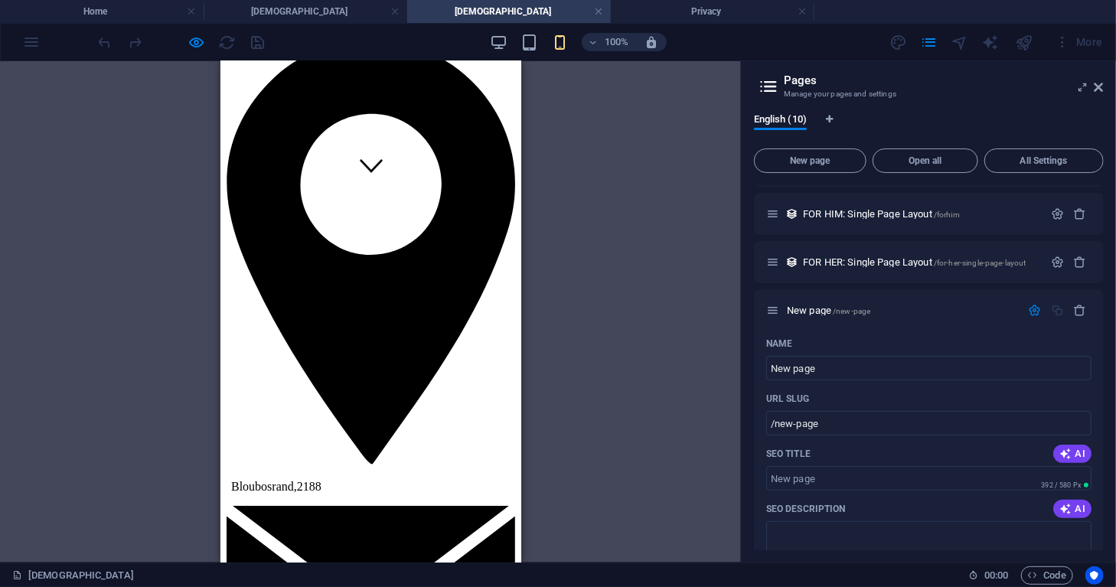
click at [618, 333] on div "Drag here to replace the existing content. Press “Ctrl” if you want to create a…" at bounding box center [370, 311] width 741 height 501
click at [1096, 90] on icon at bounding box center [1099, 87] width 9 height 12
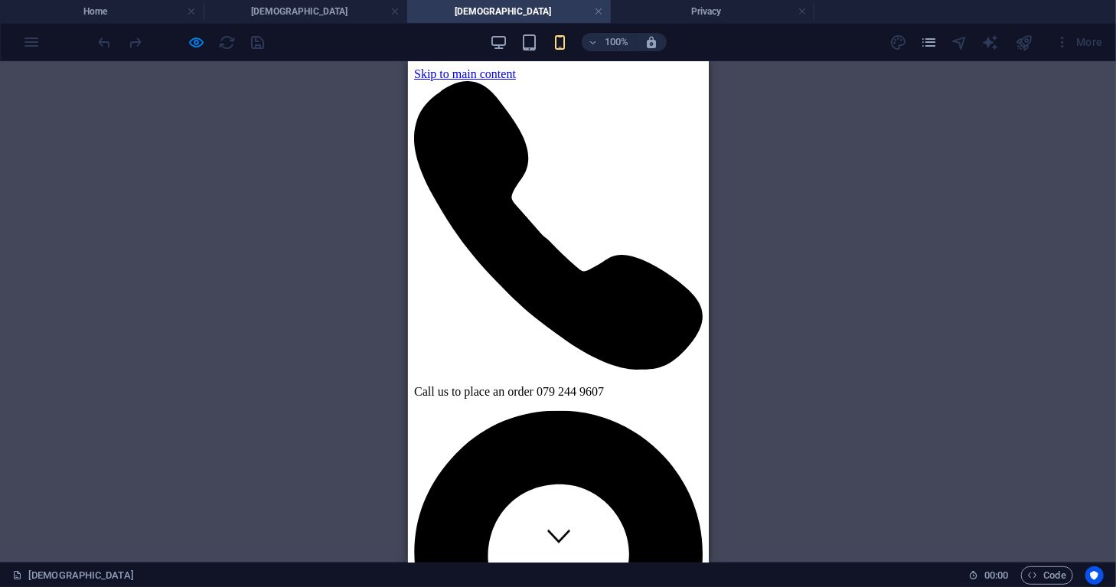
scroll to position [0, 0]
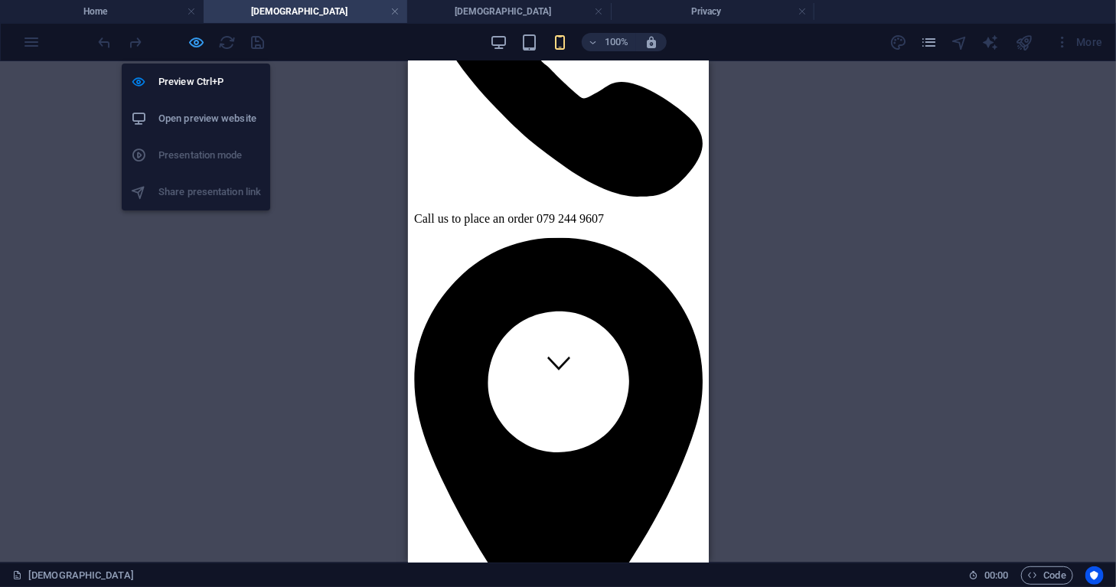
click at [194, 42] on icon "button" at bounding box center [197, 43] width 18 height 18
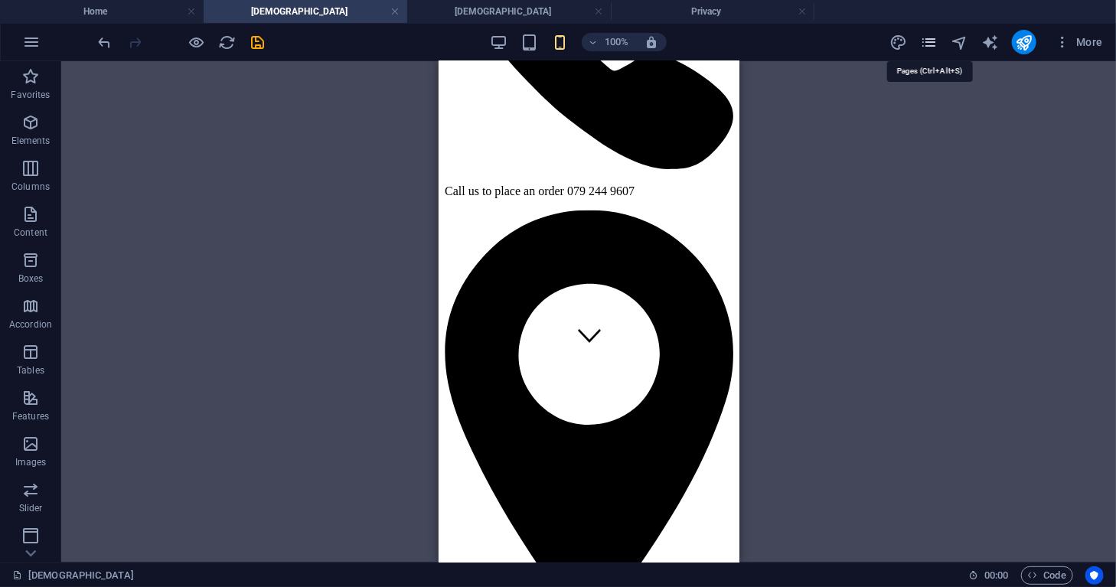
click at [925, 48] on icon "pages" at bounding box center [929, 43] width 18 height 18
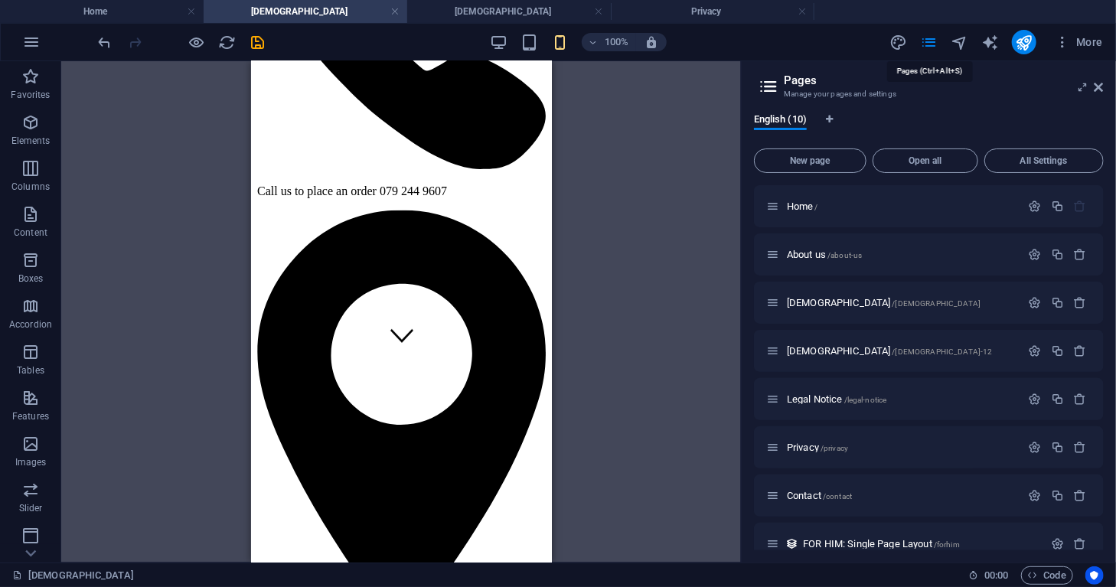
scroll to position [330, 0]
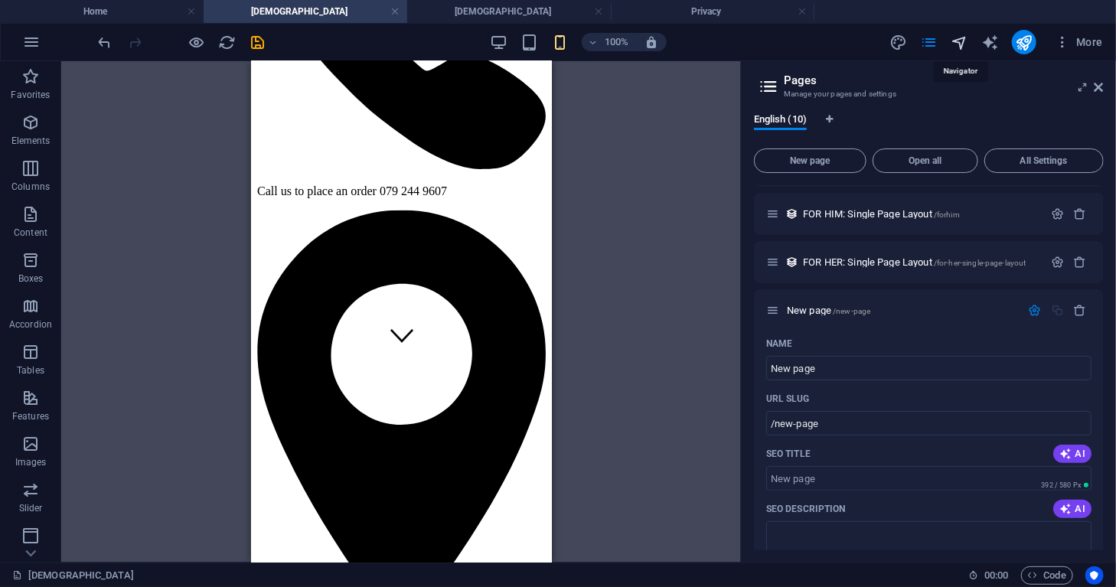
click at [965, 42] on icon "navigator" at bounding box center [960, 43] width 18 height 18
select select "17437597-en"
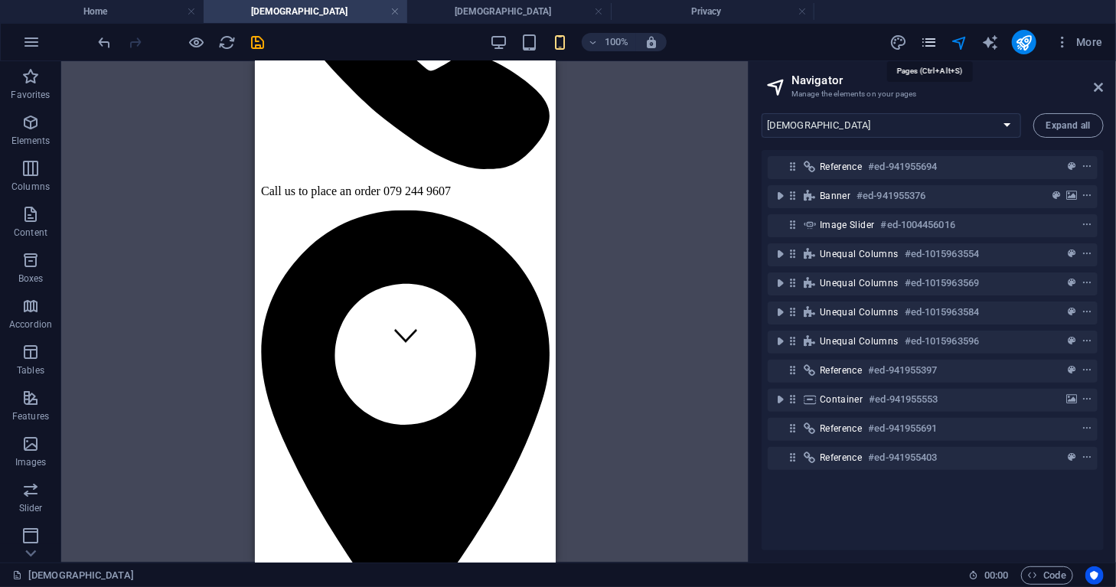
click at [931, 39] on icon "pages" at bounding box center [929, 43] width 18 height 18
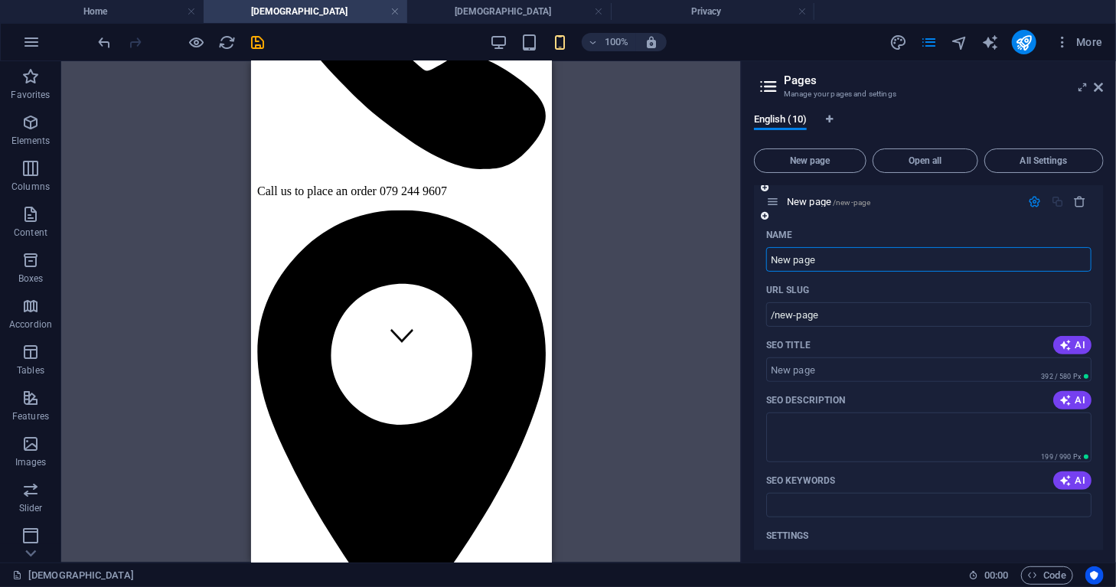
scroll to position [437, 0]
click at [833, 260] on input "New page" at bounding box center [928, 261] width 325 height 24
type input "N"
type input "/new-pag"
type input "/"
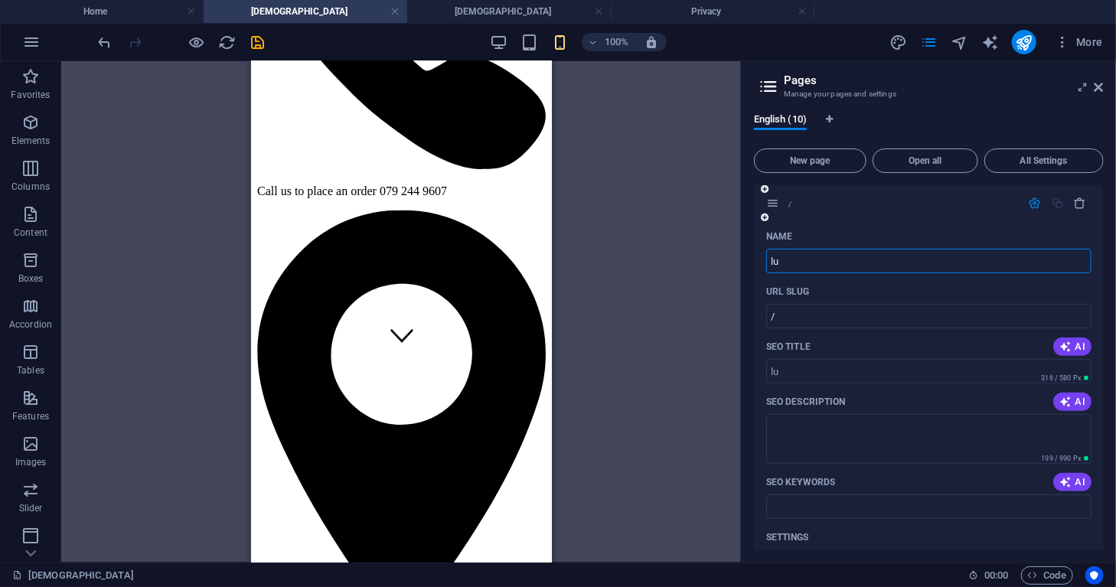
type input "lu"
type input "/lu"
type input "lu"
type input "luxury"
type input "/luxury"
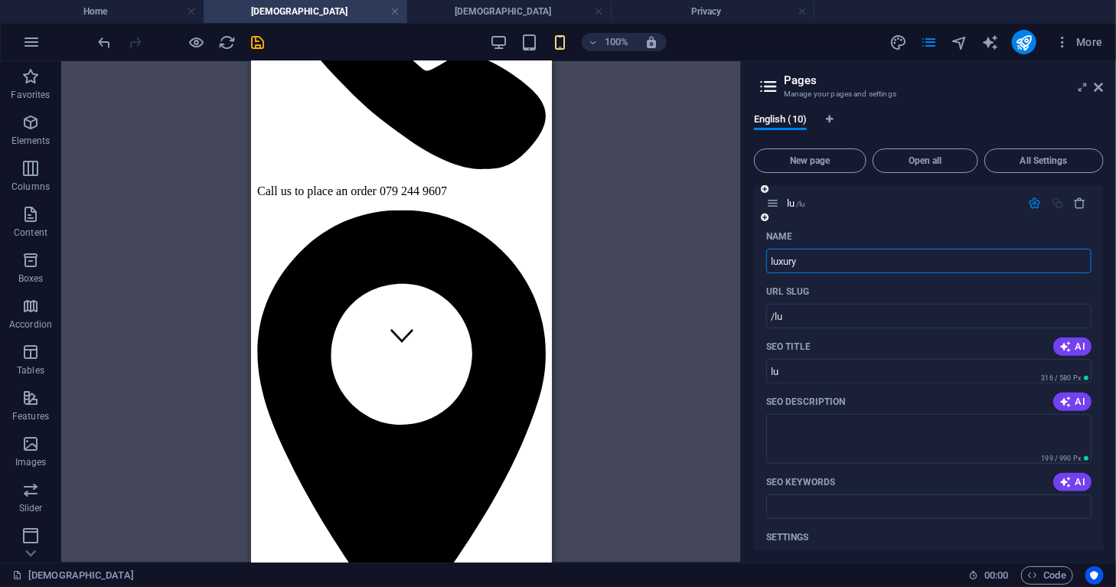
type input "luxury"
type input "luxury [DEMOGRAPHIC_DATA] perfume"
type input "/luxury-[DEMOGRAPHIC_DATA]-perfume"
type input "luxury [DEMOGRAPHIC_DATA] perfume"
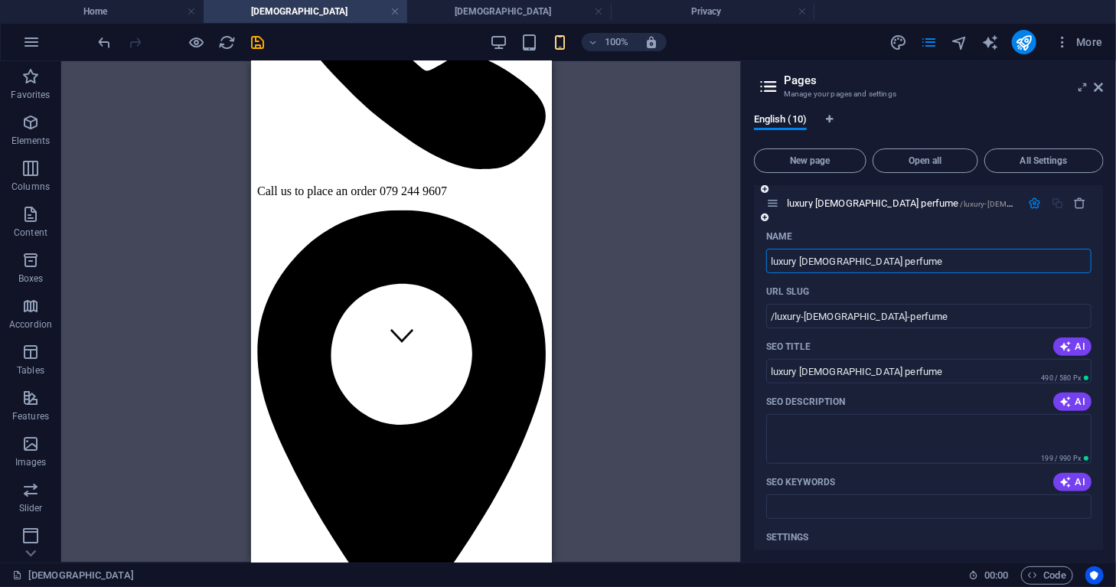
type input "luxury [DEMOGRAPHIC_DATA] perfume"
click at [1053, 218] on div "luxury [DEMOGRAPHIC_DATA] perfume /luxury-[DEMOGRAPHIC_DATA]-perfume" at bounding box center [929, 203] width 350 height 42
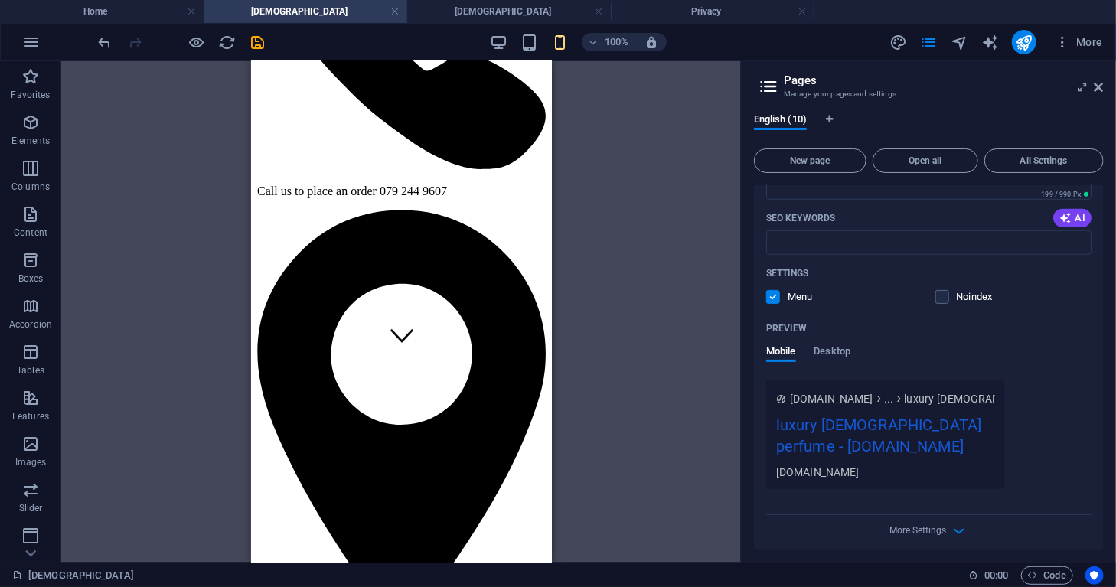
scroll to position [708, 0]
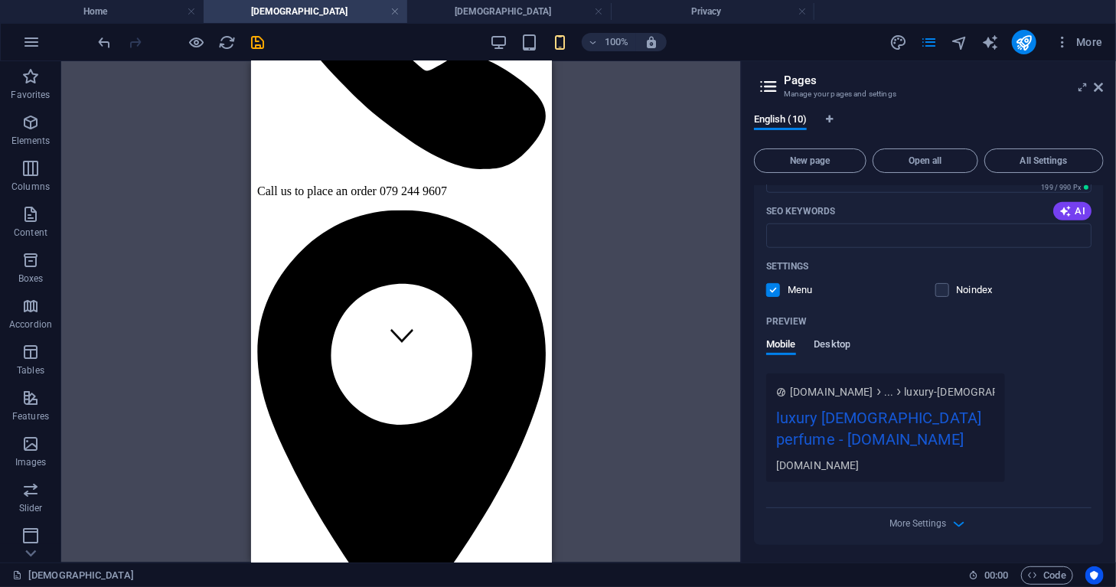
click at [845, 345] on span "Desktop" at bounding box center [832, 345] width 37 height 21
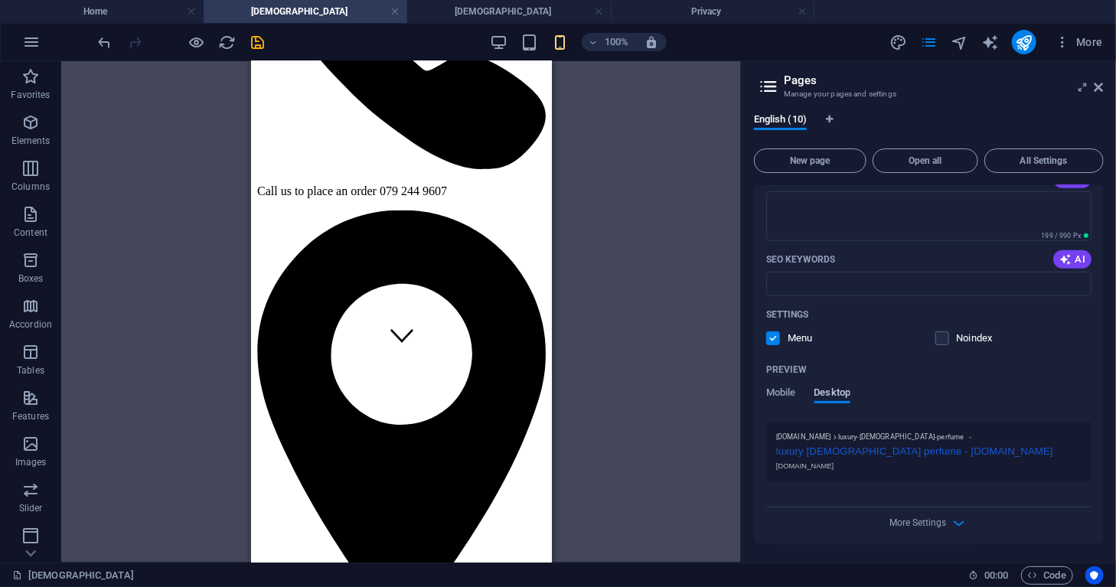
scroll to position [658, 0]
click at [782, 391] on span "Mobile" at bounding box center [781, 395] width 30 height 21
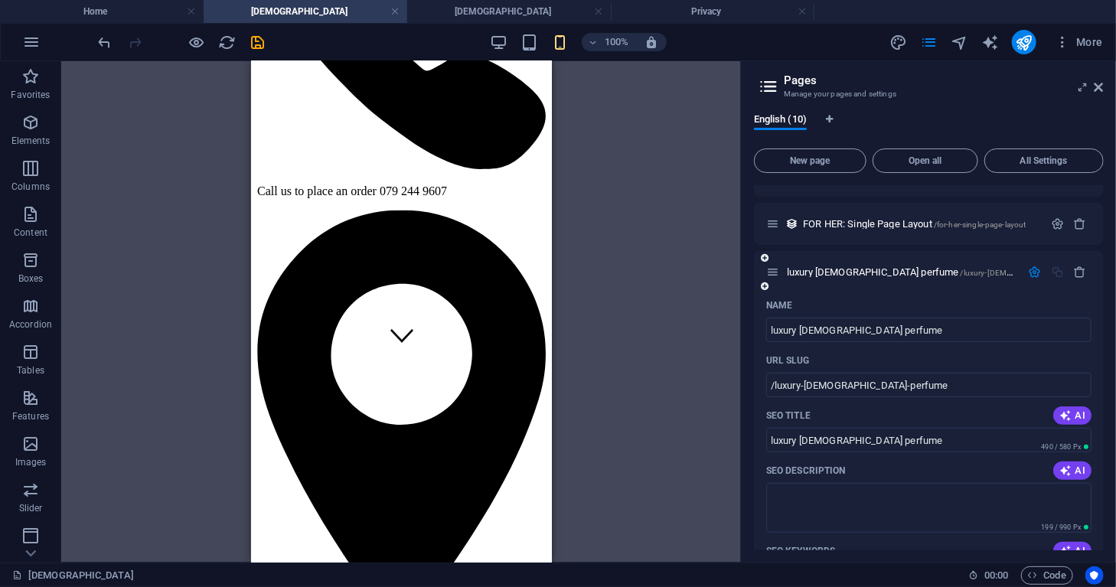
scroll to position [367, 0]
click at [766, 287] on icon at bounding box center [765, 286] width 8 height 9
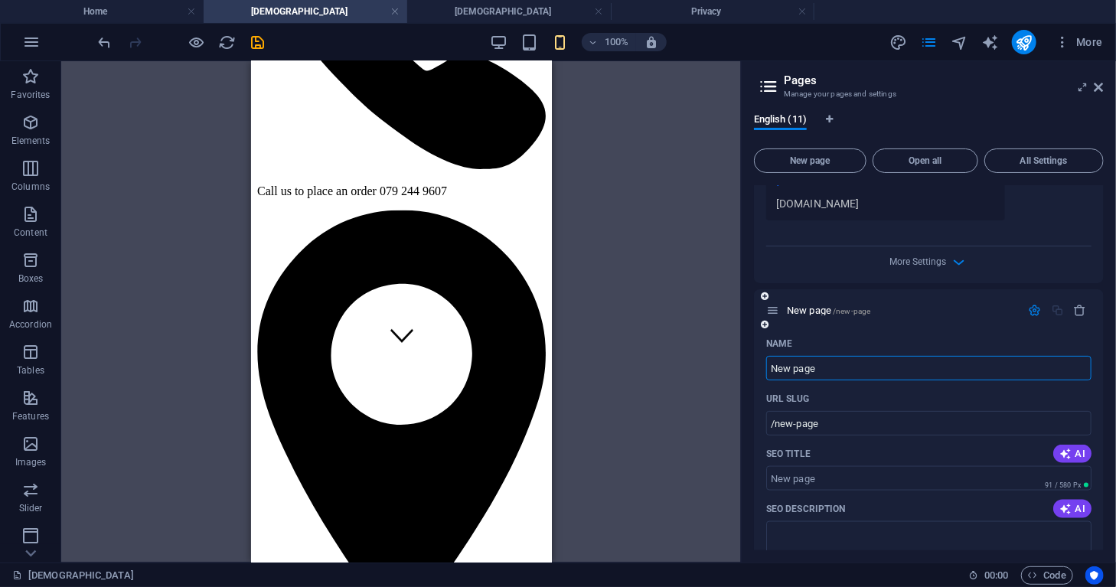
click at [826, 374] on input "New page" at bounding box center [928, 368] width 325 height 24
type input "N"
type input "/new-pag"
type input "/"
type input "sweet ma"
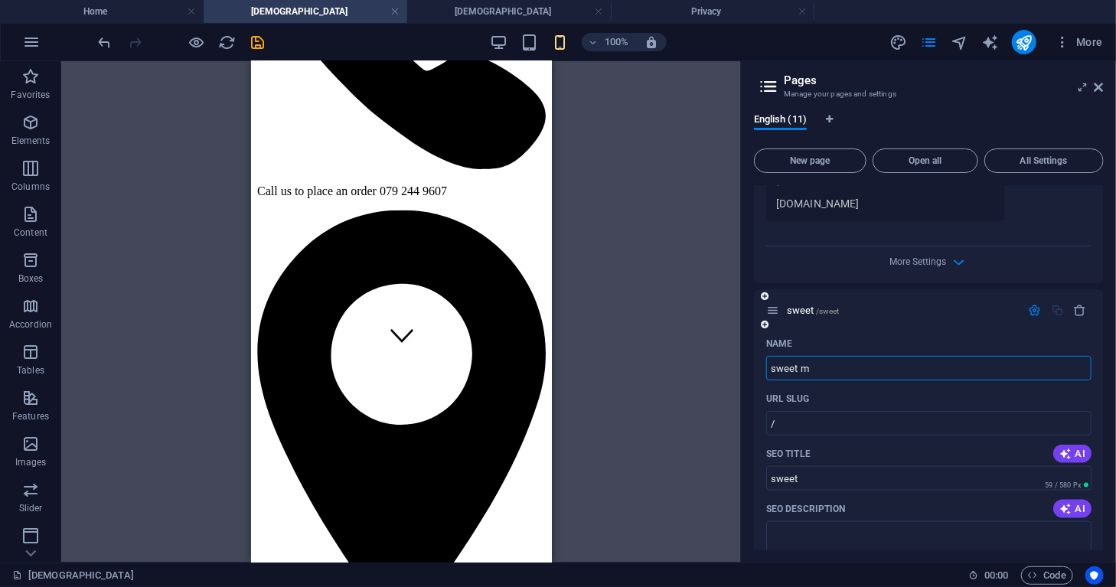
type input "/sweet"
type input "sweet"
type input "sweet [DEMOGRAPHIC_DATA]"
type input "/sweet-[DEMOGRAPHIC_DATA]"
type input "sweet [DEMOGRAPHIC_DATA]"
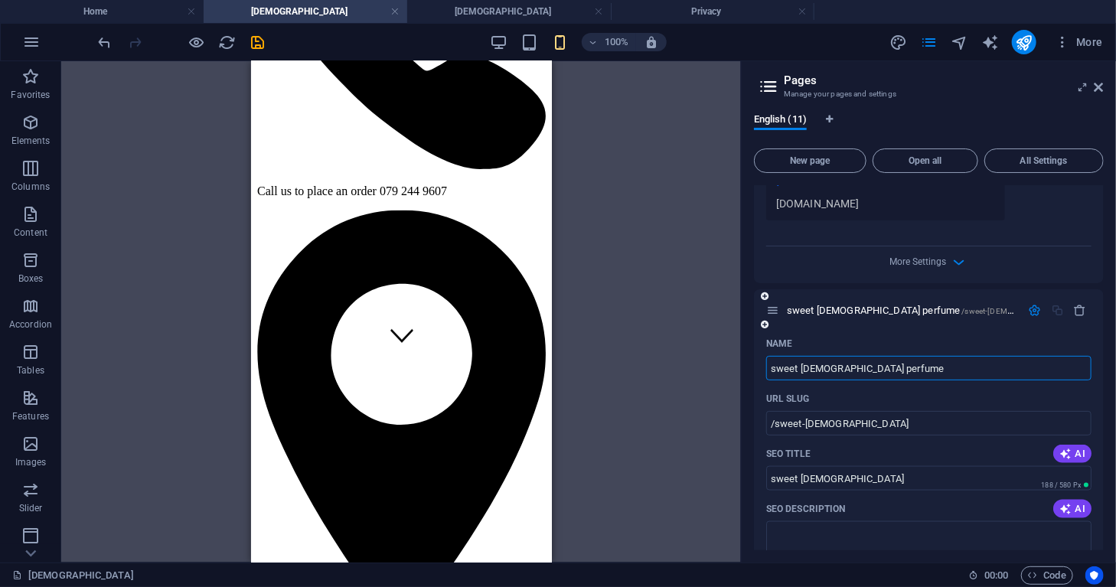
type input "sweet [DEMOGRAPHIC_DATA] perfume"
type input "/sweet-[DEMOGRAPHIC_DATA]-perfume"
type input "sweet [DEMOGRAPHIC_DATA] perfume"
click at [762, 321] on icon at bounding box center [765, 324] width 8 height 9
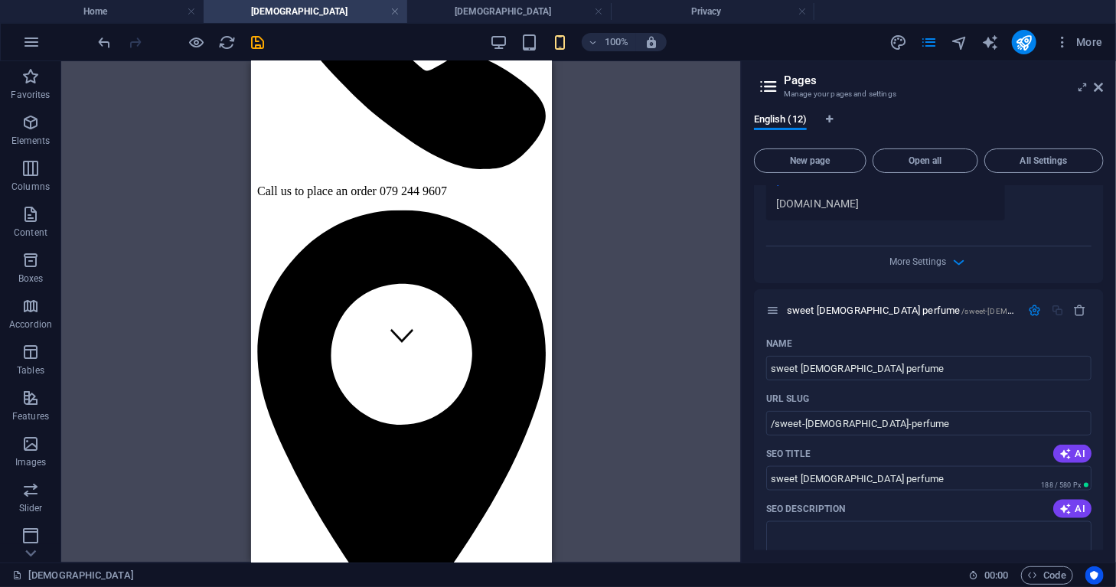
scroll to position [1573, 0]
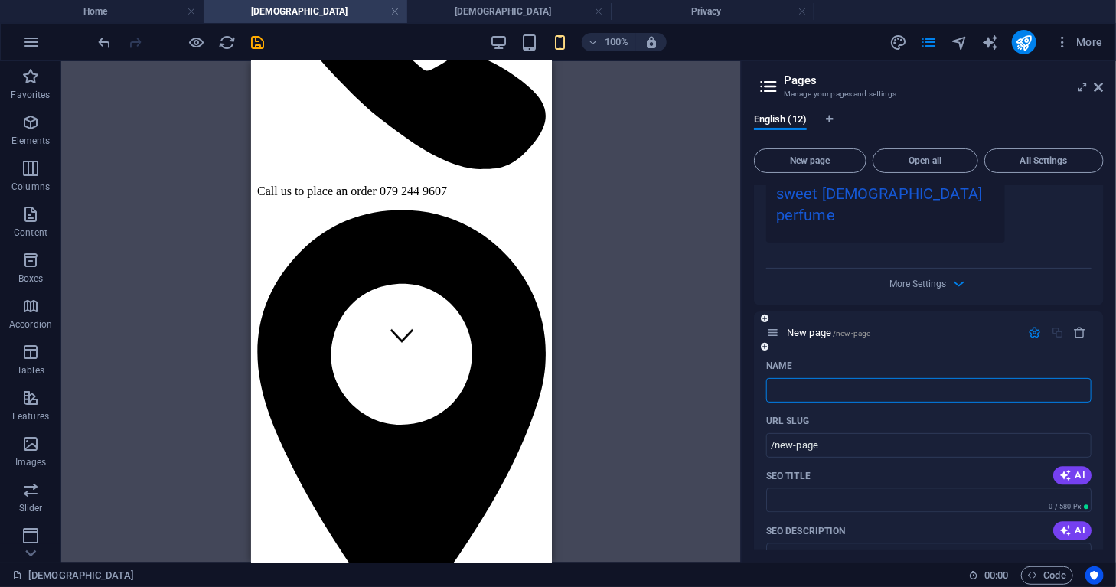
type input "m"
type input "/"
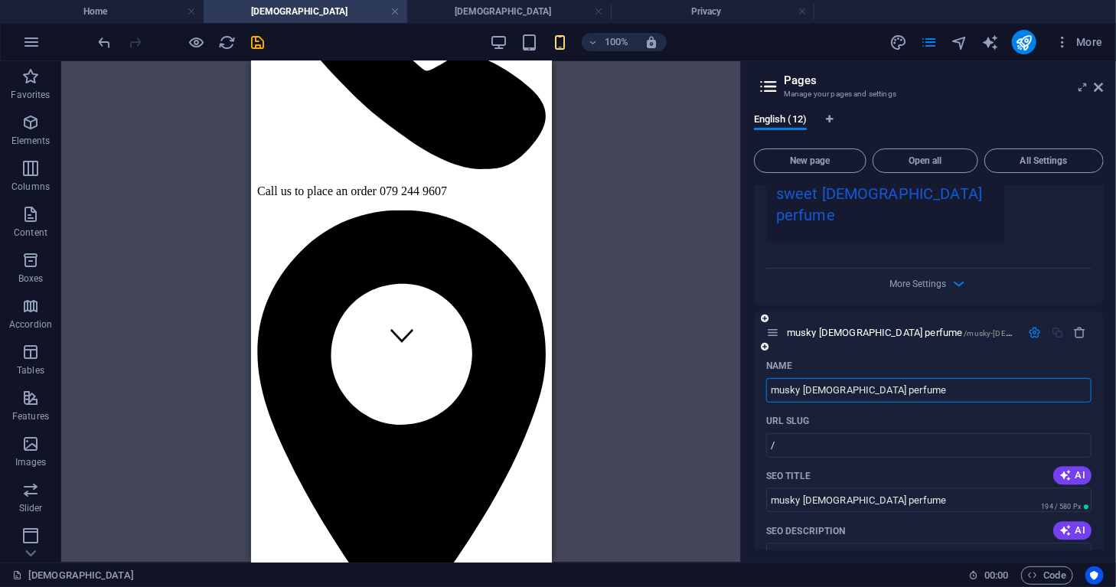
type input "musky [DEMOGRAPHIC_DATA] perfume"
type input "/musky-[DEMOGRAPHIC_DATA]-perfume"
type input "musky [DEMOGRAPHIC_DATA] perfume"
click at [766, 342] on icon at bounding box center [765, 346] width 8 height 9
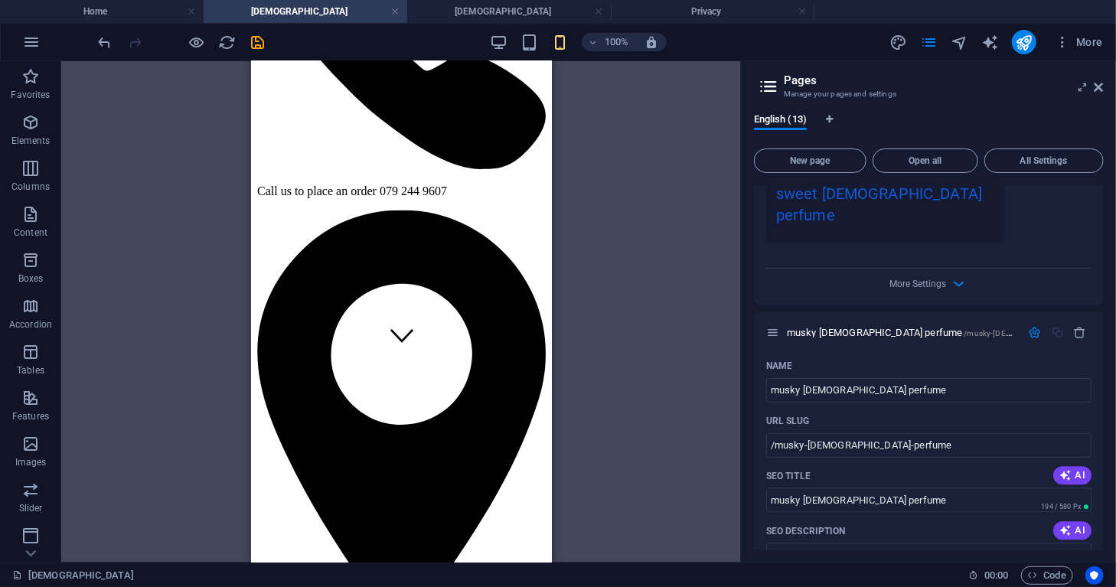
scroll to position [2176, 0]
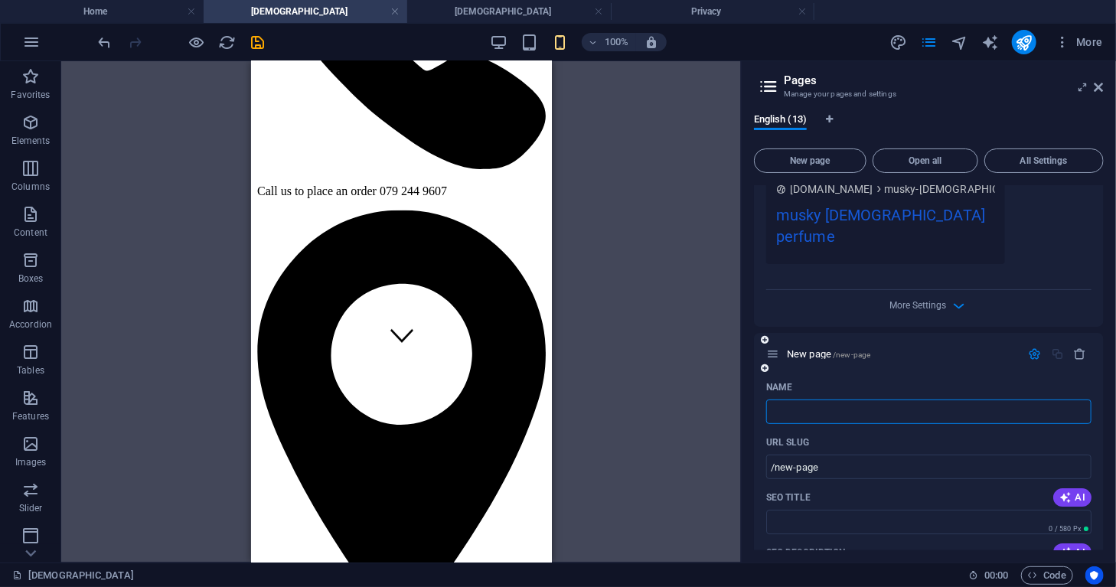
type input "/"
type input "fresh [DEMOGRAPHIC_DATA] perfume"
type input "/fresh-[DEMOGRAPHIC_DATA]-perfume"
type input "fresh [DEMOGRAPHIC_DATA] perfume"
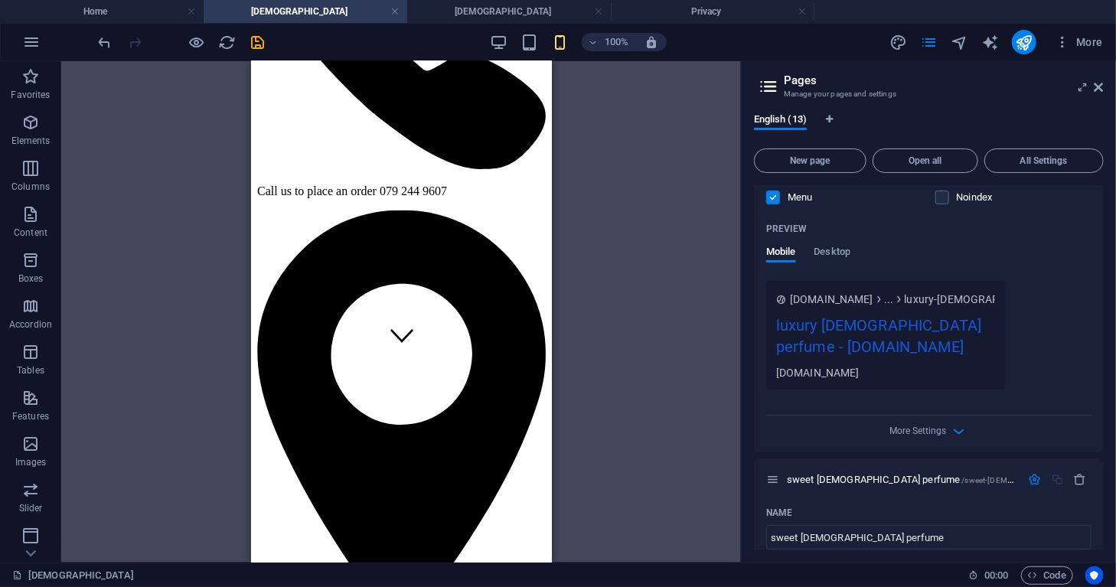
scroll to position [799, 0]
type input "fresh [DEMOGRAPHIC_DATA] perfume"
click at [830, 158] on span "New page" at bounding box center [810, 160] width 99 height 9
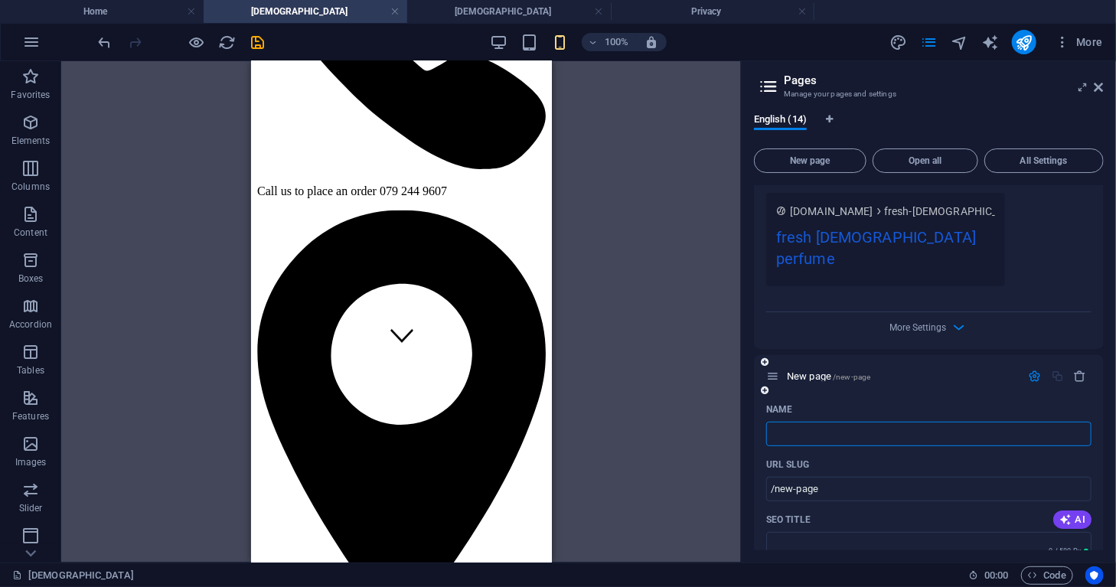
type input "/"
type input "s"
type input "/s"
type input "s"
type input "luxury women"
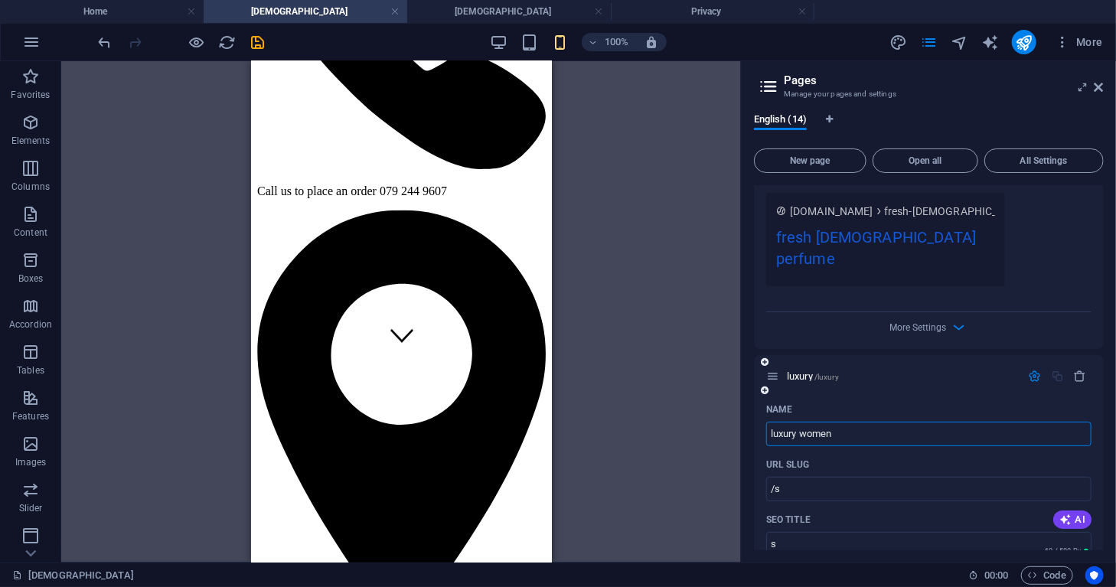
type input "/luxury"
type input "luxury"
type input "luxury women perfume"
type input "/luxury-women-perfume"
type input "luxury women perfume"
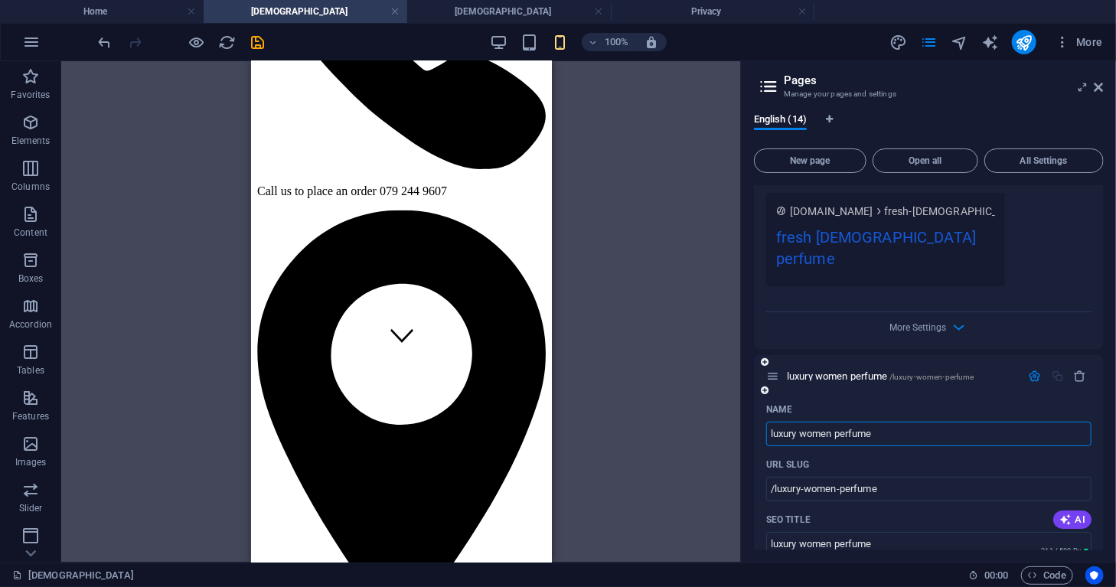
type input "luxury women perfume"
click at [764, 386] on icon at bounding box center [765, 390] width 8 height 9
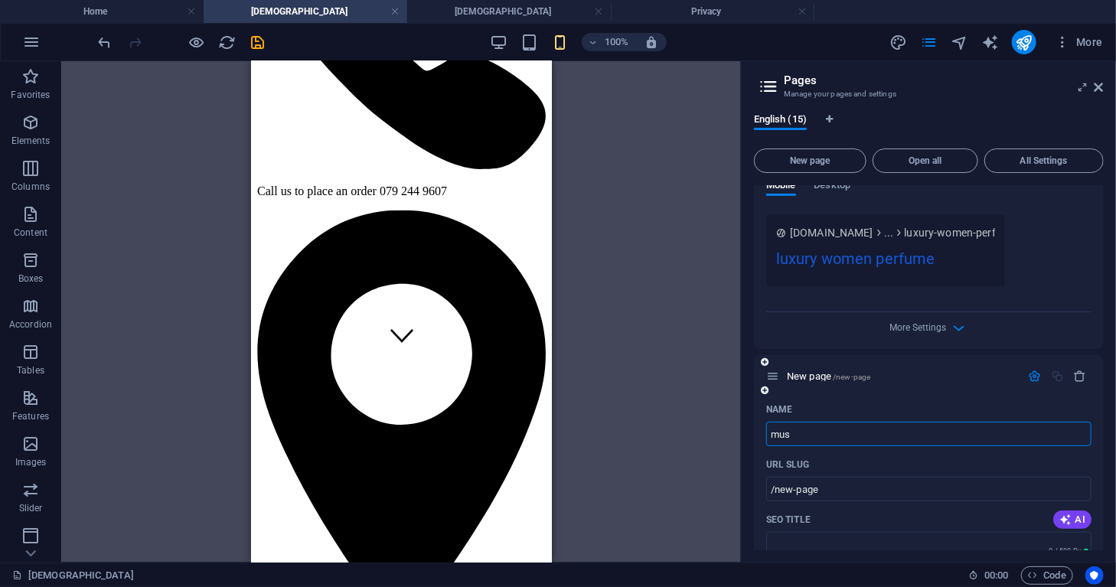
type input "musk"
type input "/"
type input "musky women perfume"
type input "/musky-women"
type input "musky women"
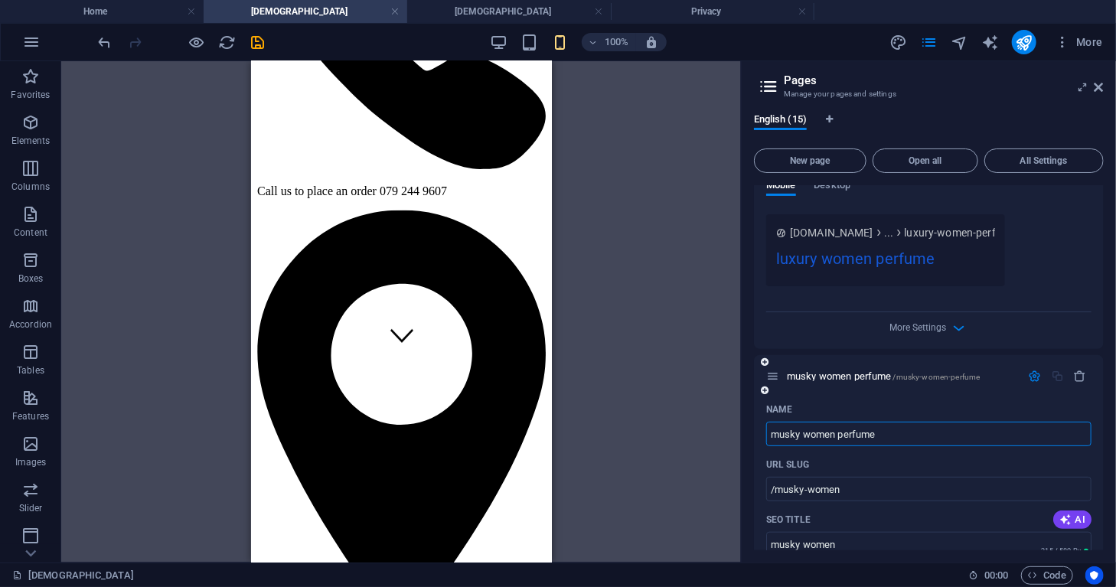
type input "musky women perfume"
type input "/musky-women-perfume"
type input "musky women perfume"
click at [764, 386] on icon at bounding box center [765, 390] width 8 height 9
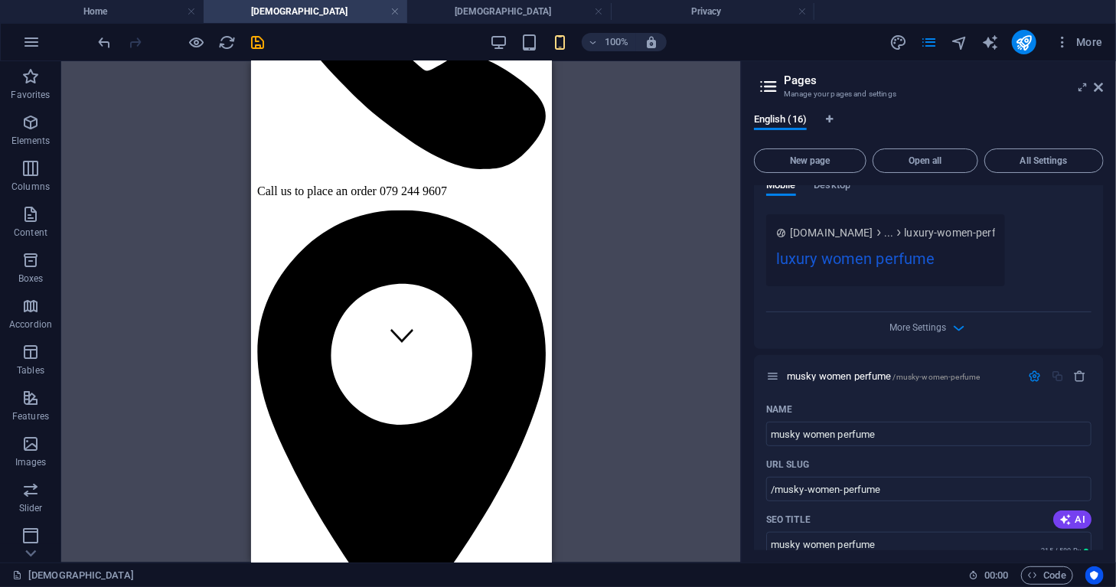
scroll to position [3987, 0]
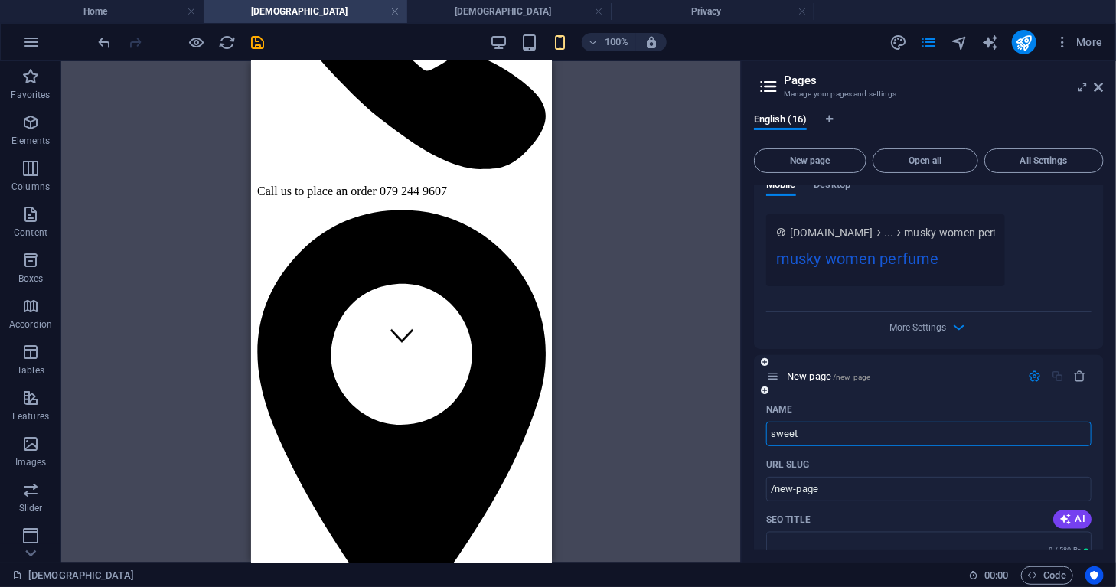
type input "sweet"
type input "/"
type input "sweet women perfume"
type input "/sweet-women-perfume"
type input "sweet women perfume"
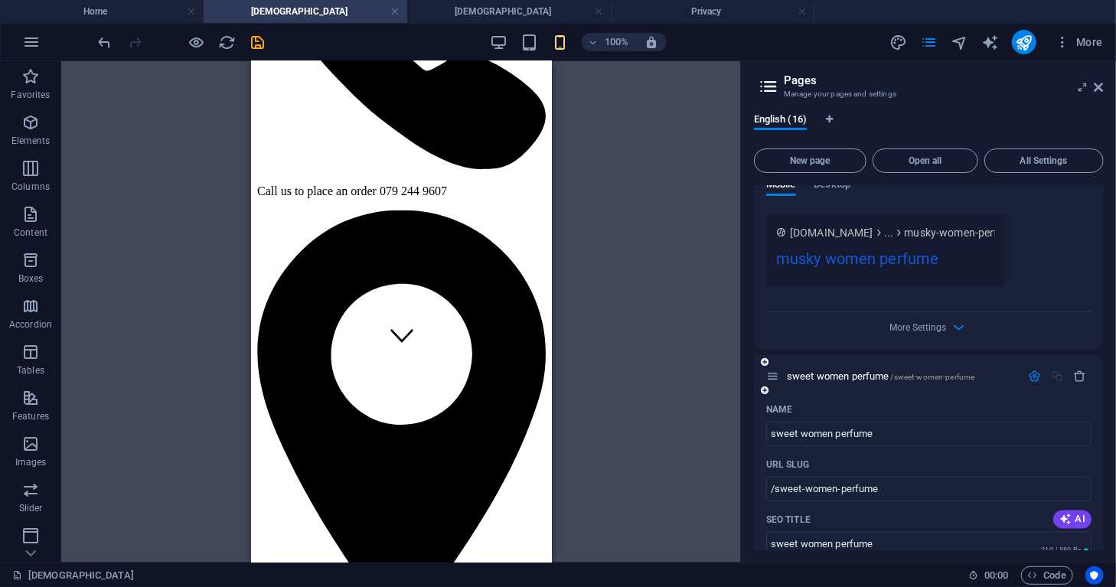
click at [765, 384] on div at bounding box center [764, 391] width 9 height 14
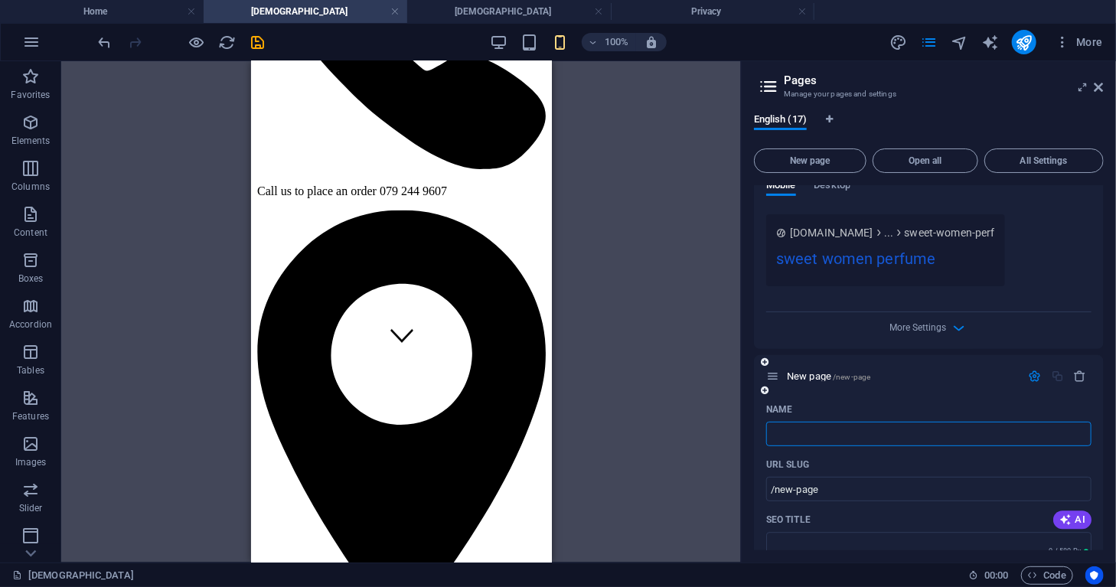
type input "/"
type input "fresh women perfume"
type input "/fresh-women-perfume"
type input "fresh women perfume"
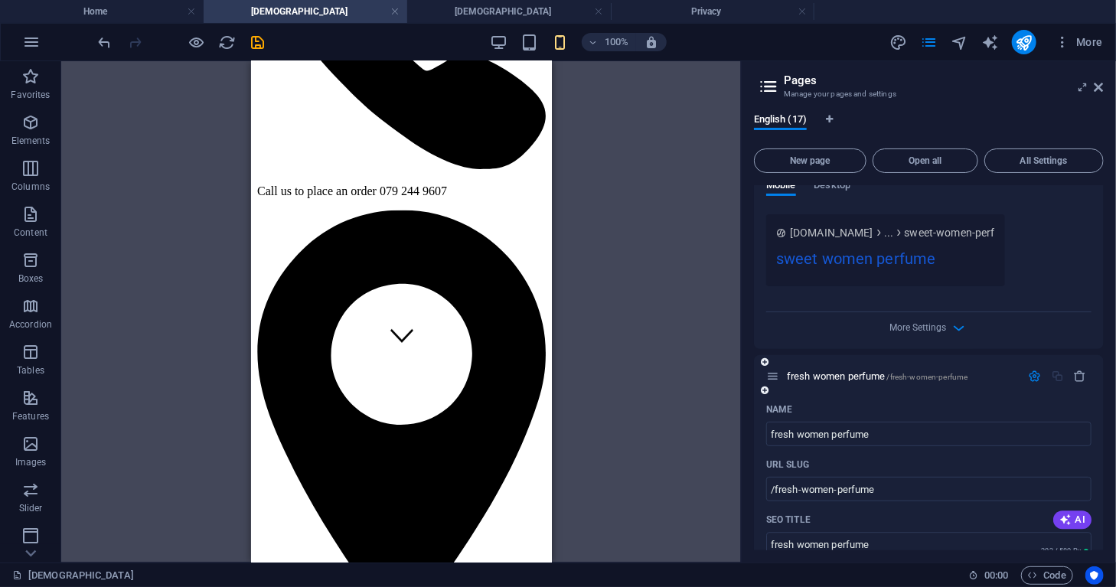
click at [847, 355] on div "fresh women perfume /fresh-women-perfume" at bounding box center [929, 376] width 350 height 42
click at [1096, 84] on icon at bounding box center [1099, 87] width 9 height 12
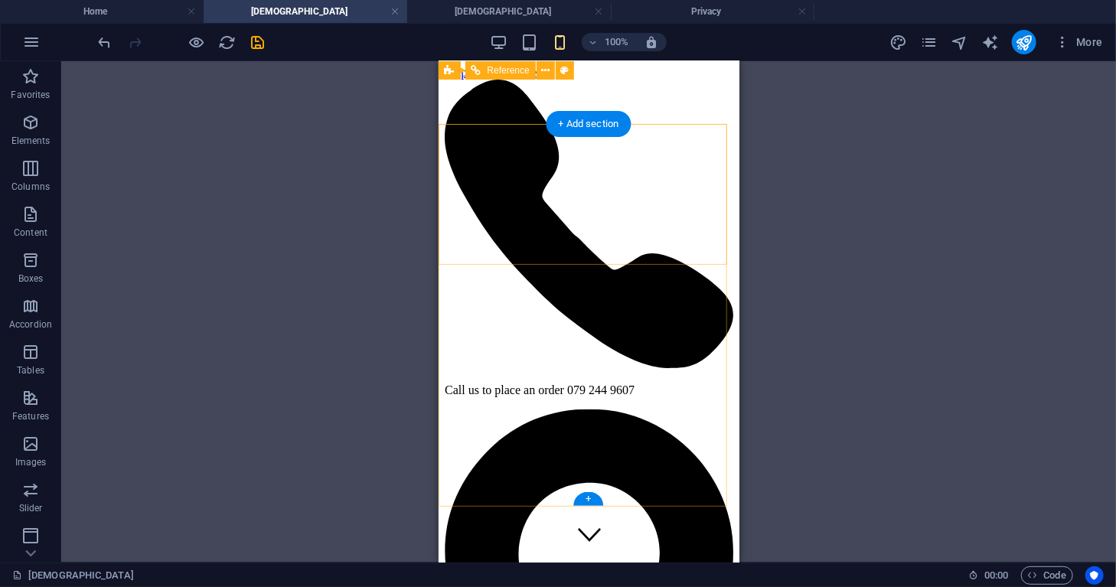
scroll to position [0, 0]
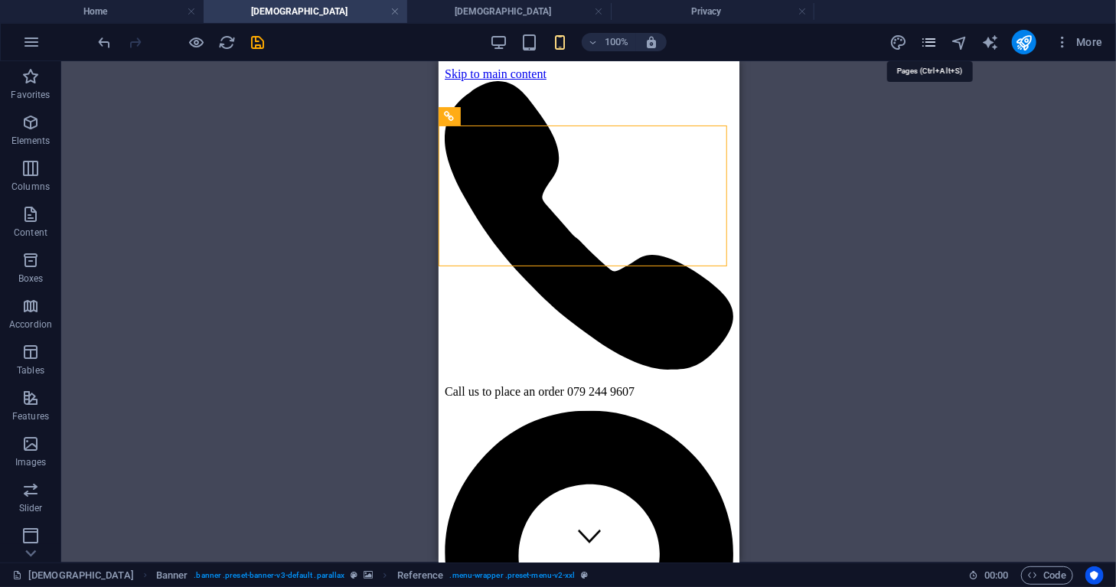
click at [931, 44] on icon "pages" at bounding box center [929, 43] width 18 height 18
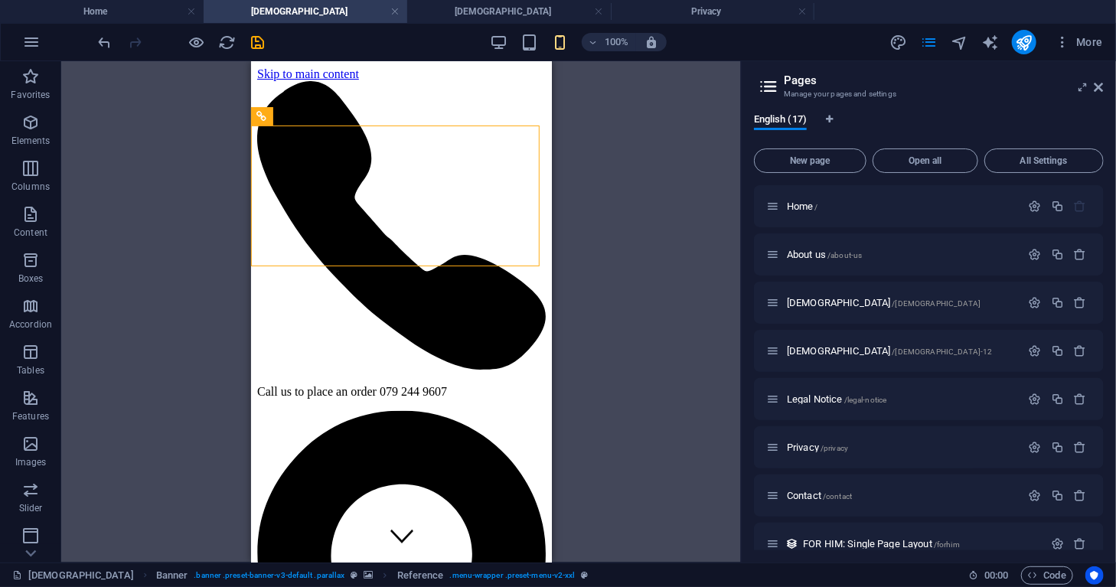
scroll to position [4810, 0]
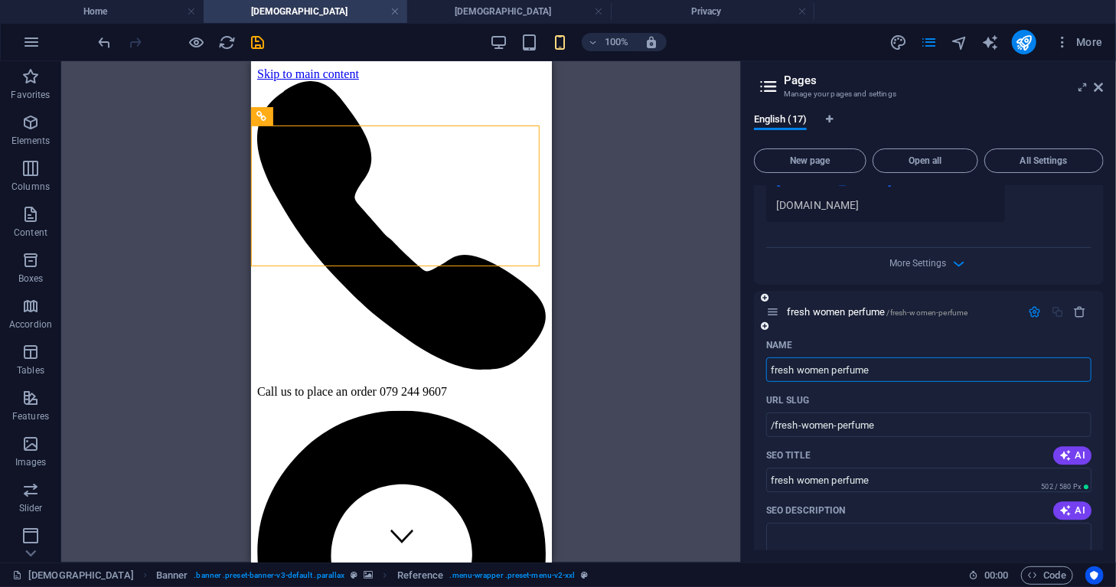
click at [863, 328] on div "fresh women perfume /fresh-women-perfume" at bounding box center [929, 312] width 350 height 42
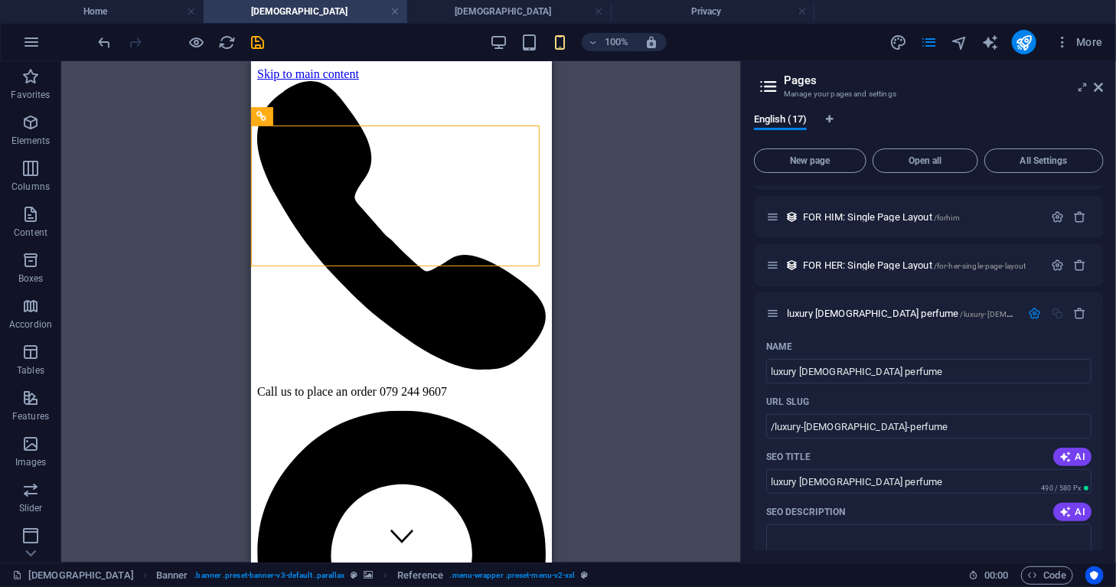
scroll to position [433, 0]
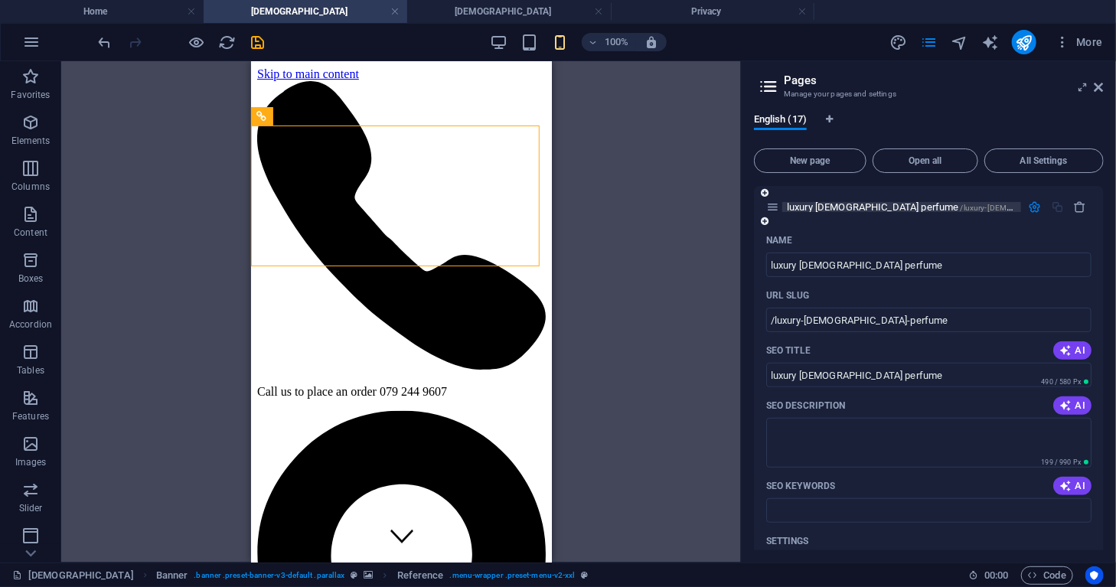
click at [837, 205] on span "luxury [DEMOGRAPHIC_DATA] perfume /luxury-[DEMOGRAPHIC_DATA]-perfume" at bounding box center [945, 206] width 317 height 11
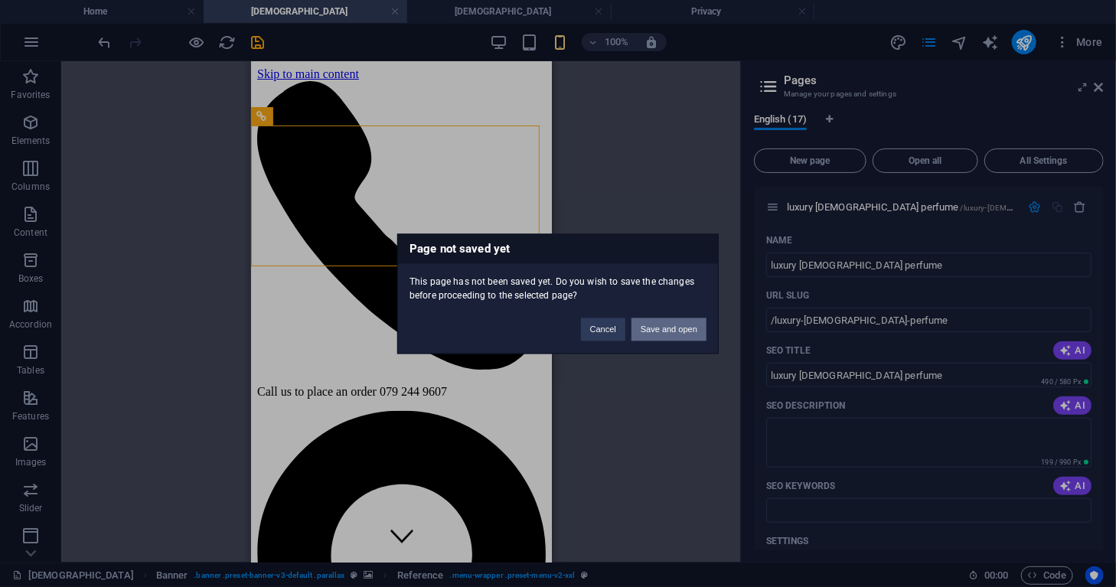
click at [677, 330] on button "Save and open" at bounding box center [669, 329] width 75 height 23
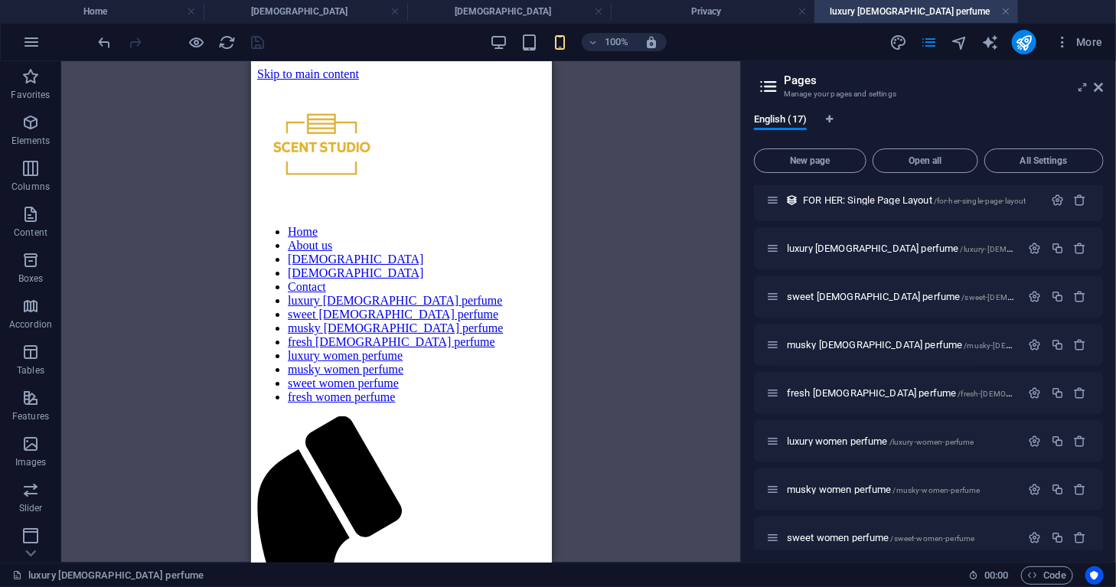
scroll to position [0, 0]
click at [37, 177] on icon "button" at bounding box center [30, 168] width 18 height 18
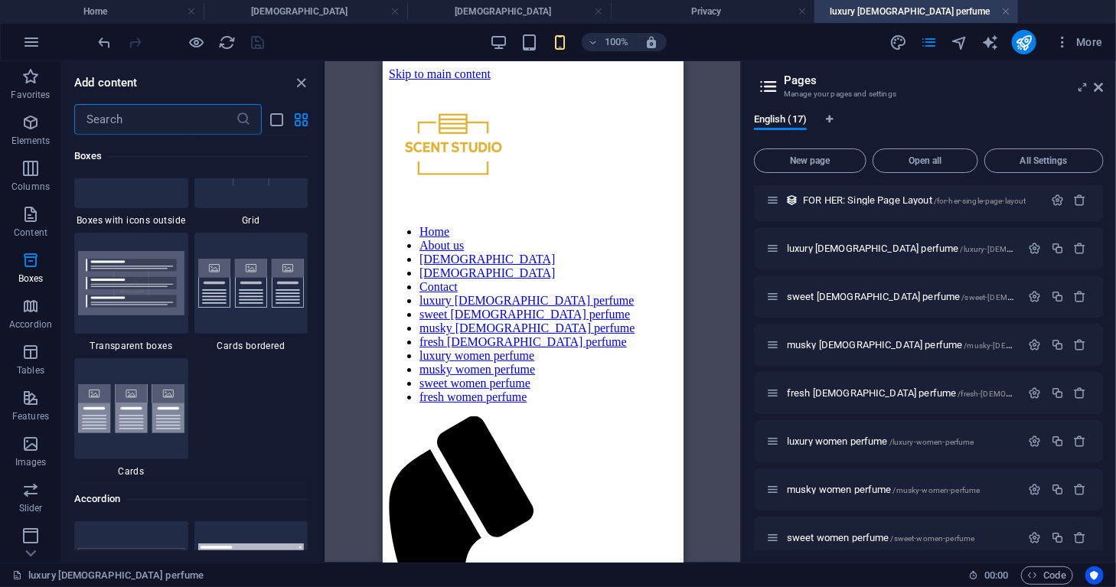
scroll to position [4581, 0]
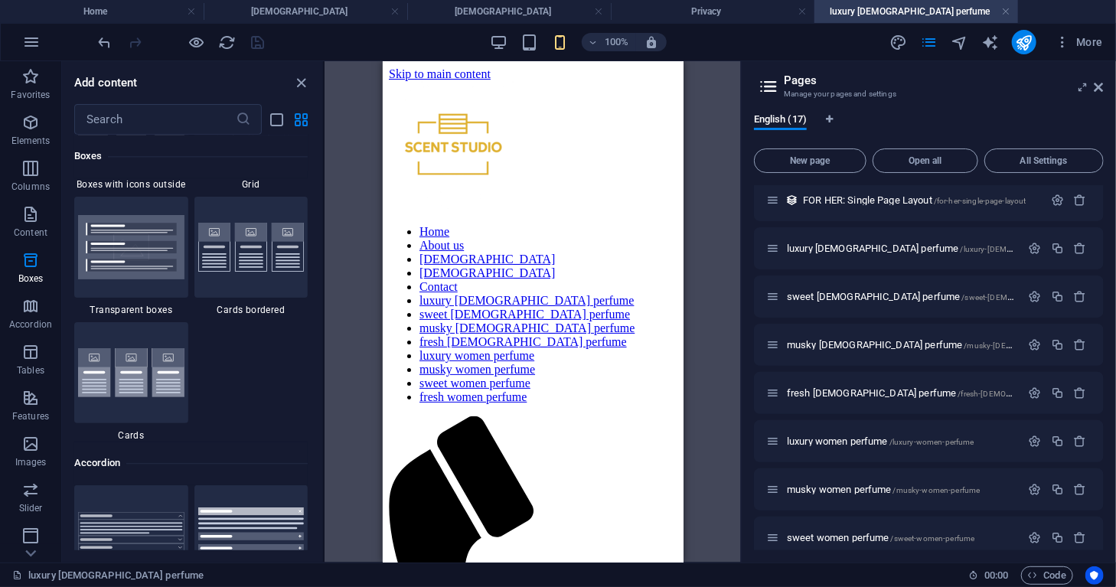
click at [72, 300] on div "Favorites 1 Star Headline 1 Star Container Elements 1 Star Headline 1 Star Text…" at bounding box center [192, 343] width 261 height 416
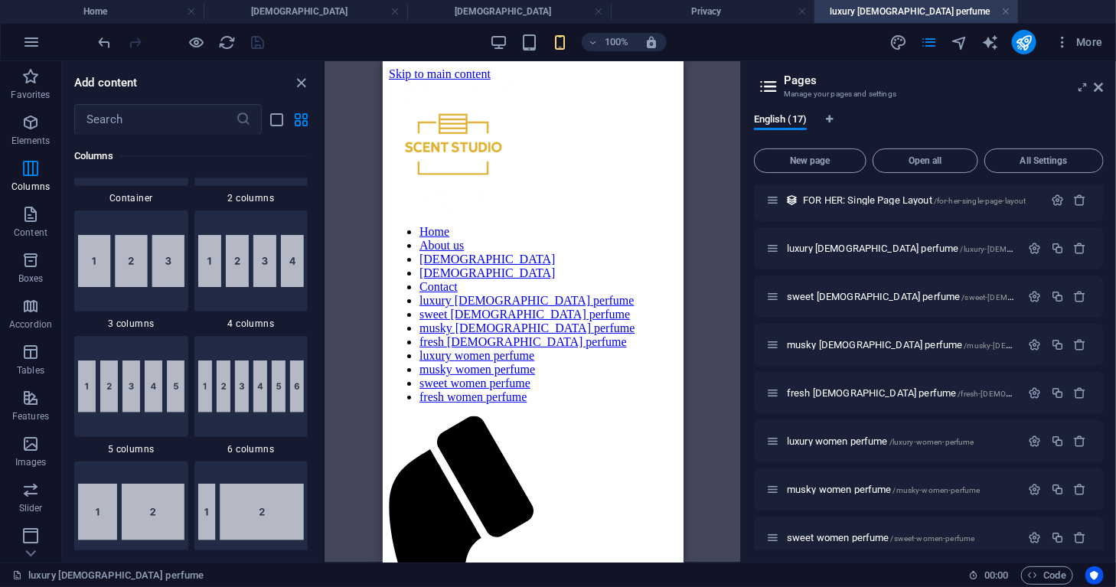
scroll to position [849, 0]
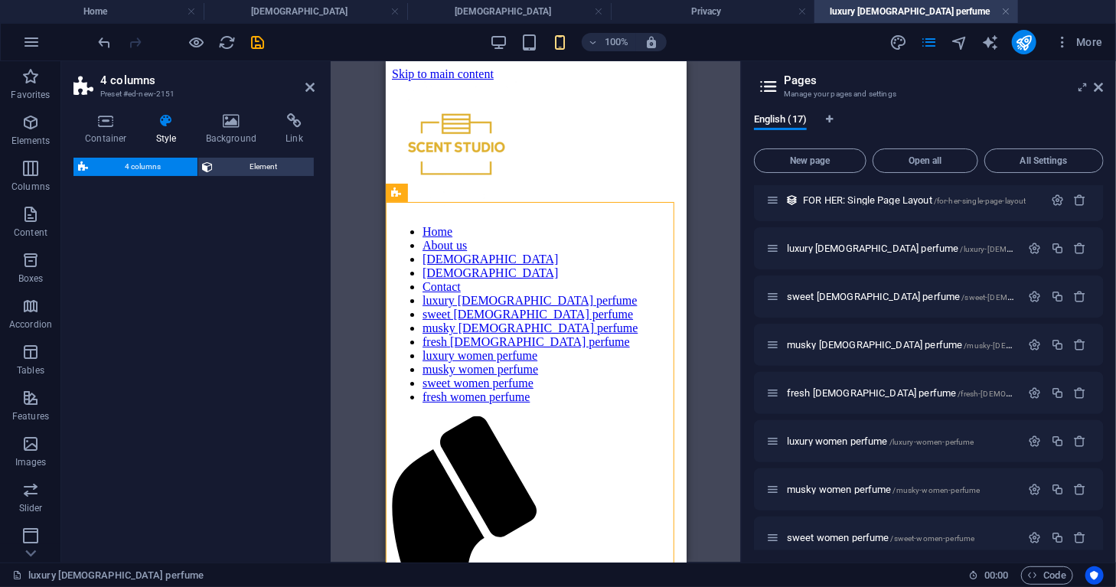
select select "rem"
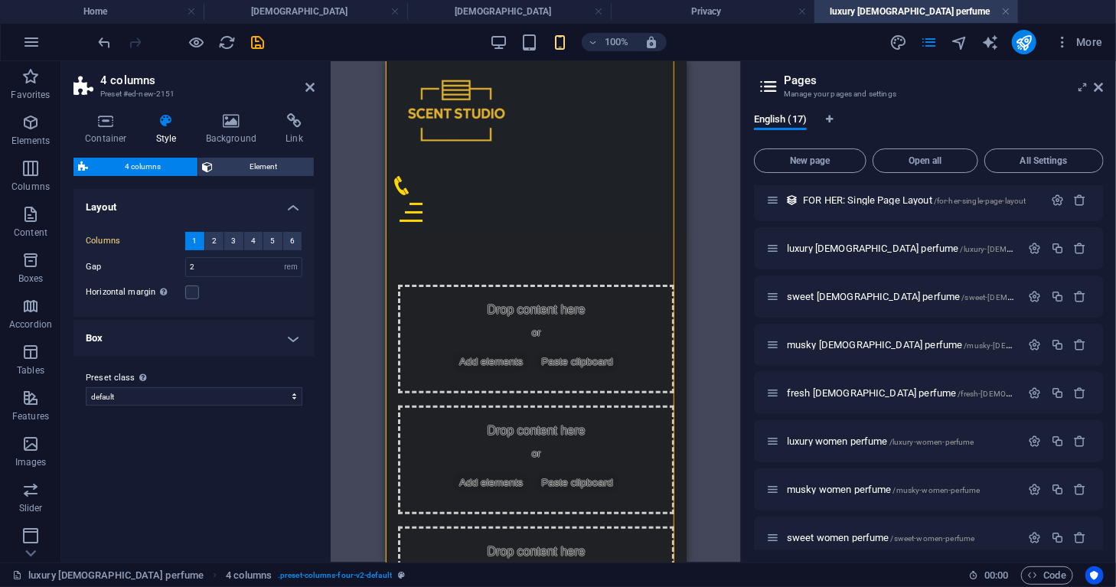
scroll to position [18, 0]
click at [151, 12] on h4 "Home" at bounding box center [102, 11] width 204 height 17
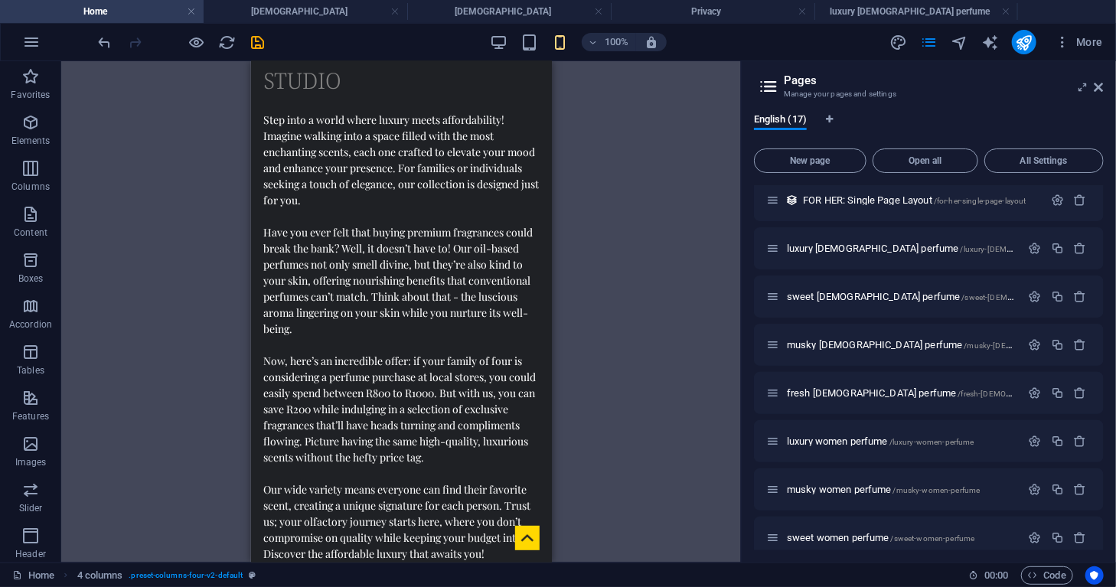
scroll to position [0, 0]
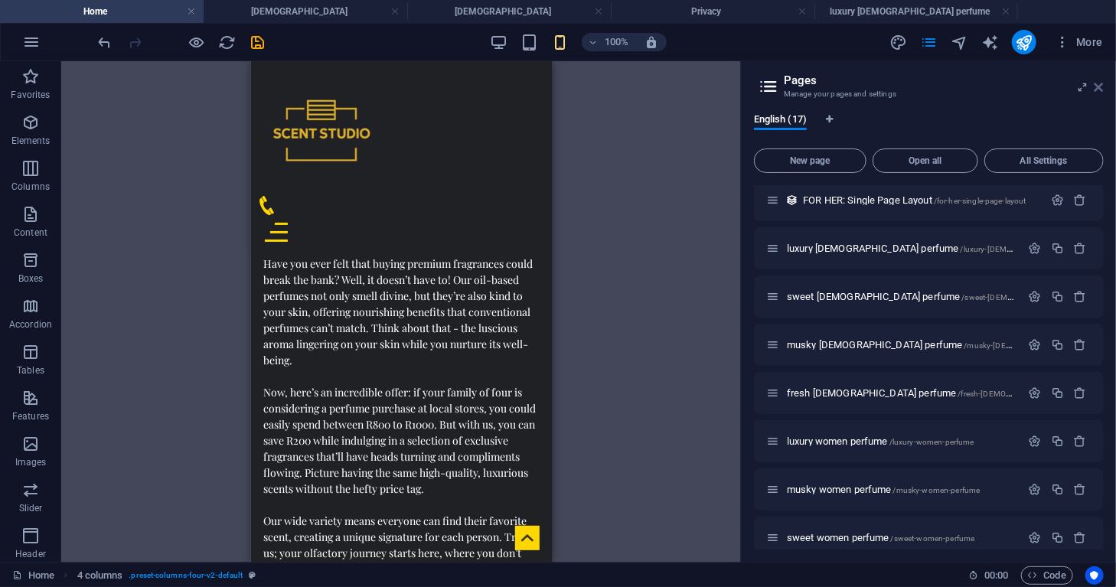
click at [1098, 88] on icon at bounding box center [1099, 87] width 9 height 12
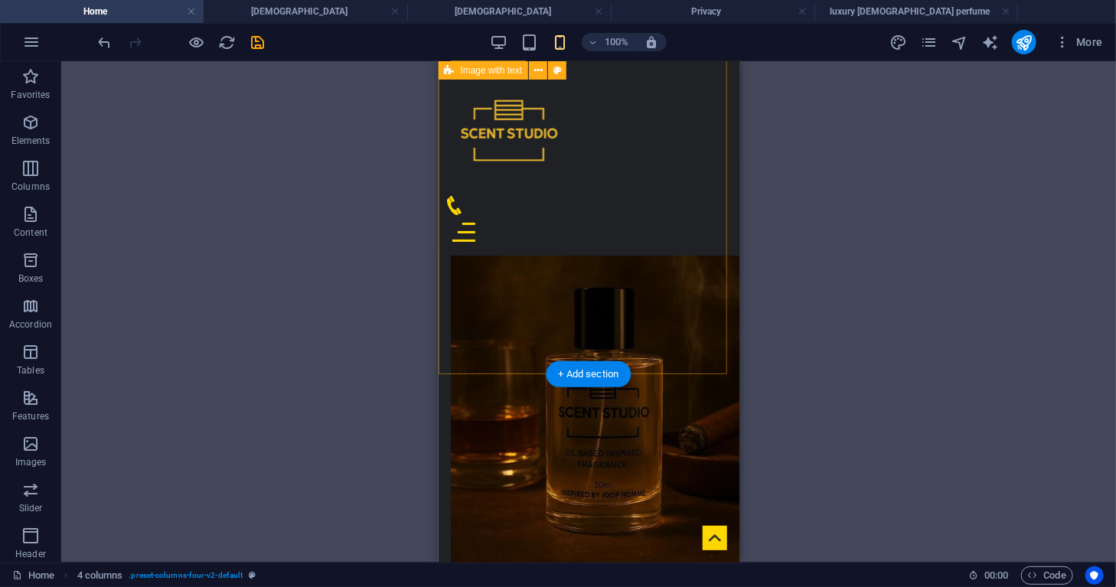
scroll to position [1369, 0]
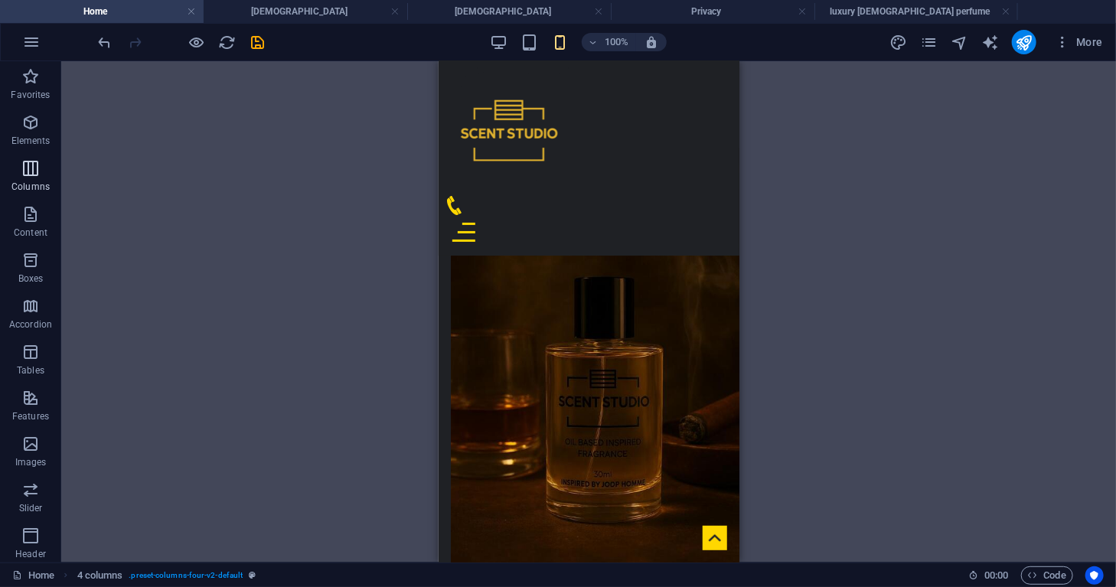
click at [33, 167] on icon "button" at bounding box center [30, 168] width 18 height 18
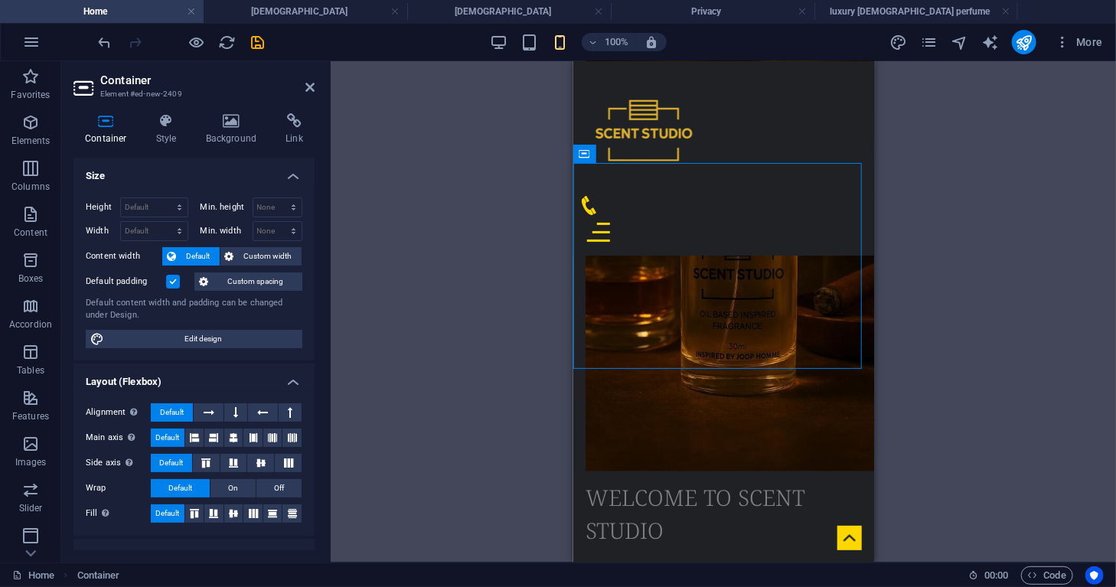
scroll to position [1473, 0]
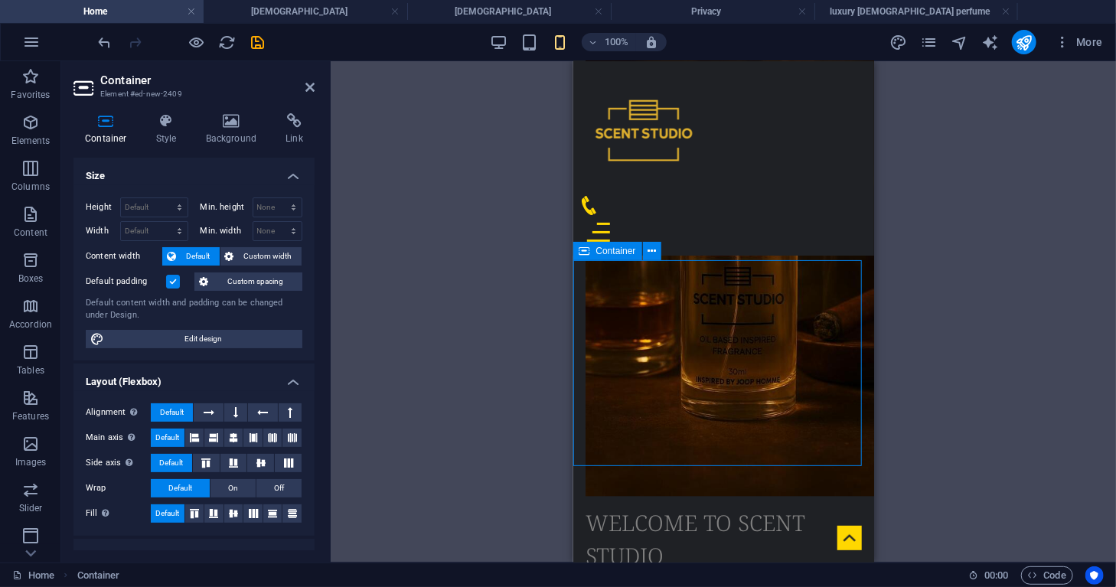
click at [655, 250] on icon at bounding box center [652, 251] width 8 height 16
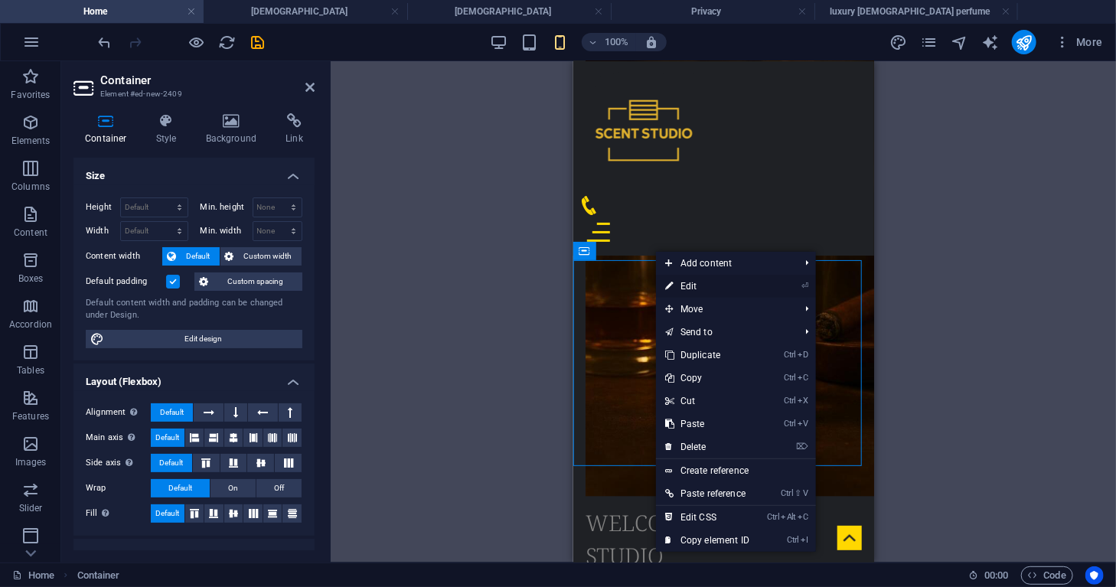
click at [700, 289] on link "⏎ Edit" at bounding box center [707, 286] width 103 height 23
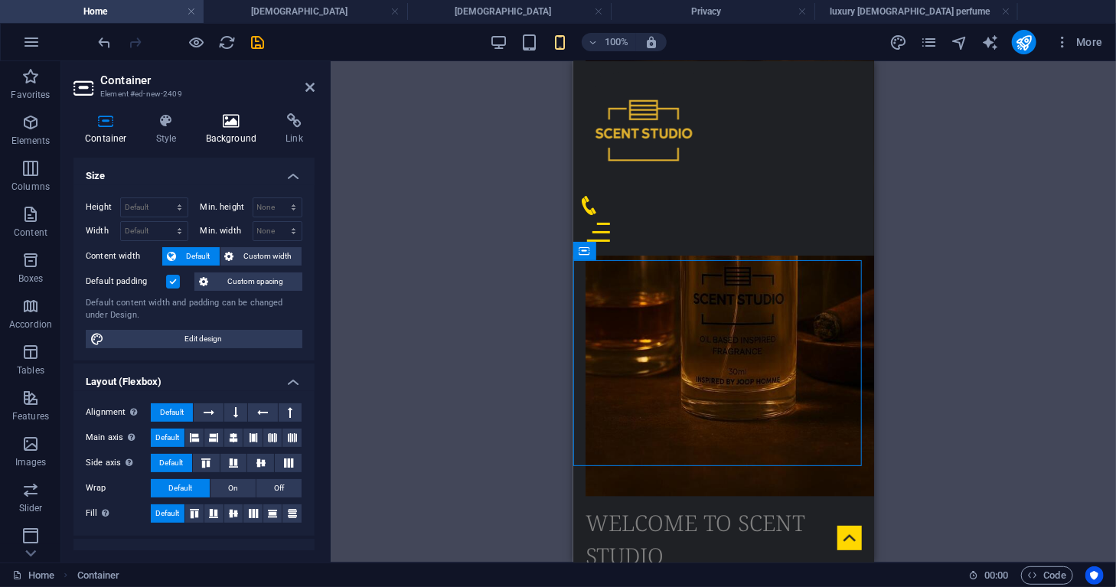
click at [228, 121] on icon at bounding box center [231, 120] width 74 height 15
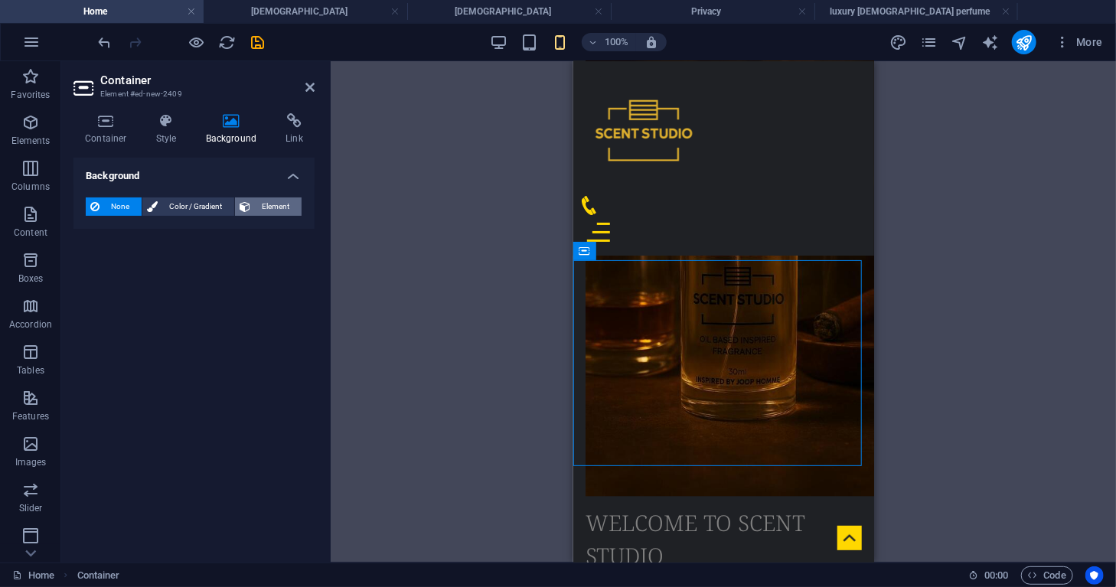
click at [280, 201] on span "Element" at bounding box center [276, 206] width 42 height 18
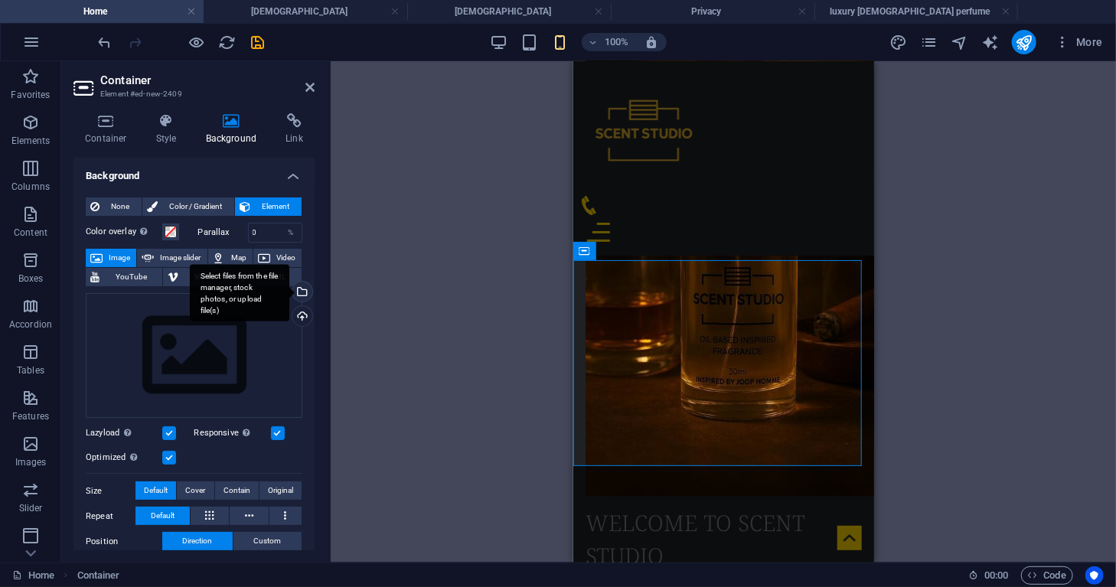
click at [289, 290] on div "Select files from the file manager, stock photos, or upload file(s)" at bounding box center [240, 292] width 100 height 57
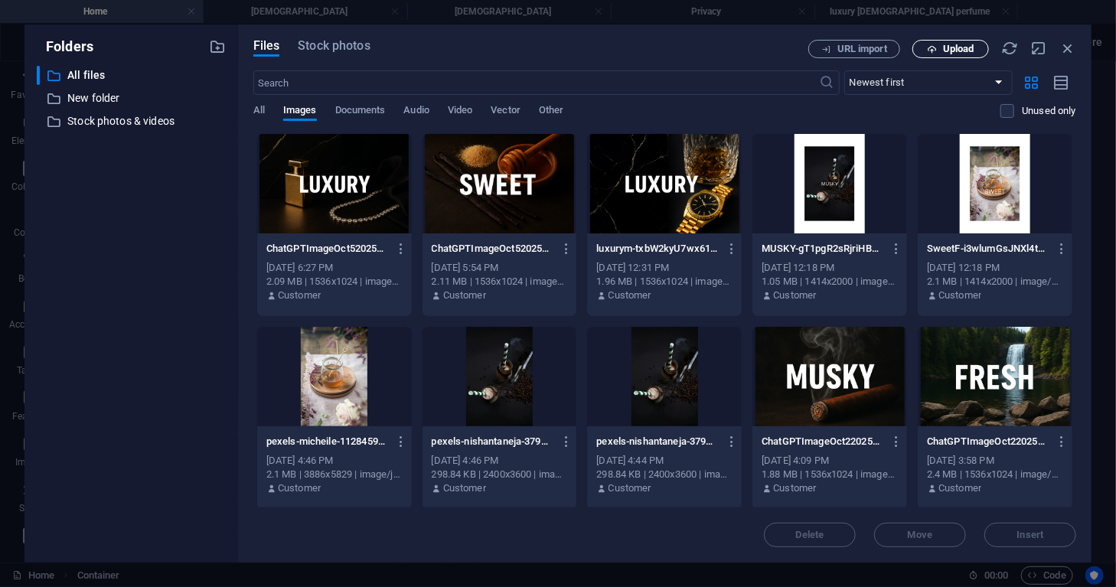
click at [955, 42] on button "Upload" at bounding box center [950, 49] width 77 height 18
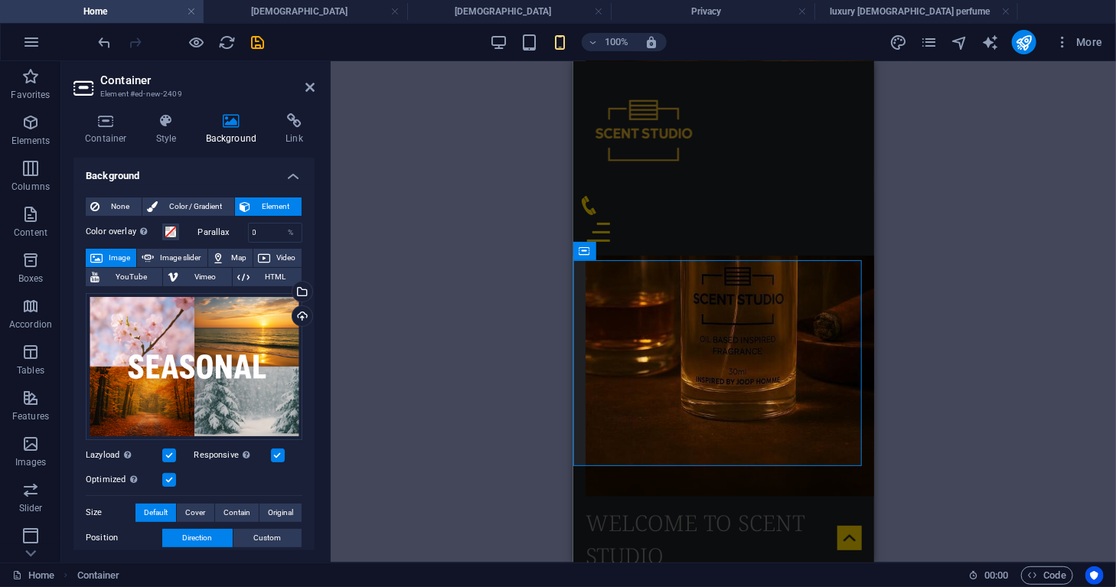
click at [904, 312] on div "Drag here to replace the existing content. Press “Ctrl” if you want to create a…" at bounding box center [723, 311] width 785 height 501
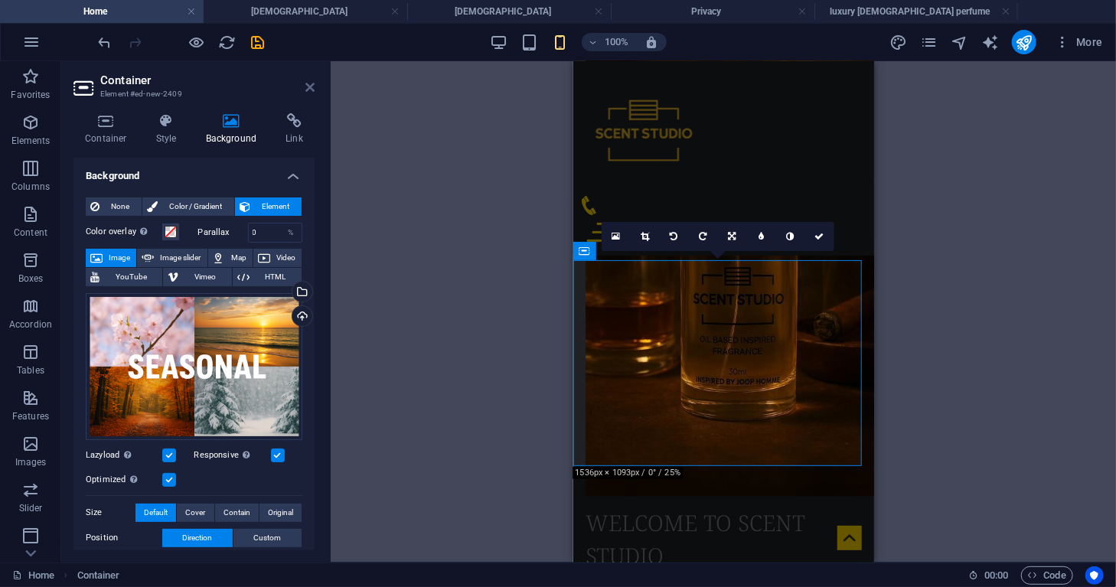
click at [310, 89] on icon at bounding box center [309, 87] width 9 height 12
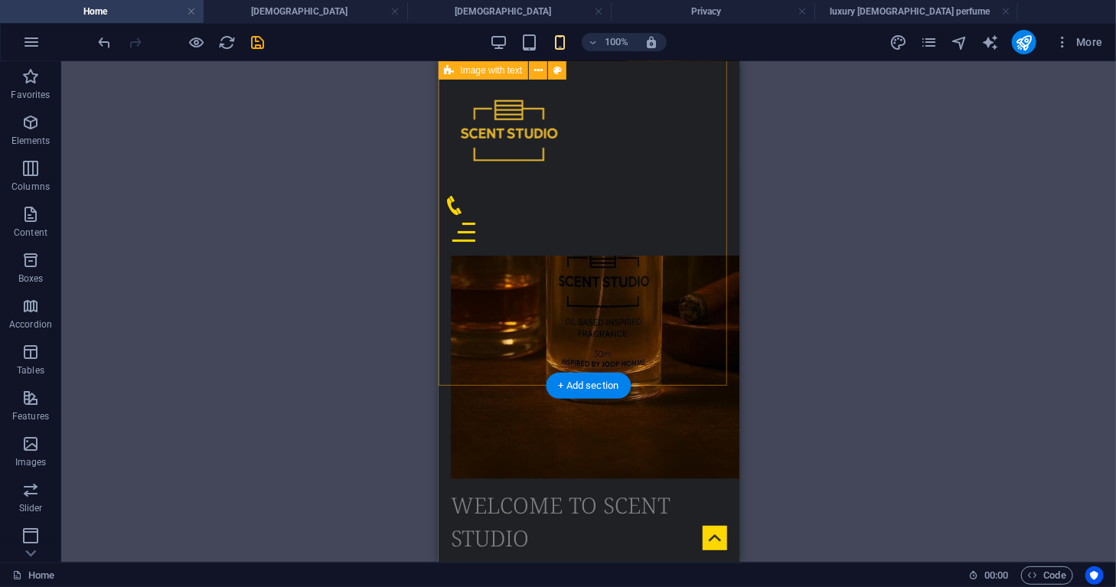
scroll to position [1534, 0]
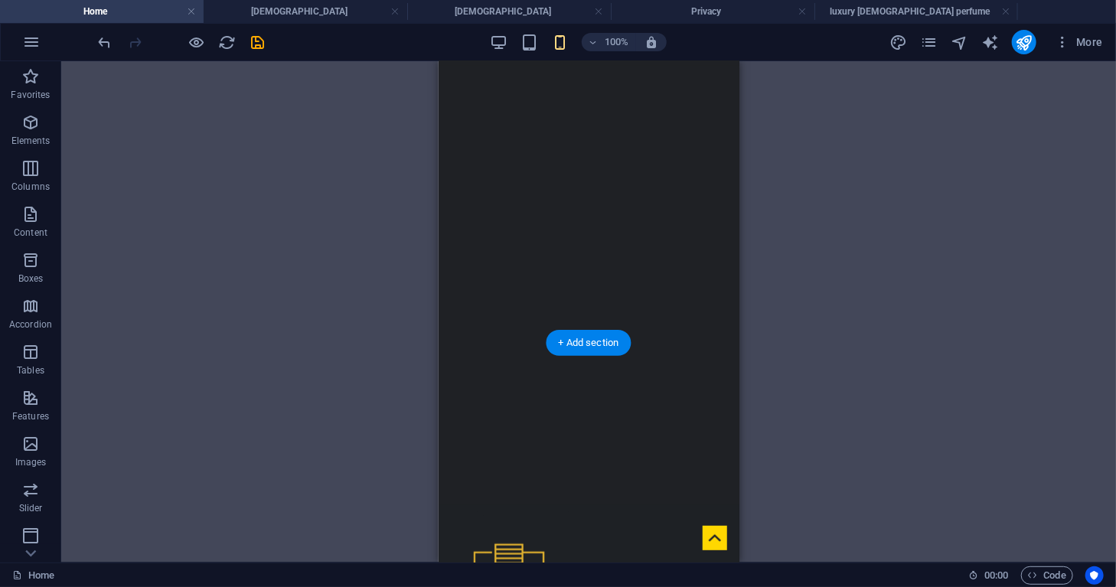
scroll to position [159, 0]
click at [900, 19] on h4 "luxury [DEMOGRAPHIC_DATA] perfume" at bounding box center [916, 11] width 204 height 17
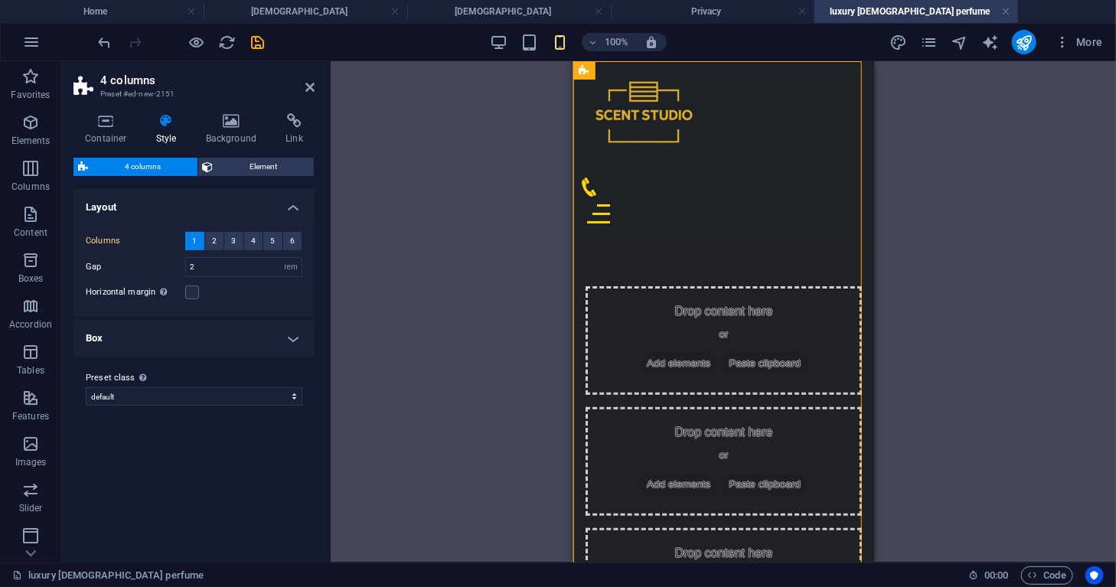
scroll to position [0, 0]
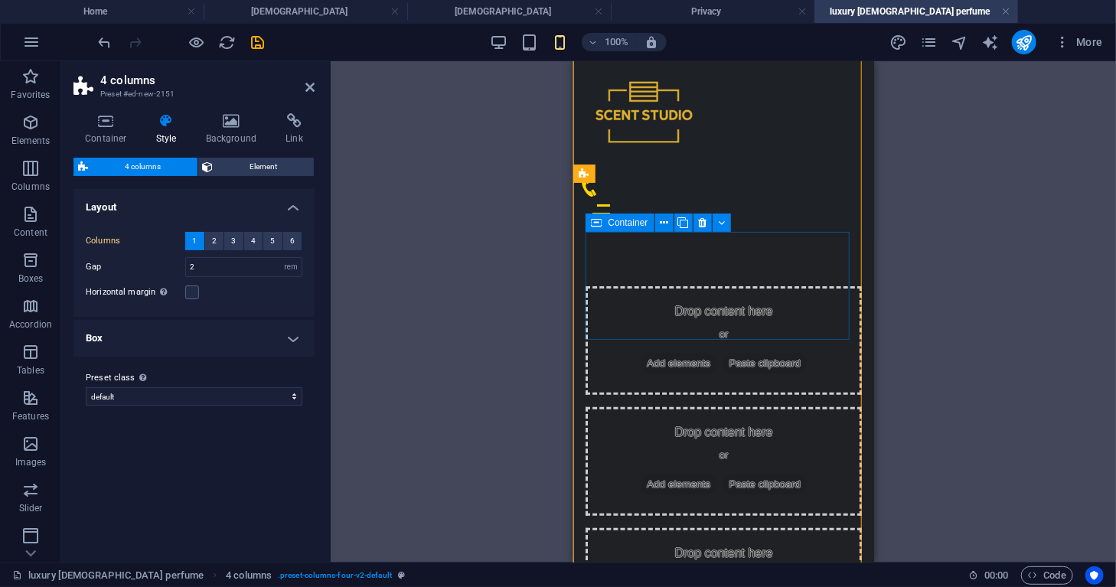
click at [678, 286] on div "Drop content here or Add elements Paste clipboard" at bounding box center [723, 340] width 276 height 109
click at [667, 286] on div "Drop content here or Add elements Paste clipboard" at bounding box center [723, 340] width 276 height 109
drag, startPoint x: 667, startPoint y: 266, endPoint x: 1017, endPoint y: 308, distance: 352.4
click at [667, 286] on div "Drop content here or Add elements Paste clipboard" at bounding box center [723, 340] width 276 height 109
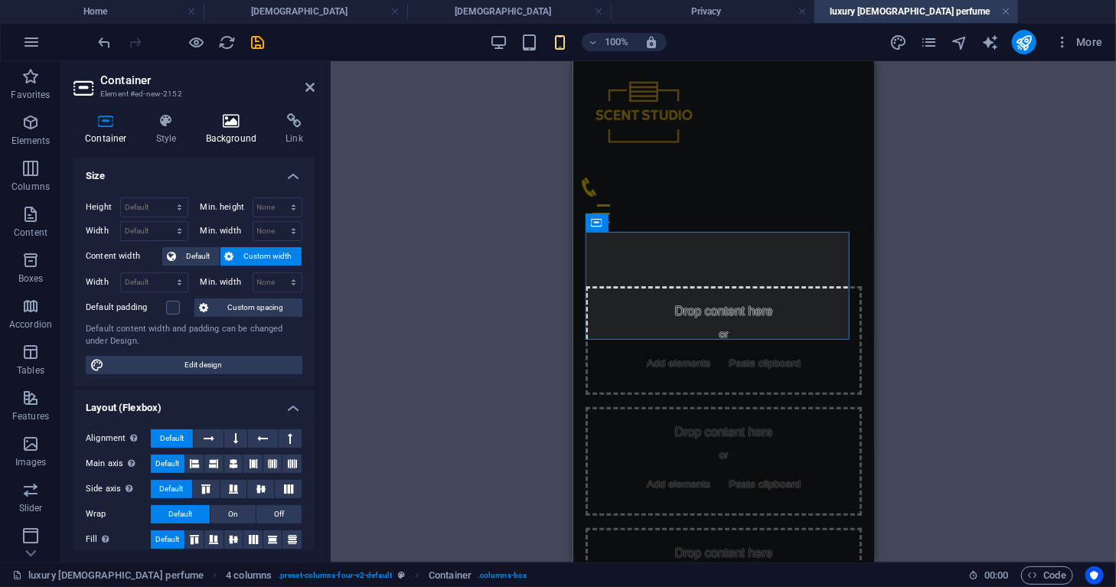
click at [233, 129] on h4 "Background" at bounding box center [234, 129] width 80 height 32
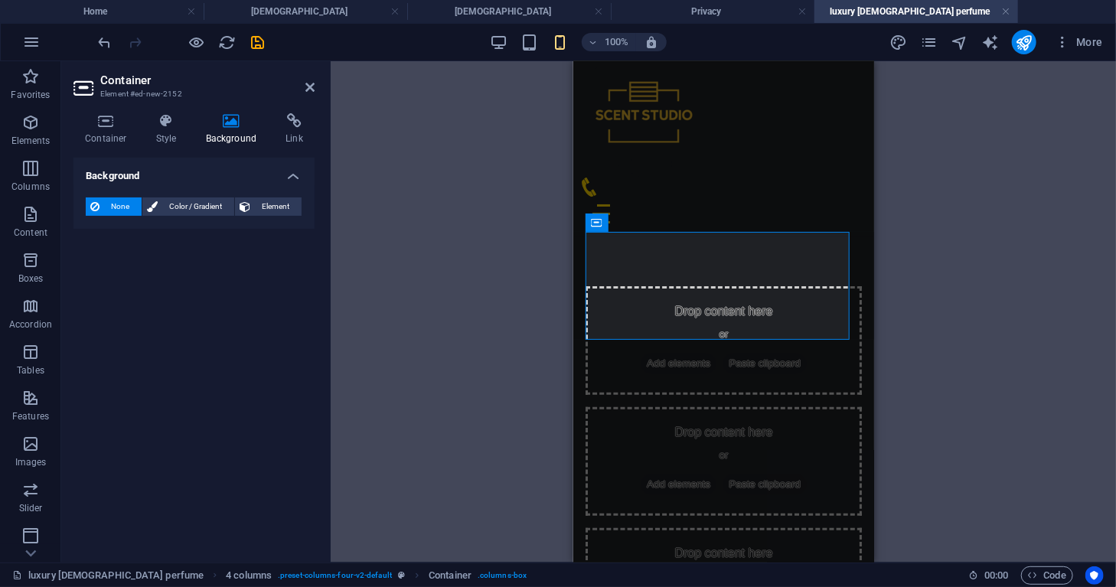
click at [261, 206] on span "Element" at bounding box center [276, 206] width 42 height 18
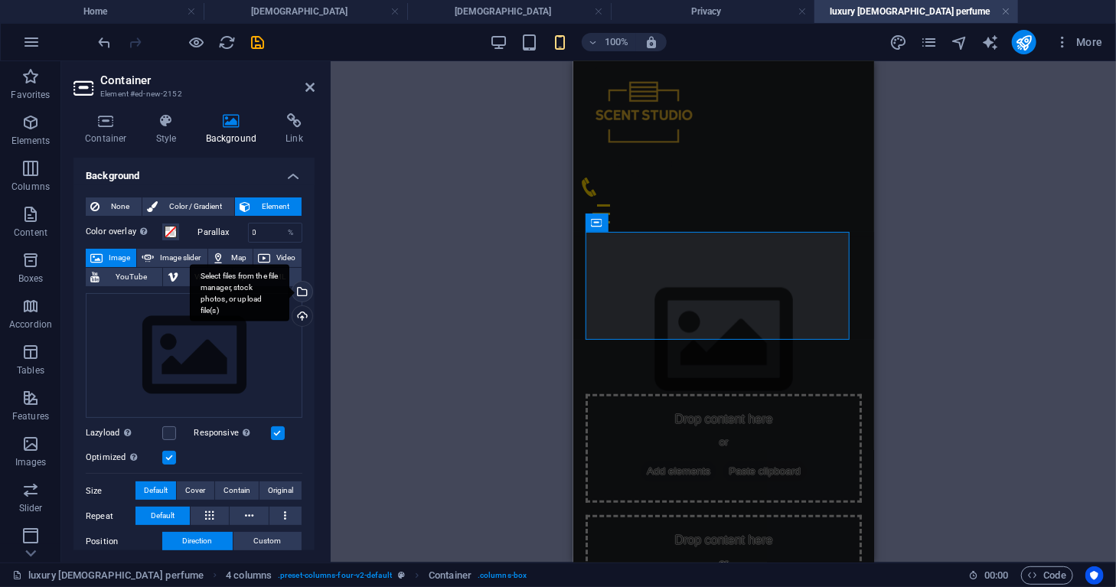
click at [301, 289] on div "Select files from the file manager, stock photos, or upload file(s)" at bounding box center [300, 293] width 23 height 23
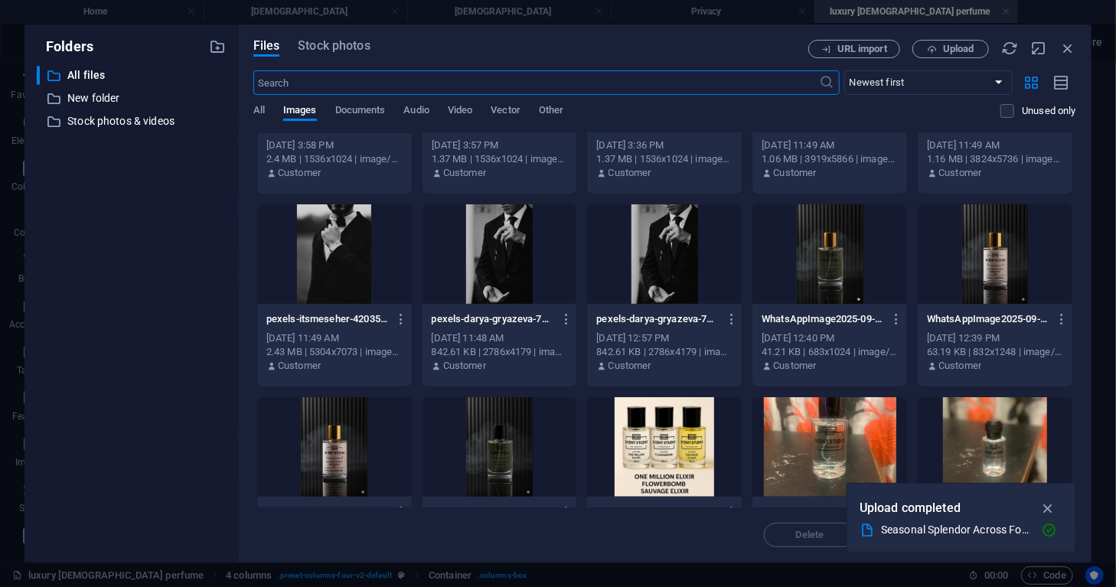
scroll to position [510, 0]
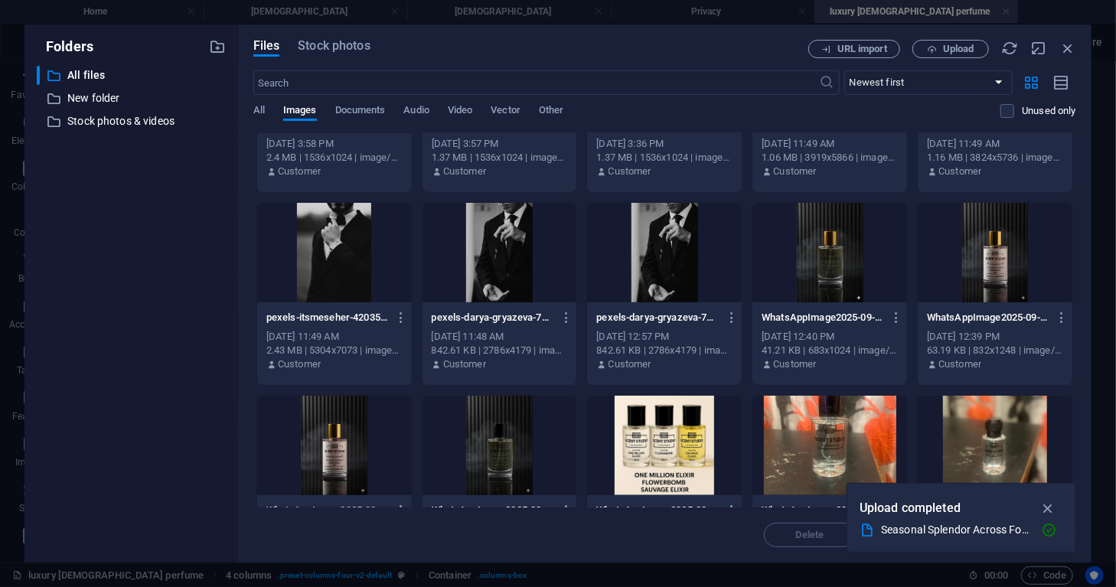
click at [506, 457] on div at bounding box center [500, 446] width 155 height 100
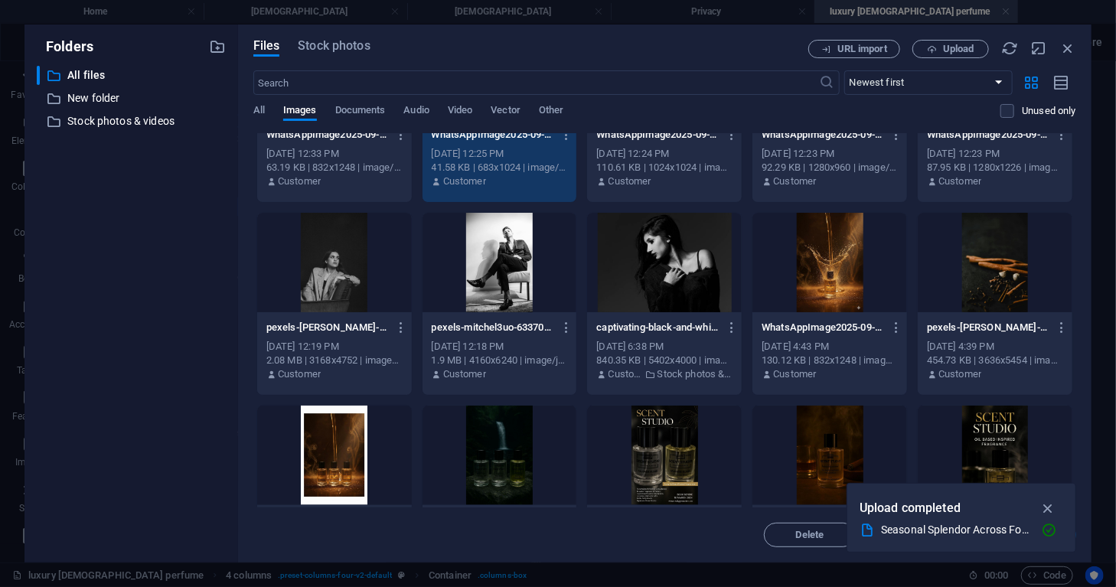
scroll to position [888, 0]
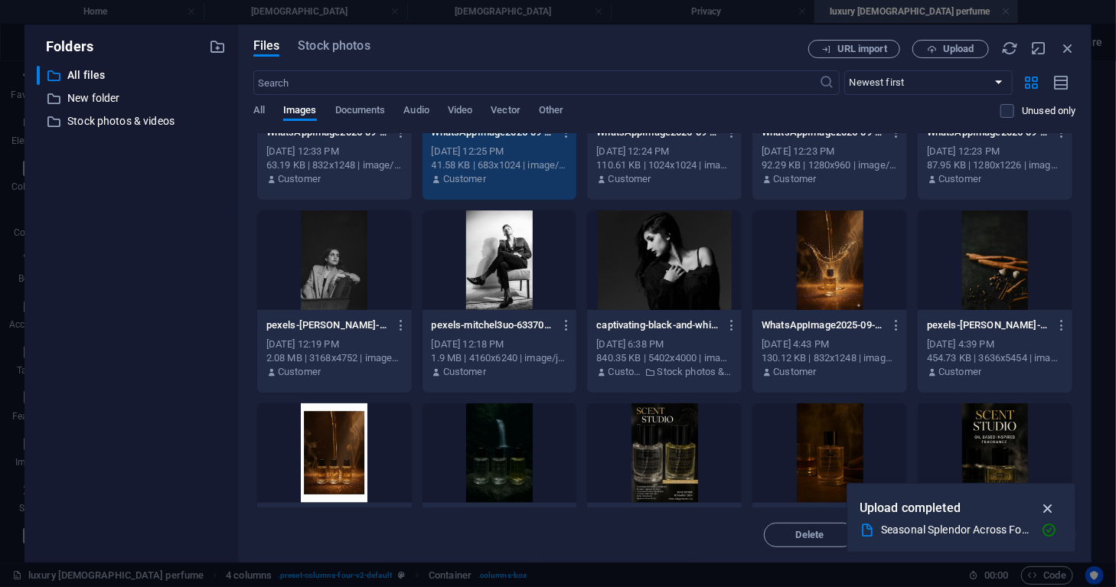
click at [1047, 509] on icon "button" at bounding box center [1049, 508] width 18 height 17
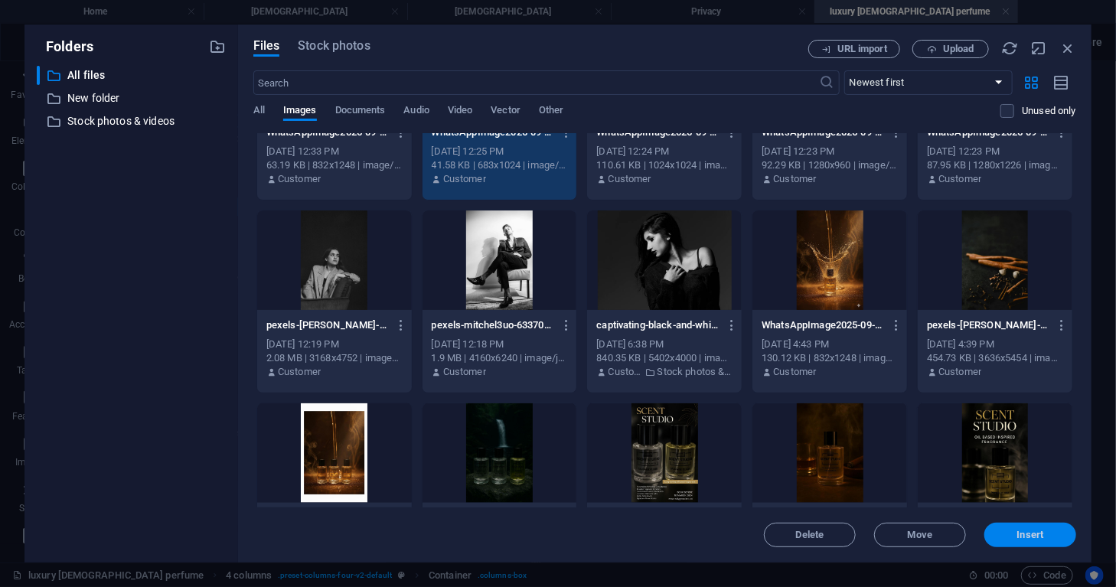
click at [1006, 534] on span "Insert" at bounding box center [1031, 534] width 80 height 9
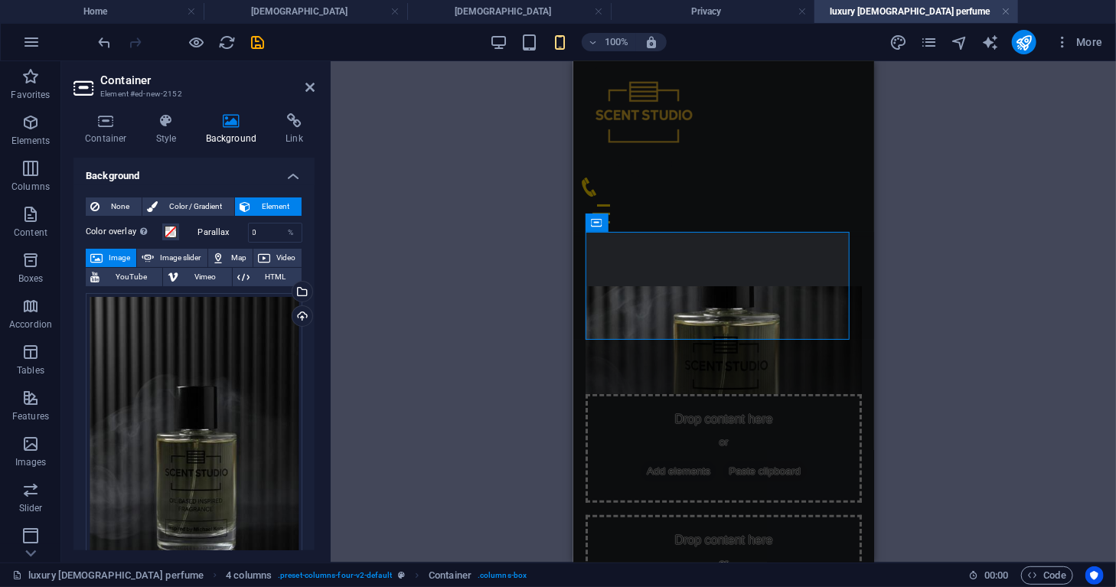
click at [912, 296] on div "Drag here to replace the existing content. Press “Ctrl” if you want to create a…" at bounding box center [723, 311] width 785 height 501
click at [305, 90] on icon at bounding box center [309, 87] width 9 height 12
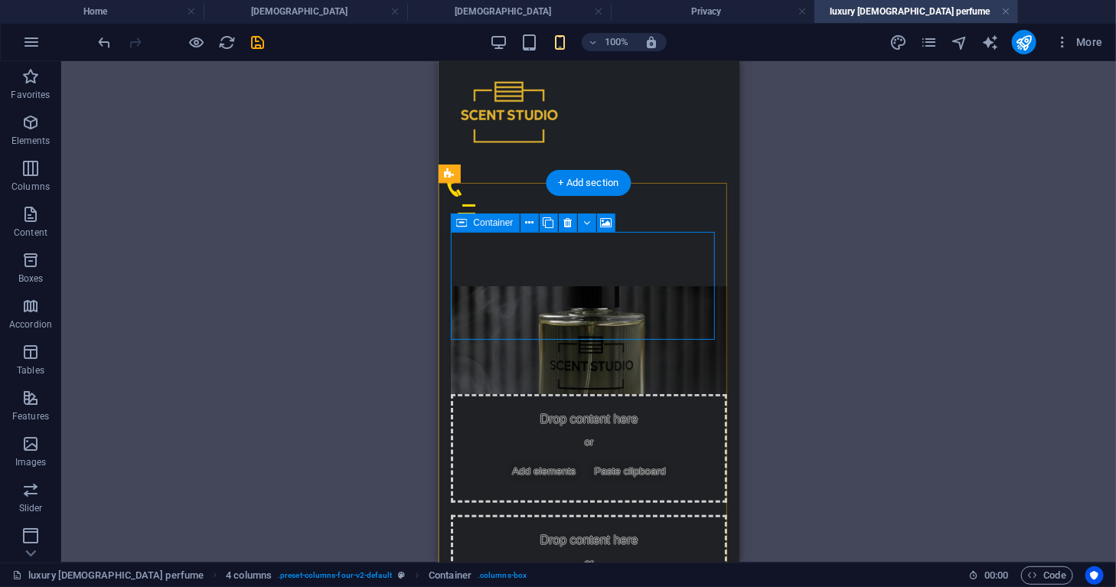
click at [550, 393] on div "Drop content here or Add elements Paste clipboard" at bounding box center [588, 447] width 276 height 109
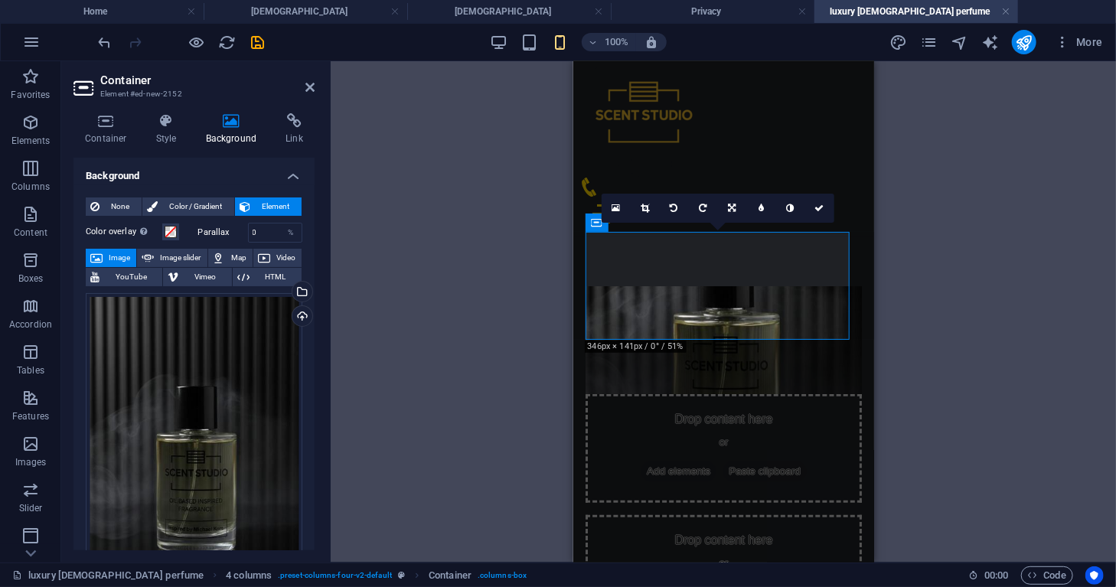
click at [342, 216] on div "Drag here to replace the existing content. Press “Ctrl” if you want to create a…" at bounding box center [723, 311] width 785 height 501
drag, startPoint x: 227, startPoint y: 51, endPoint x: 173, endPoint y: 18, distance: 62.5
click at [227, 51] on icon "reload" at bounding box center [228, 43] width 18 height 18
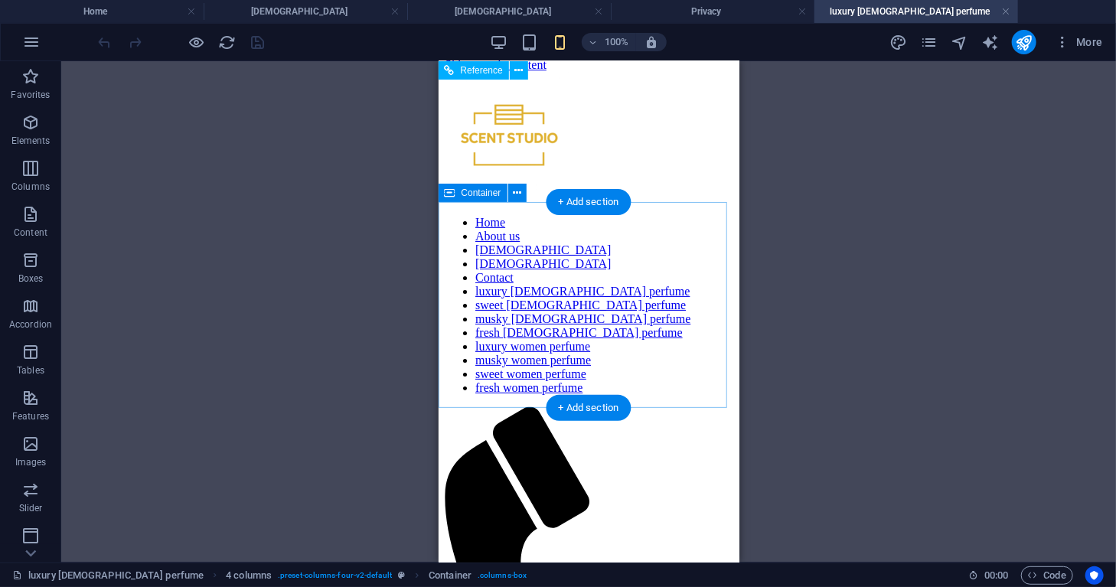
scroll to position [0, 0]
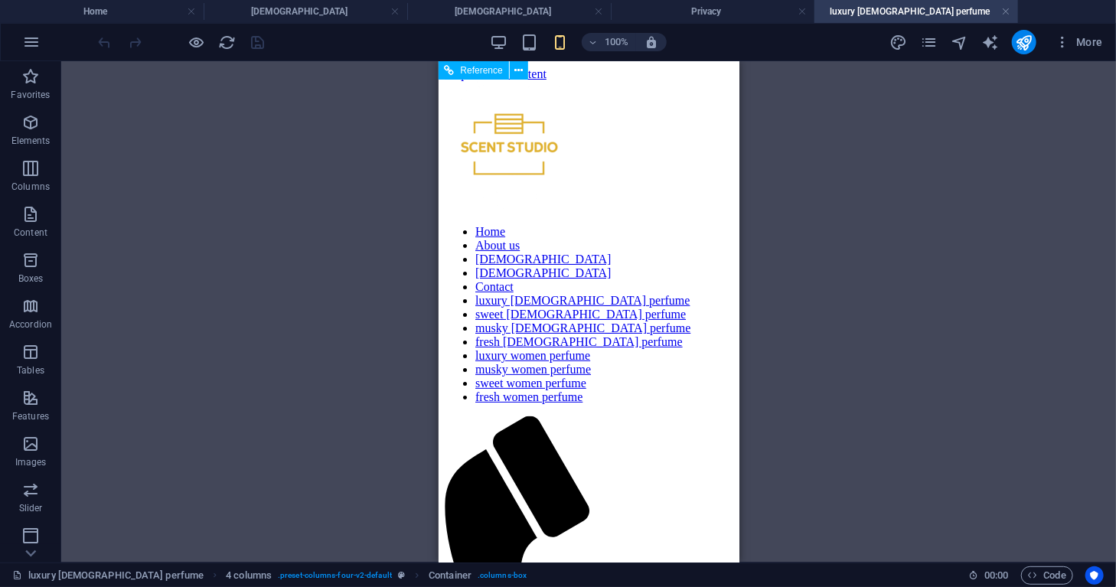
click at [885, 263] on div "Reference Container Placeholder Reference" at bounding box center [588, 311] width 1055 height 501
click at [165, 17] on h4 "Home" at bounding box center [102, 11] width 204 height 17
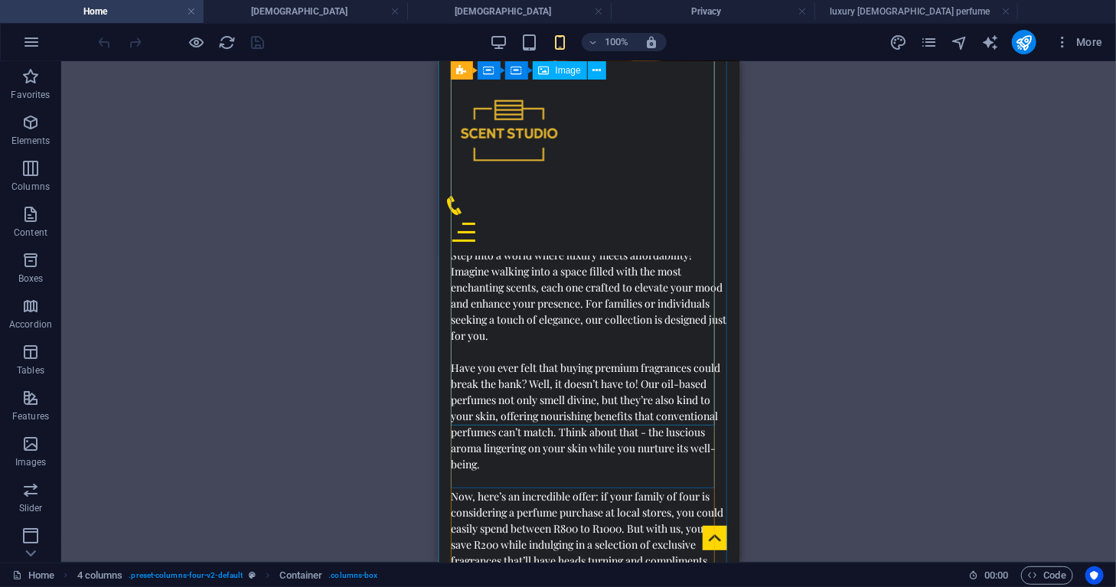
scroll to position [1810, 0]
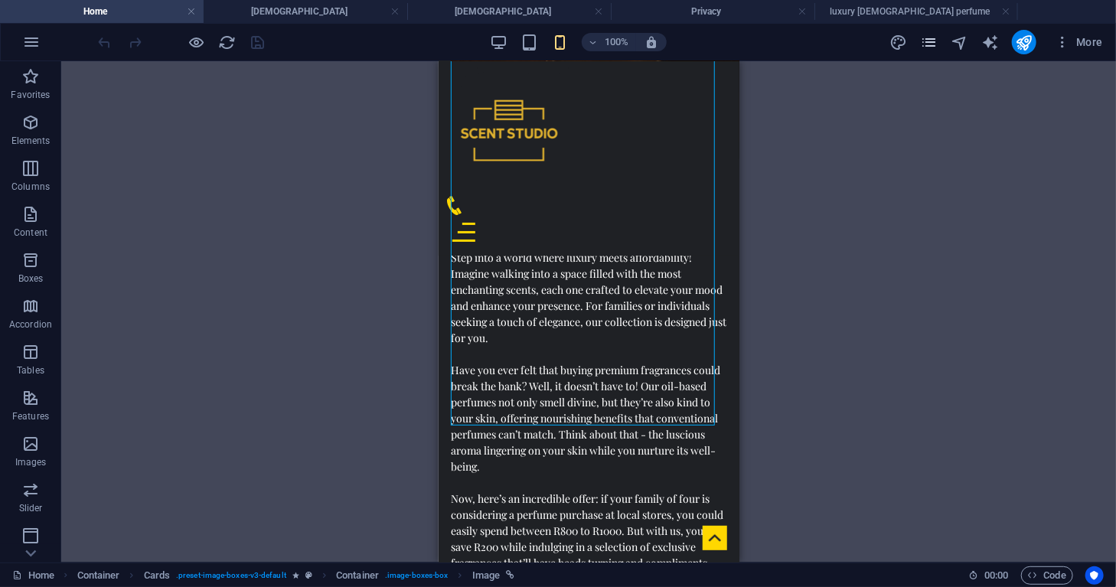
click at [929, 43] on icon "pages" at bounding box center [929, 43] width 18 height 18
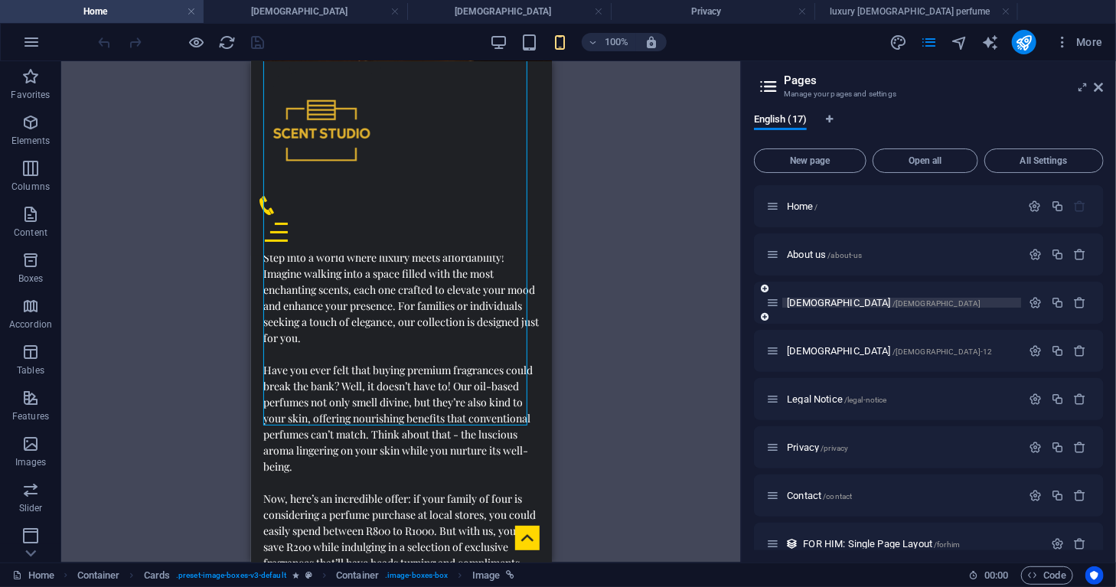
click at [795, 304] on span "[DEMOGRAPHIC_DATA] /[DEMOGRAPHIC_DATA]" at bounding box center [884, 302] width 194 height 11
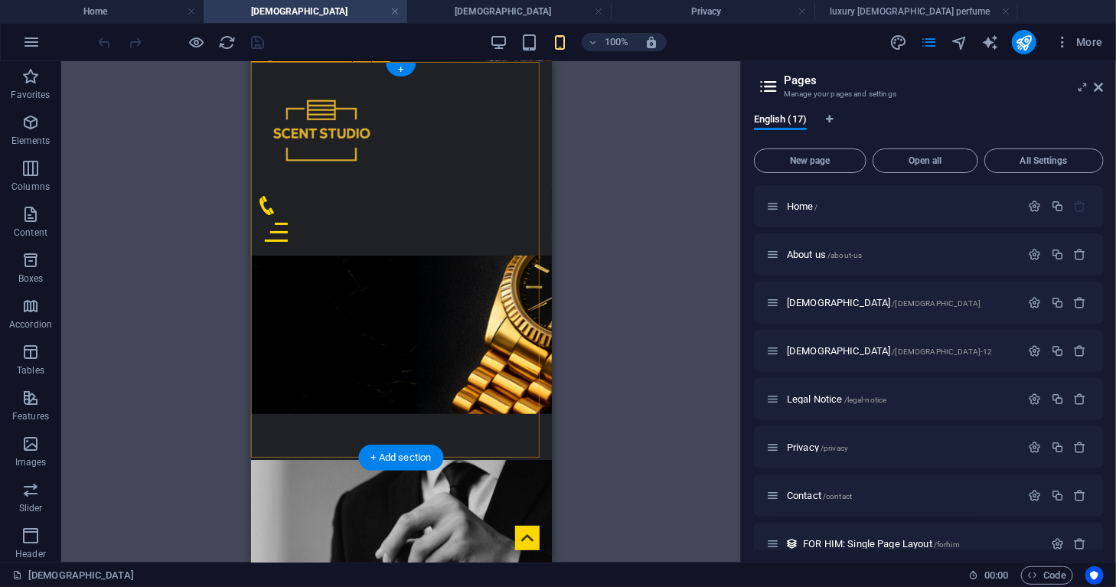
scroll to position [450, 0]
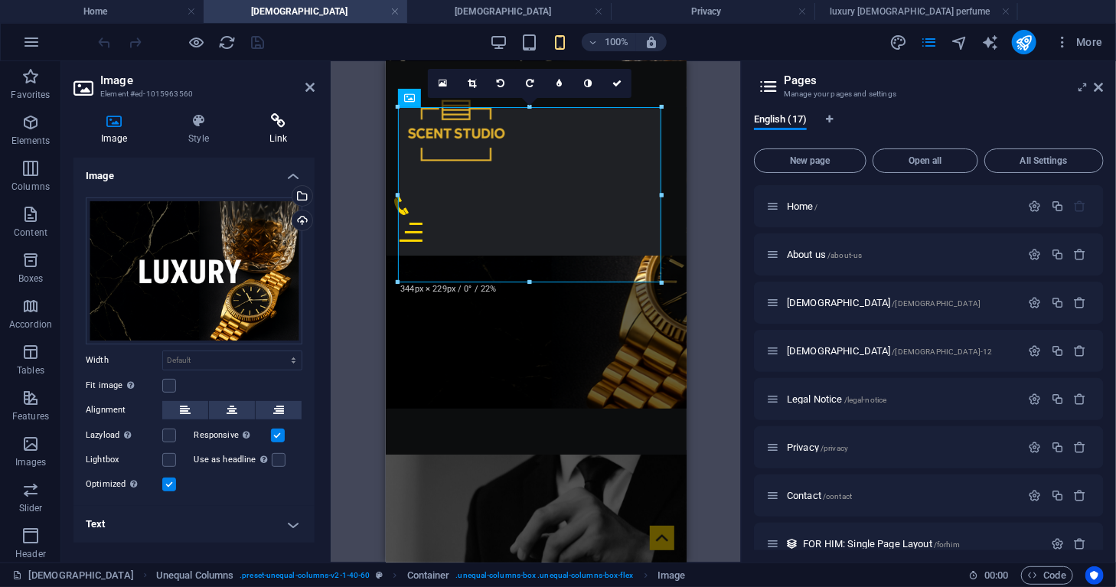
click at [275, 119] on icon at bounding box center [279, 120] width 72 height 15
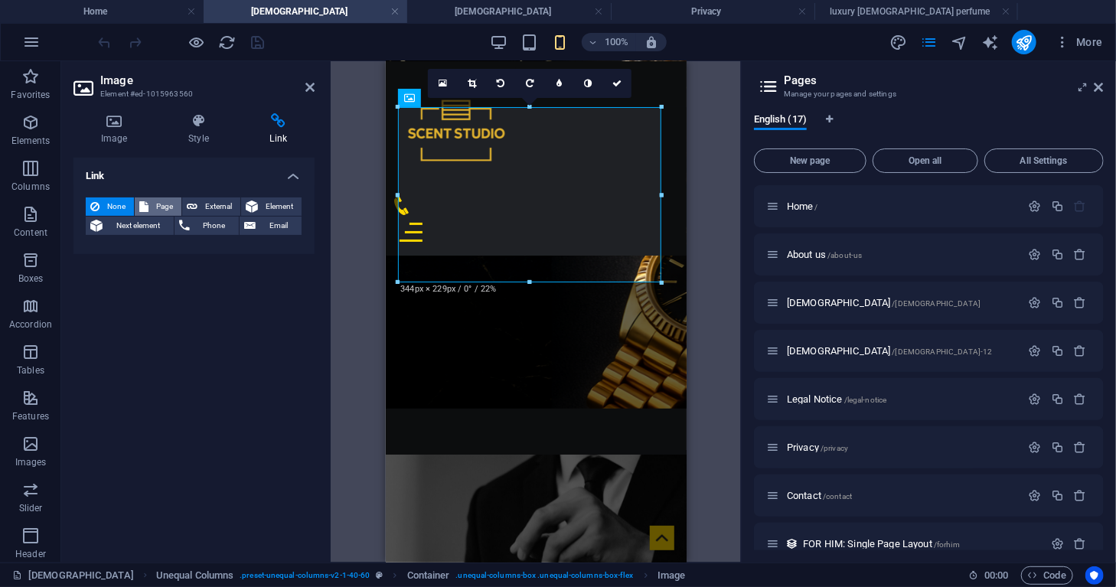
click at [168, 211] on span "Page" at bounding box center [165, 206] width 24 height 18
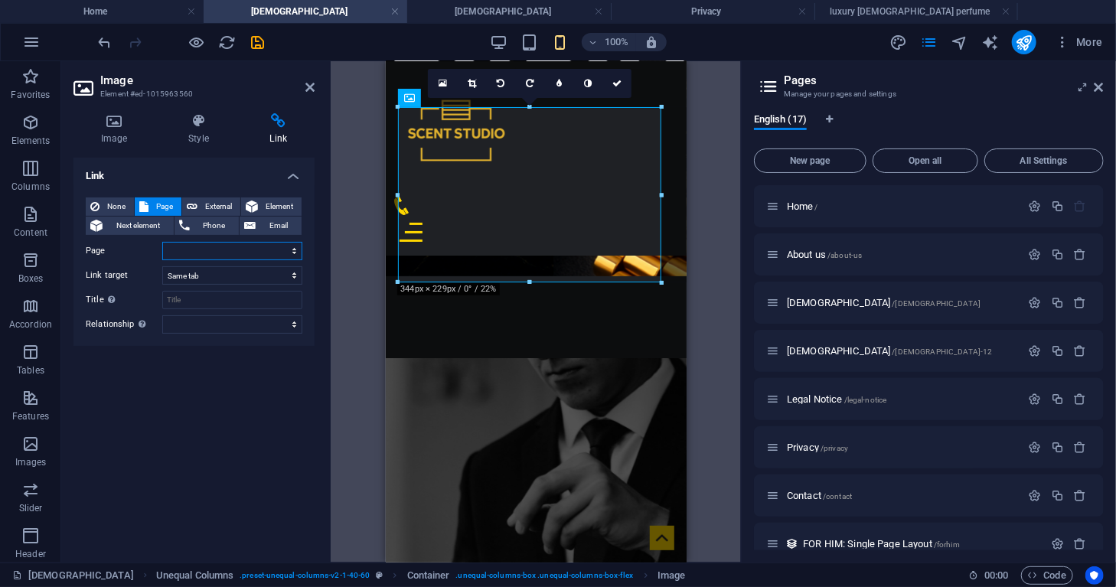
click at [183, 251] on select "Home About us [DEMOGRAPHIC_DATA] [DEMOGRAPHIC_DATA] Legal Notice Privacy Contac…" at bounding box center [232, 251] width 140 height 18
select select "7"
click at [162, 242] on select "Home About us [DEMOGRAPHIC_DATA] [DEMOGRAPHIC_DATA] Legal Notice Privacy Contac…" at bounding box center [232, 251] width 140 height 18
click at [624, 88] on link at bounding box center [616, 83] width 29 height 29
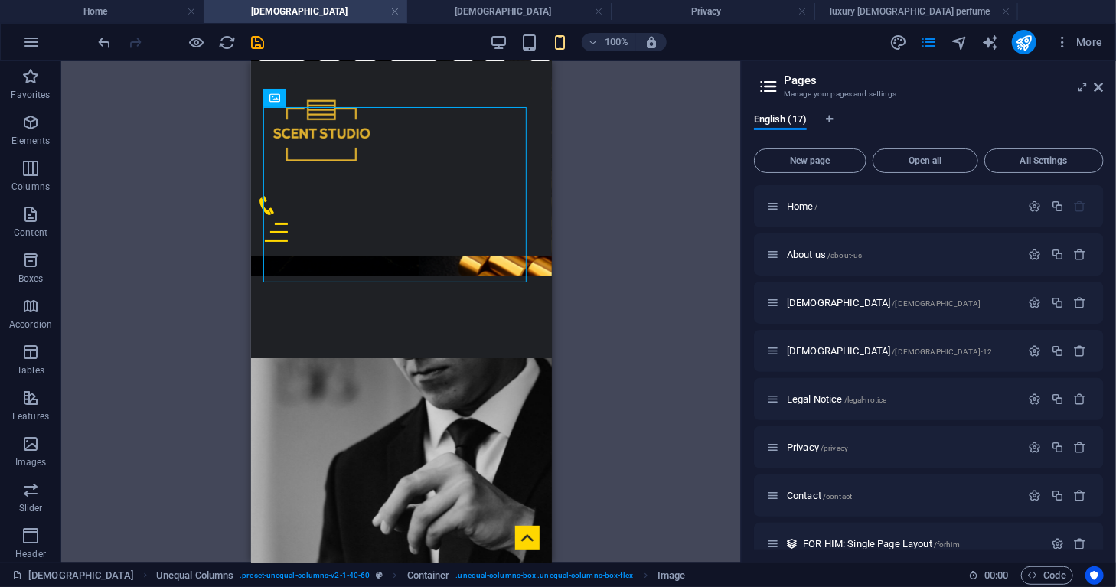
click at [500, 51] on div "100%" at bounding box center [578, 42] width 177 height 24
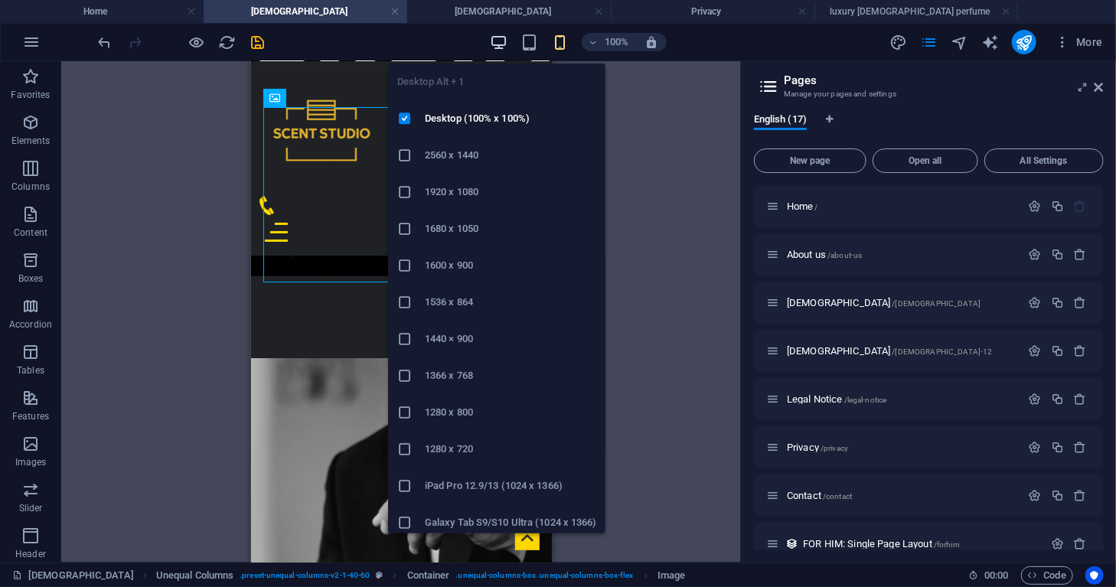
click at [501, 38] on icon "button" at bounding box center [499, 43] width 18 height 18
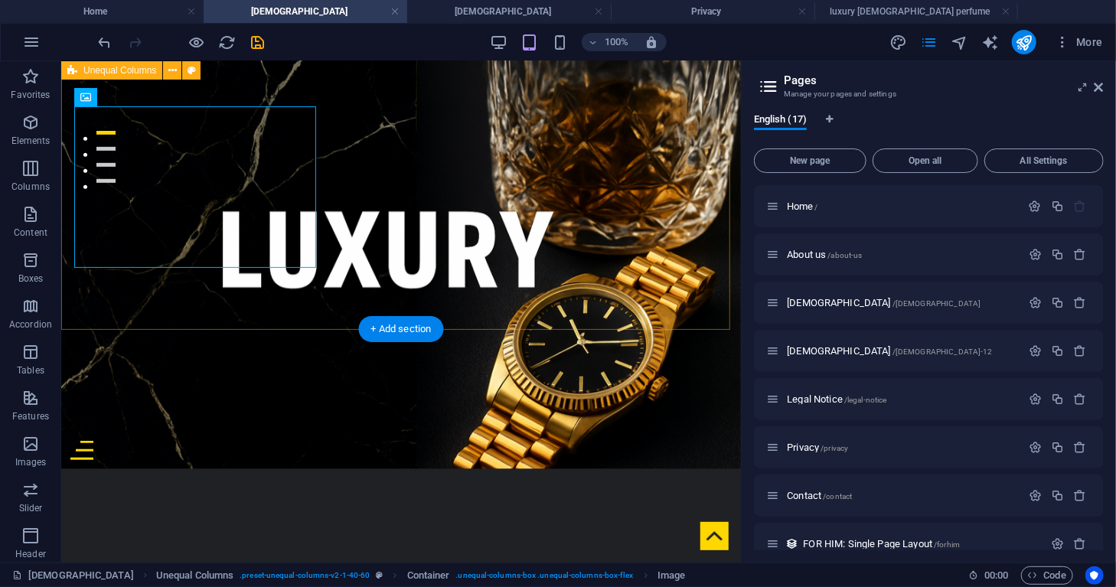
scroll to position [374, 0]
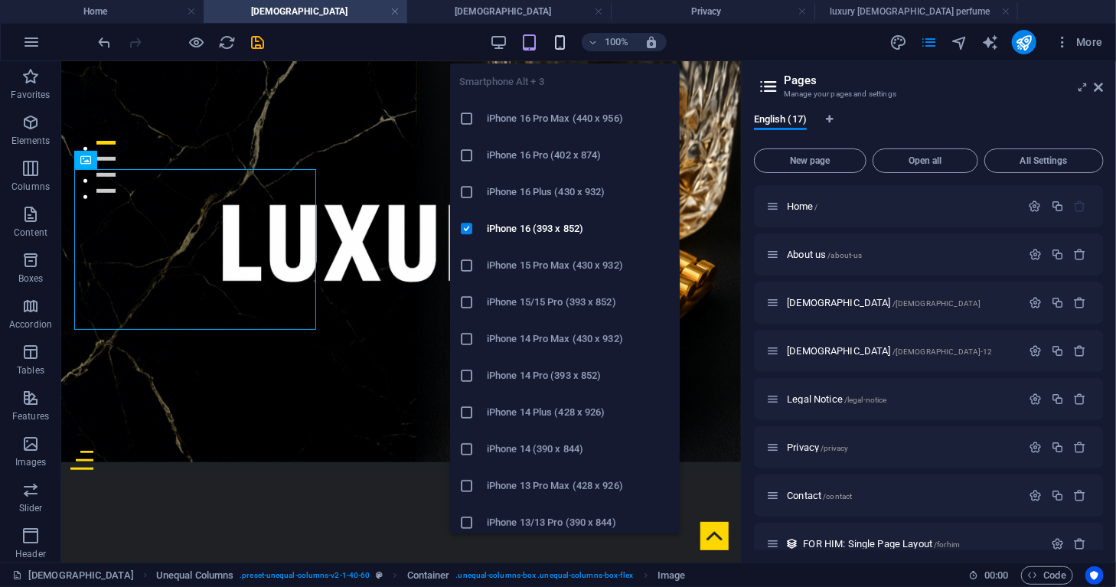
click at [563, 41] on icon "button" at bounding box center [560, 43] width 18 height 18
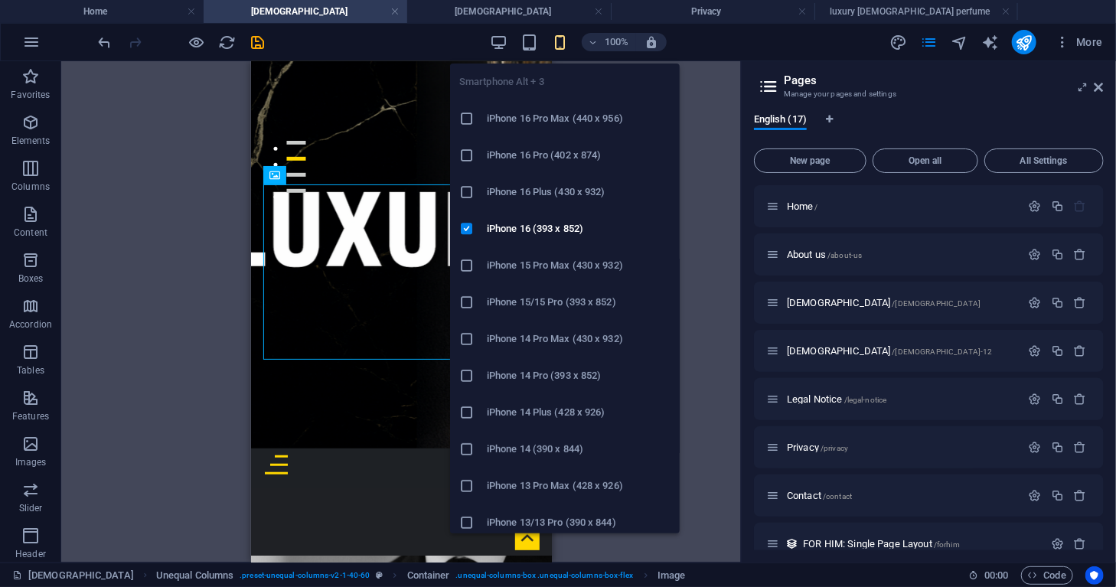
click at [472, 116] on icon at bounding box center [466, 118] width 15 height 15
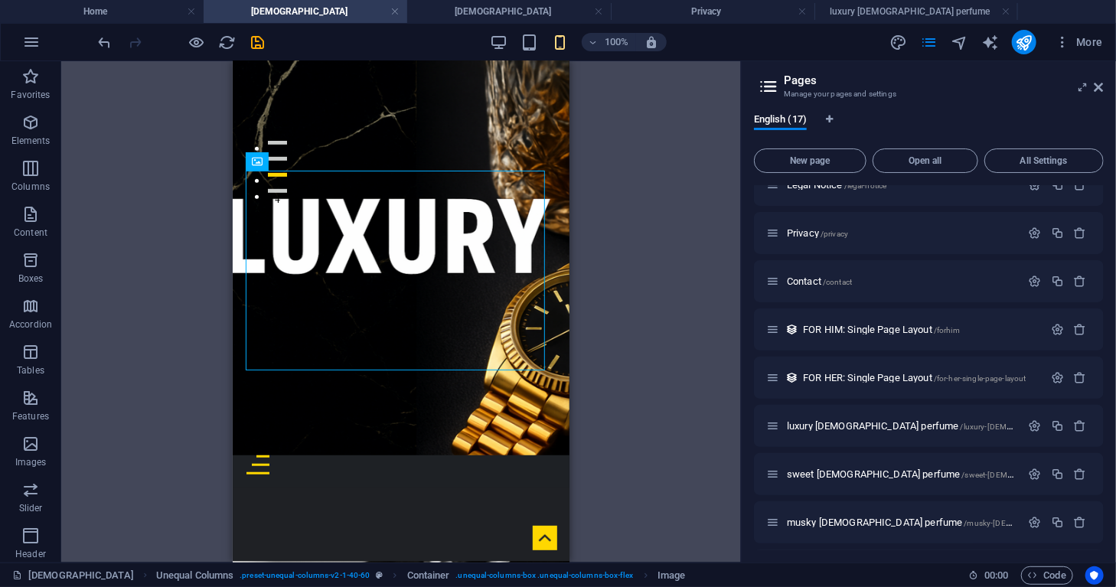
scroll to position [217, 0]
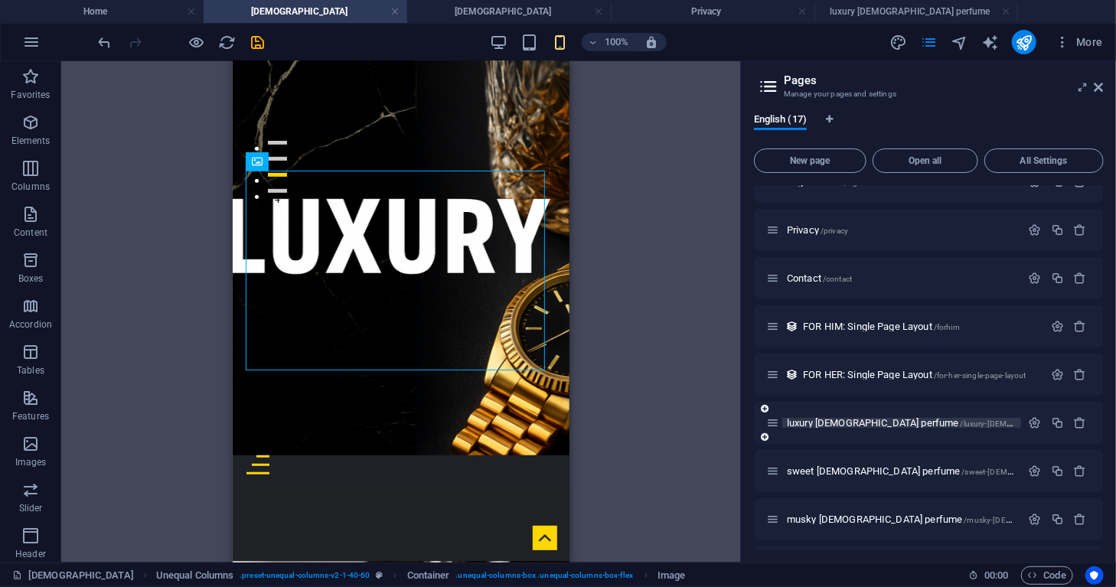
click at [855, 419] on span "luxury [DEMOGRAPHIC_DATA] perfume /luxury-[DEMOGRAPHIC_DATA]-perfume" at bounding box center [945, 422] width 317 height 11
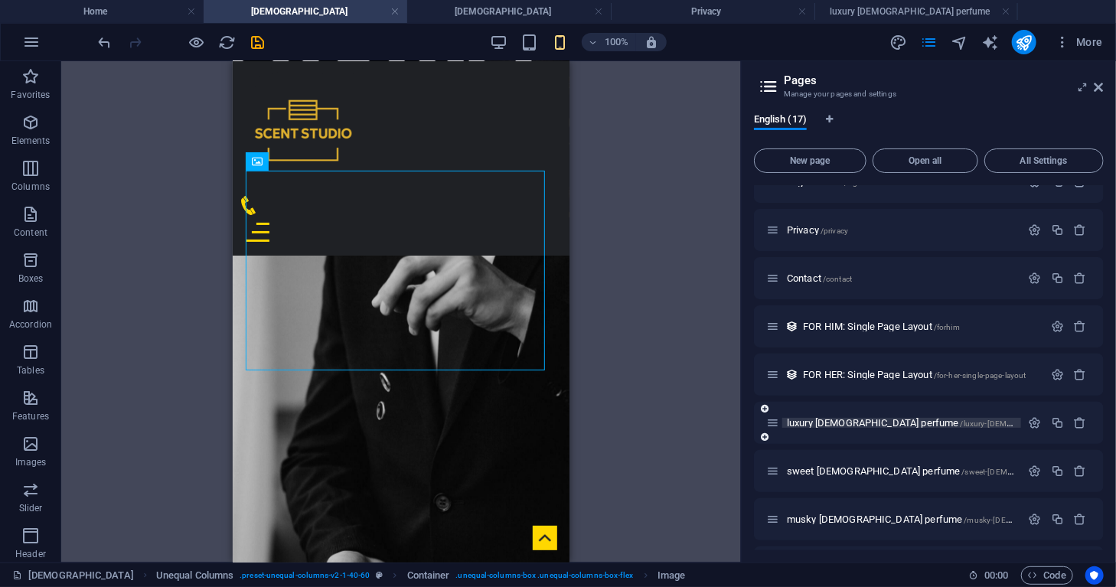
scroll to position [0, 0]
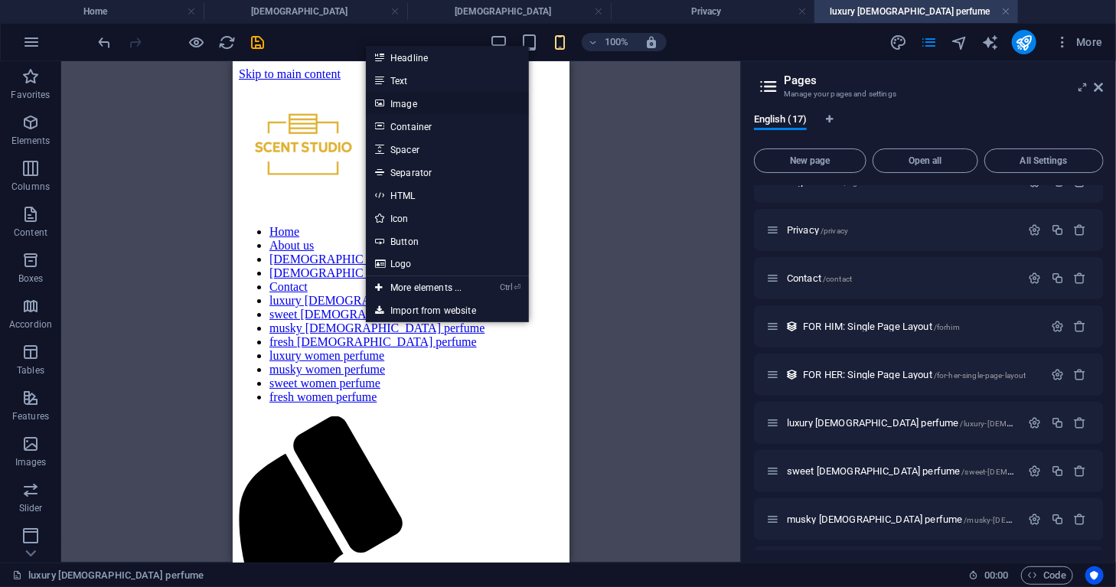
click at [475, 107] on link "Image" at bounding box center [447, 103] width 162 height 23
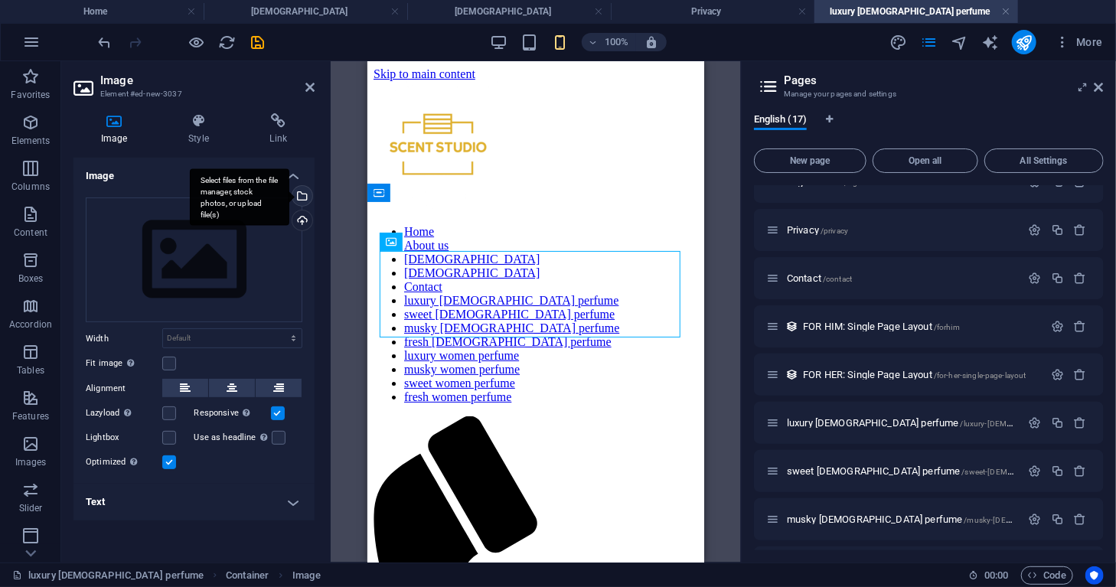
click at [302, 192] on div "Select files from the file manager, stock photos, or upload file(s)" at bounding box center [300, 197] width 23 height 23
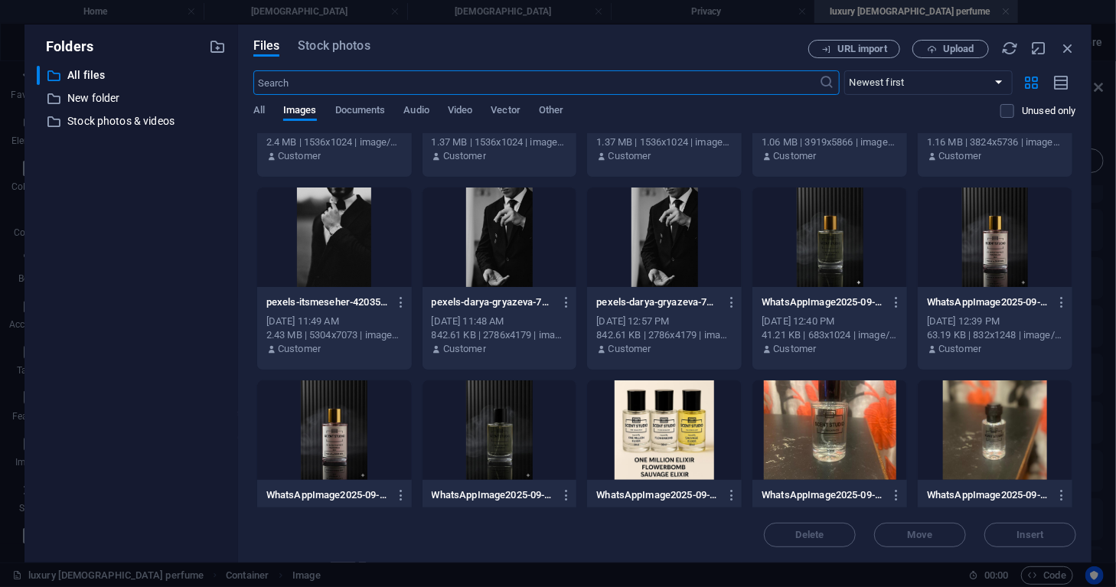
scroll to position [534, 0]
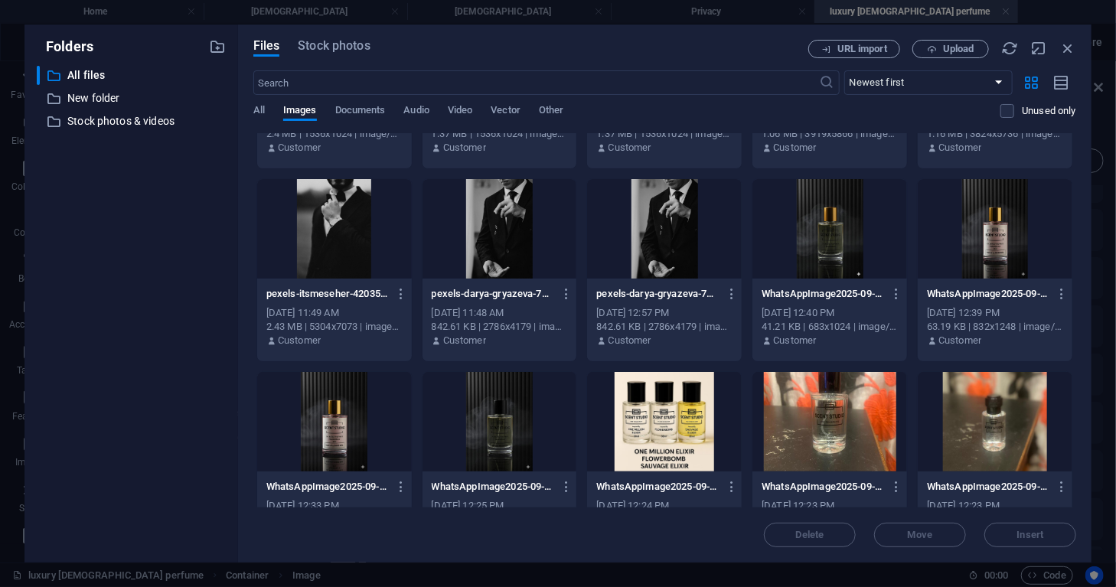
click at [479, 411] on div at bounding box center [500, 422] width 155 height 100
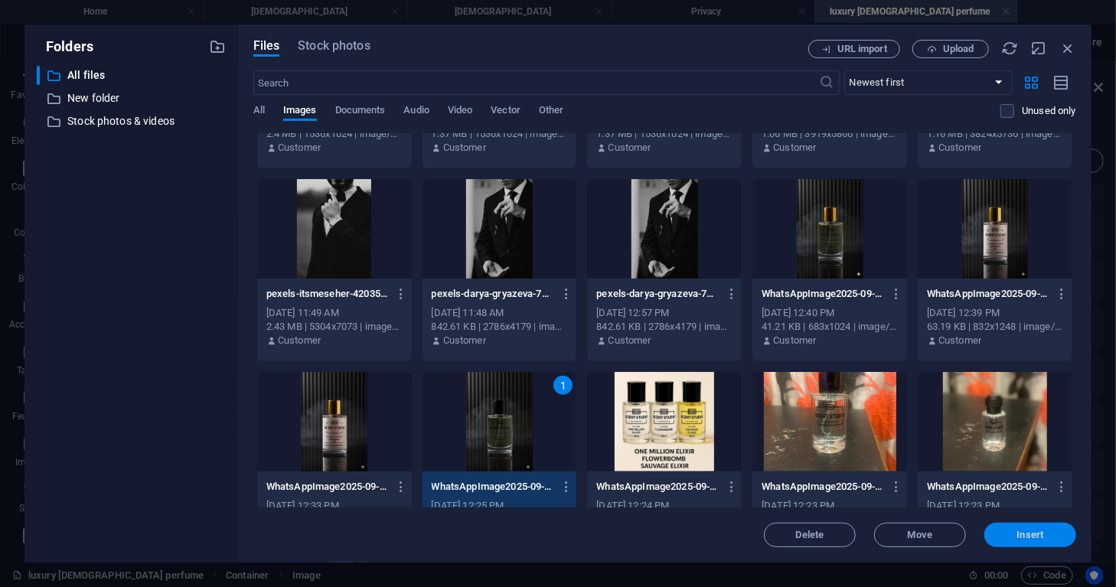
click at [1024, 532] on span "Insert" at bounding box center [1030, 534] width 27 height 9
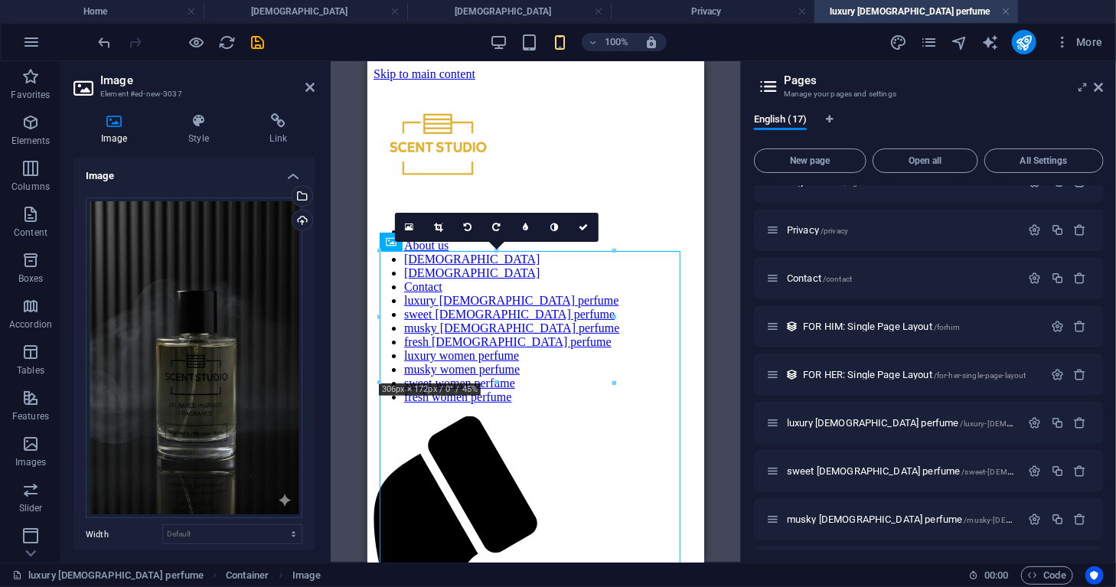
click at [724, 284] on div "Reference Container Container Placeholder Reference Image Drag here to replace …" at bounding box center [536, 311] width 410 height 501
click at [587, 232] on link at bounding box center [584, 227] width 29 height 29
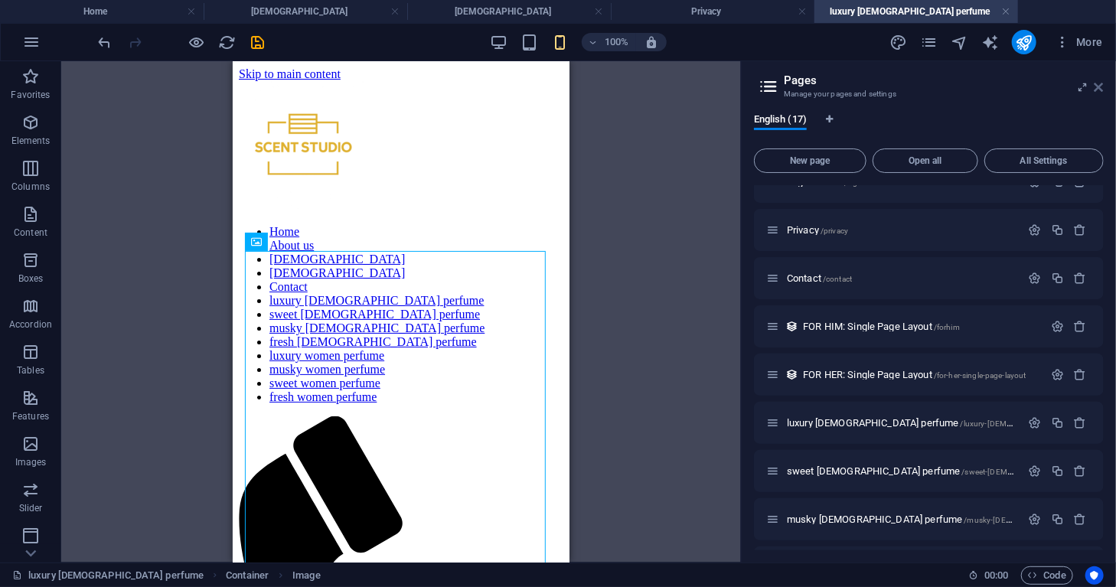
click at [1099, 89] on icon at bounding box center [1099, 87] width 9 height 12
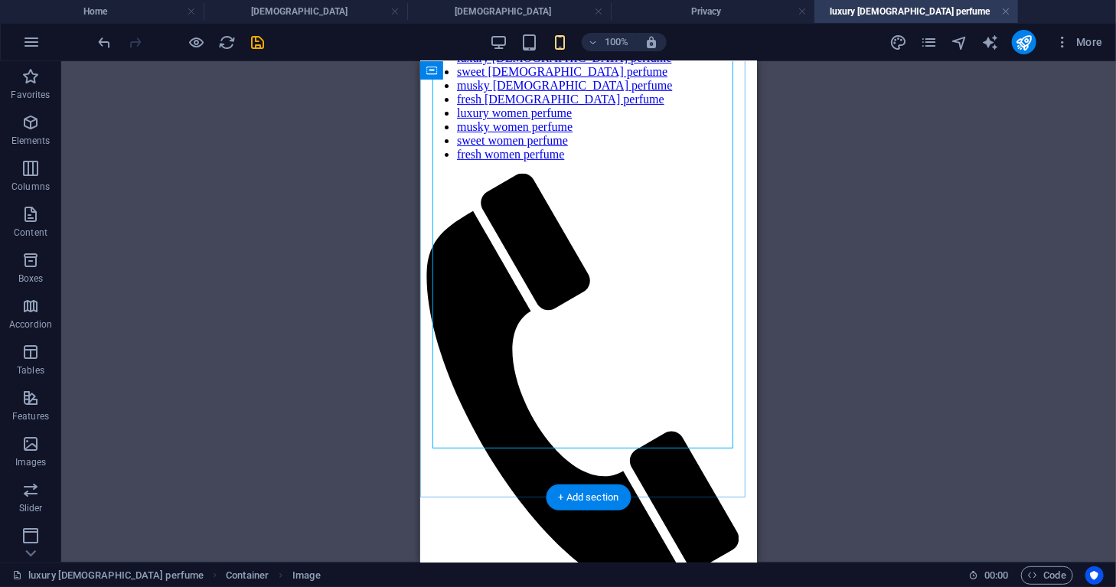
scroll to position [254, 0]
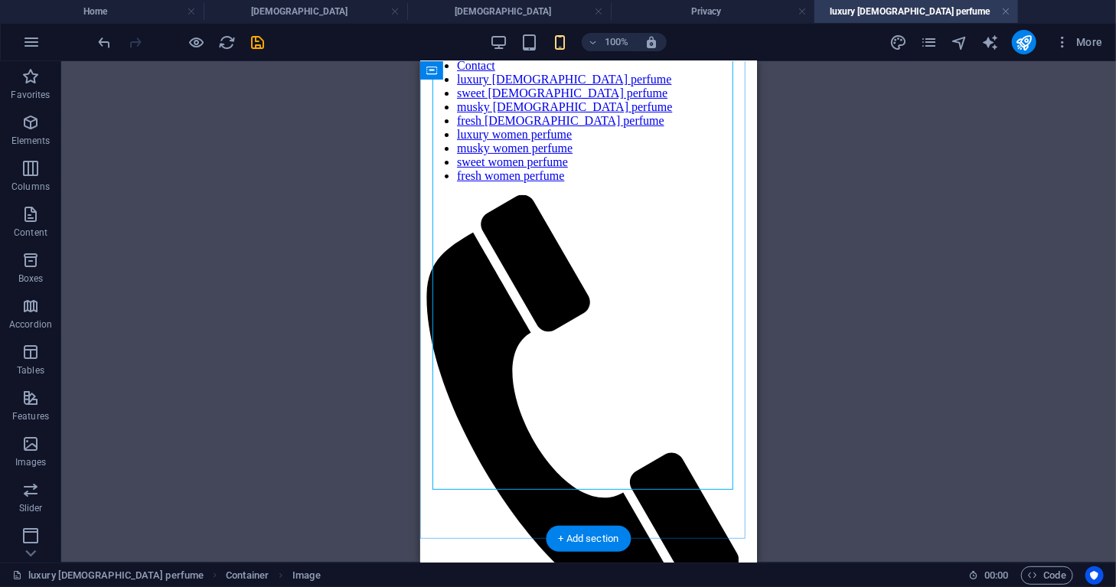
scroll to position [222, 0]
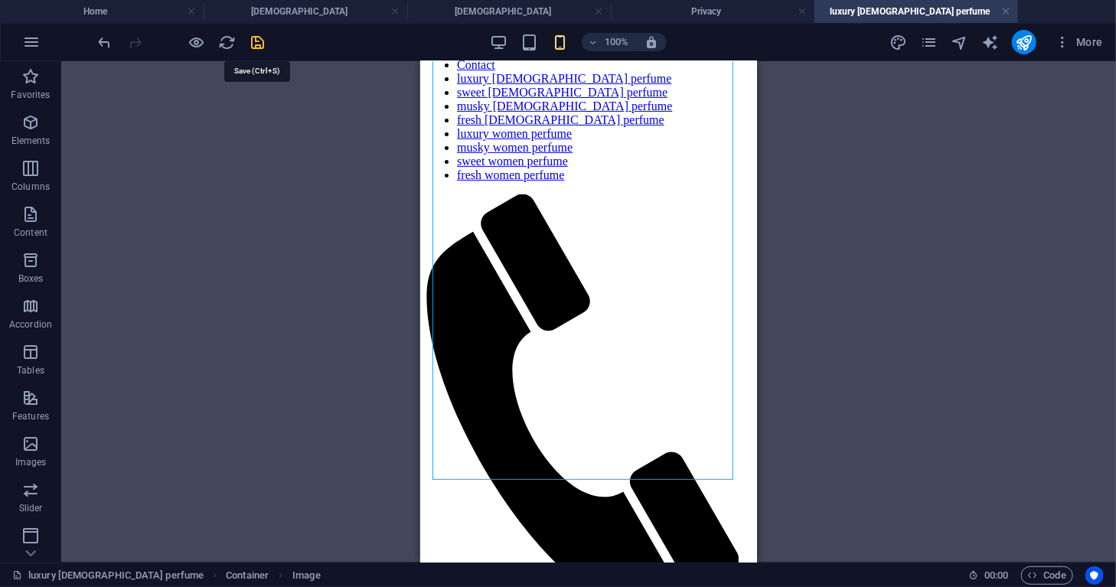
click at [261, 45] on icon "save" at bounding box center [259, 43] width 18 height 18
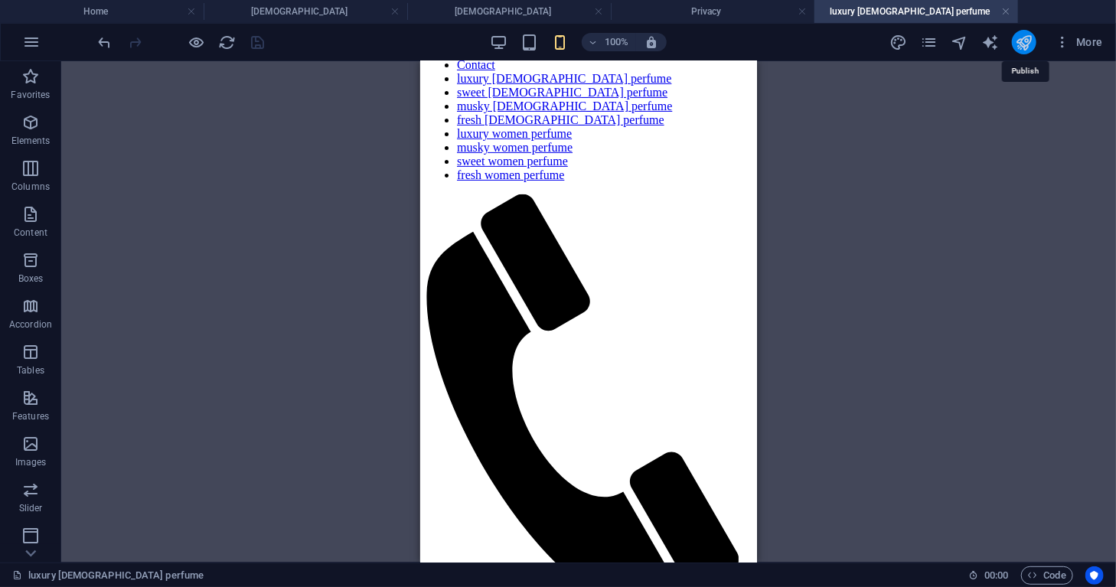
click at [1023, 47] on icon "publish" at bounding box center [1024, 43] width 18 height 18
